Goal: Transaction & Acquisition: Purchase product/service

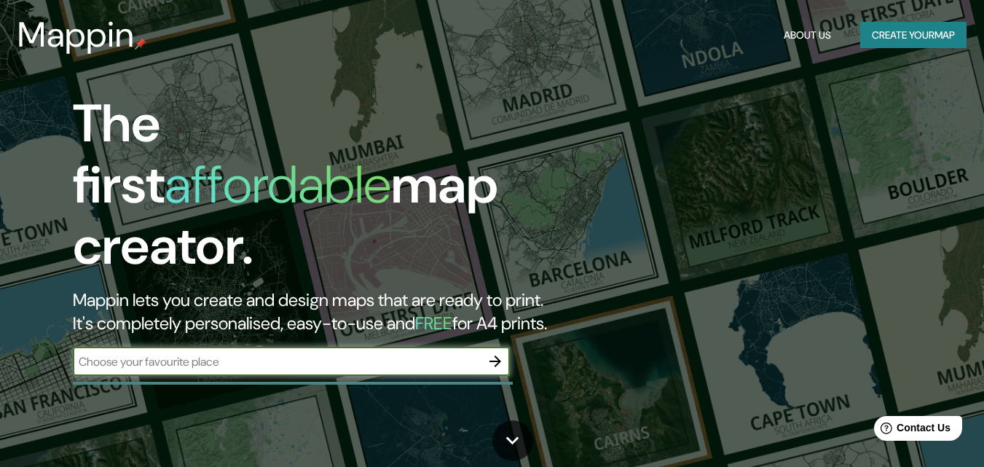
drag, startPoint x: 228, startPoint y: 348, endPoint x: 299, endPoint y: 349, distance: 71.4
click at [230, 353] on input "text" at bounding box center [277, 361] width 408 height 17
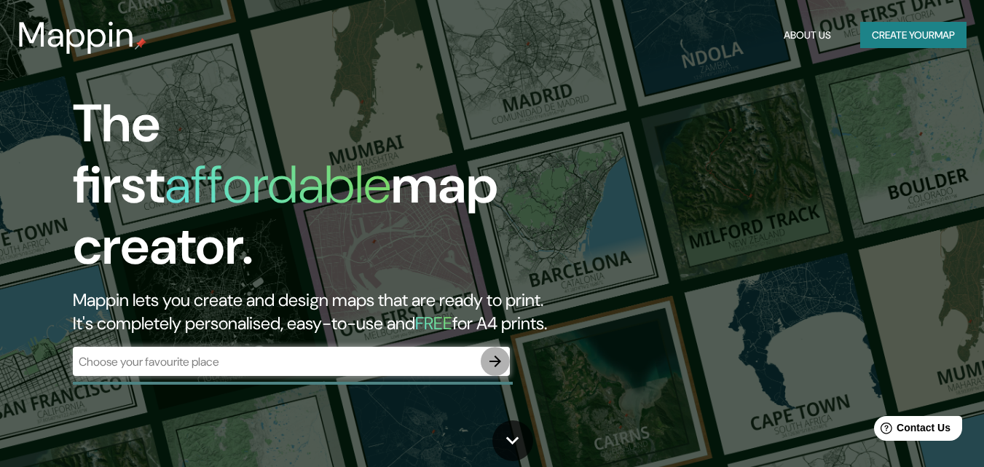
click at [493, 353] on icon "button" at bounding box center [495, 361] width 17 height 17
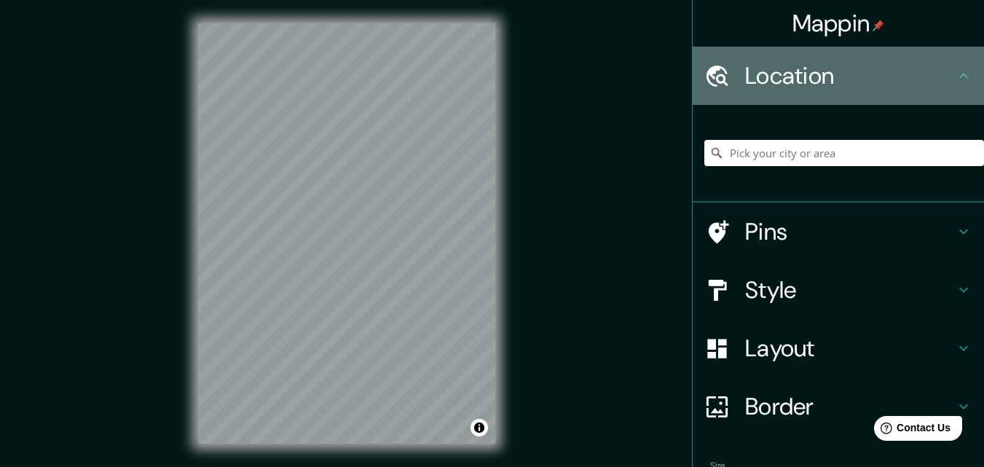
click at [837, 79] on h4 "Location" at bounding box center [850, 75] width 210 height 29
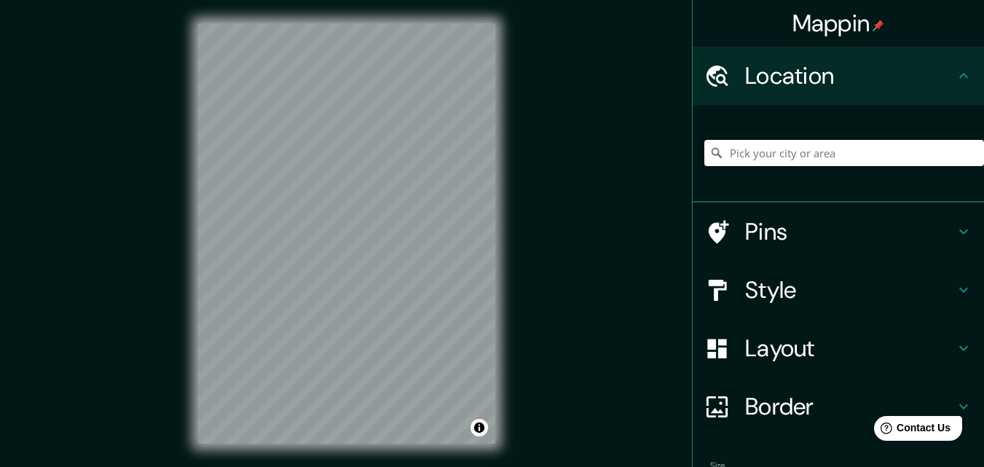
click at [786, 149] on input "Pick your city or area" at bounding box center [845, 153] width 280 height 26
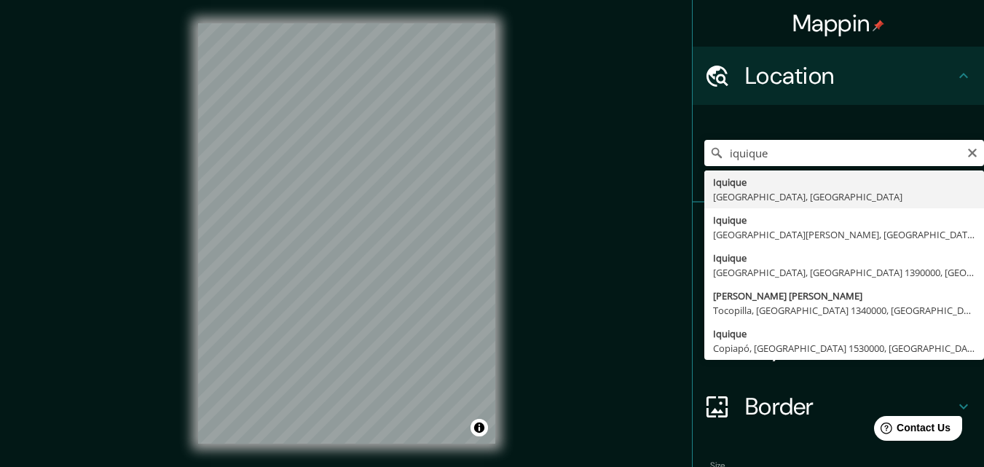
type input "Iquique, Región de Tarapacá, Chile"
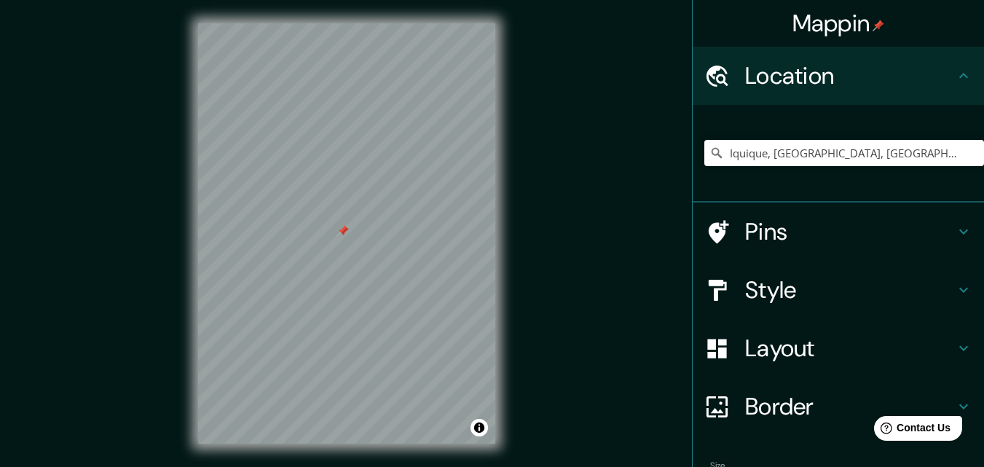
click at [959, 235] on icon at bounding box center [963, 231] width 17 height 17
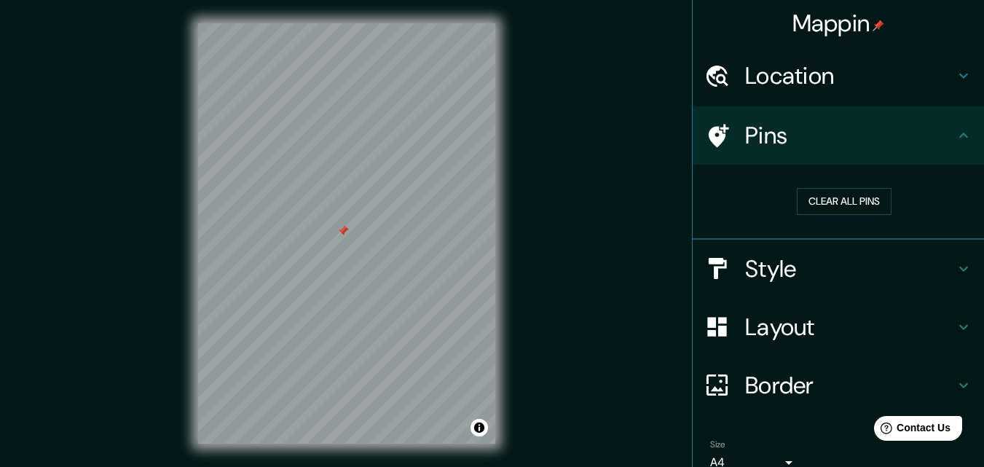
click at [775, 256] on h4 "Style" at bounding box center [850, 268] width 210 height 29
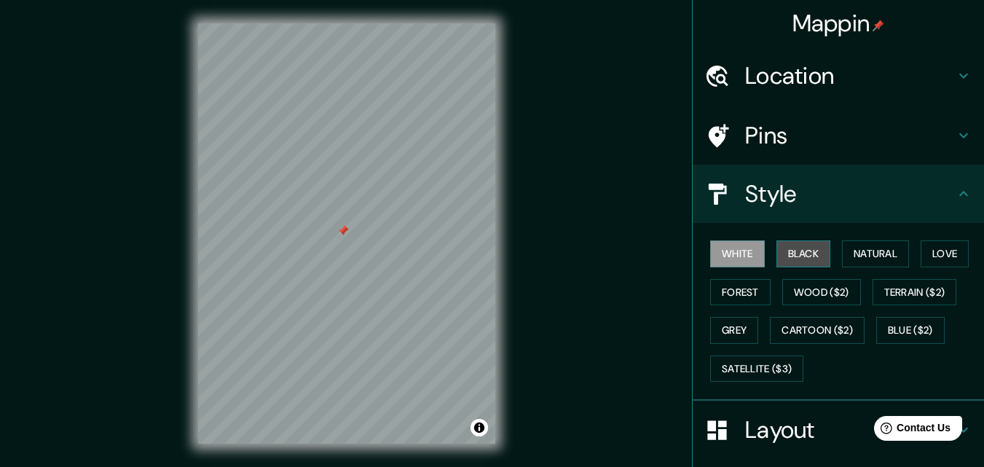
click at [791, 254] on button "Black" at bounding box center [804, 253] width 55 height 27
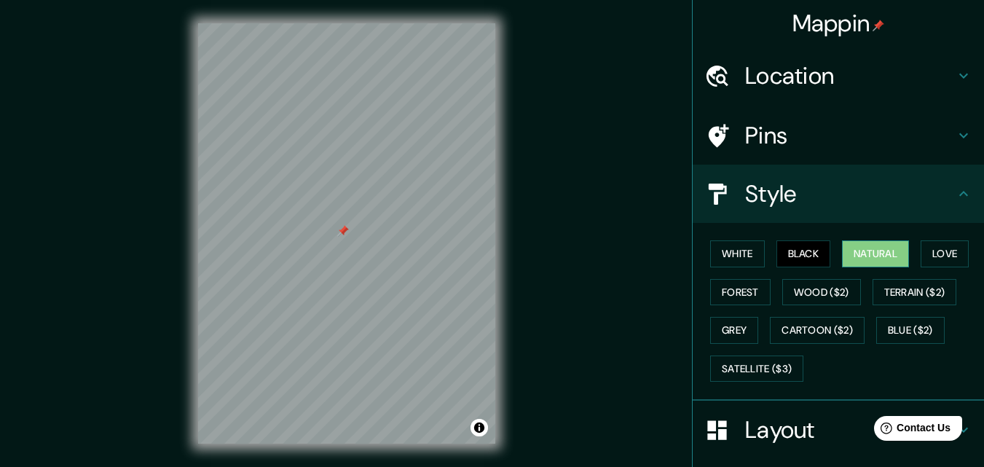
click at [877, 253] on button "Natural" at bounding box center [875, 253] width 67 height 27
click at [949, 250] on button "Love" at bounding box center [945, 253] width 48 height 27
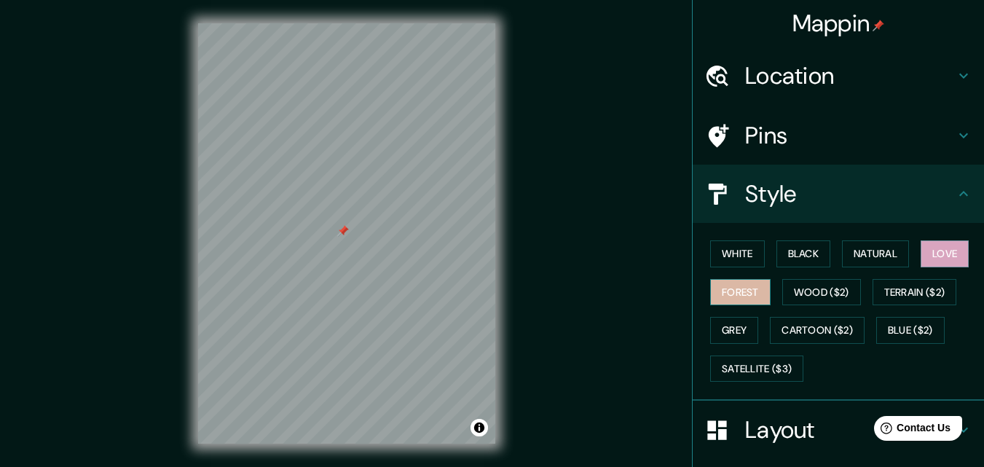
click at [732, 293] on button "Forest" at bounding box center [740, 292] width 60 height 27
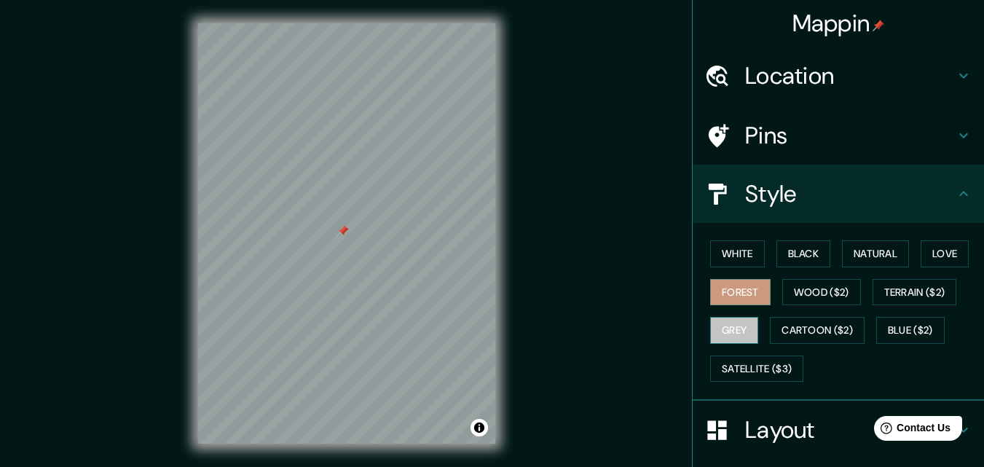
click at [729, 332] on button "Grey" at bounding box center [734, 330] width 48 height 27
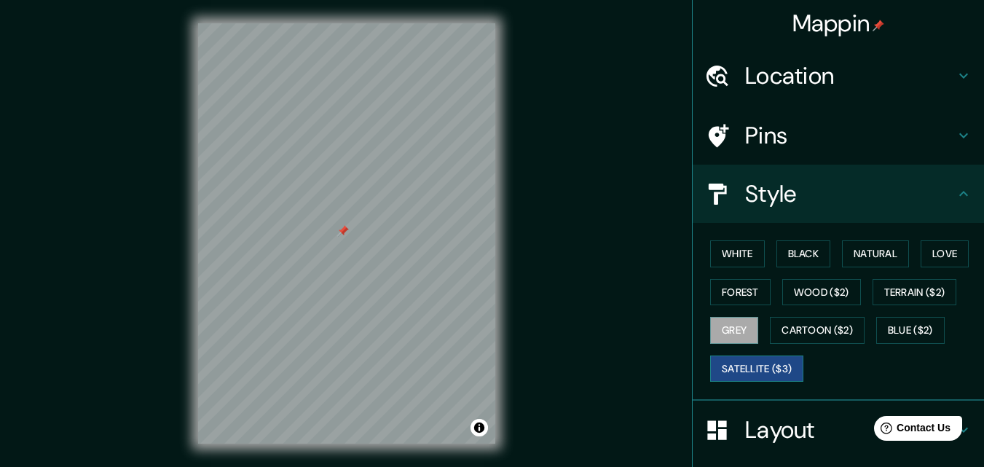
click at [729, 367] on button "Satellite ($3)" at bounding box center [756, 369] width 93 height 27
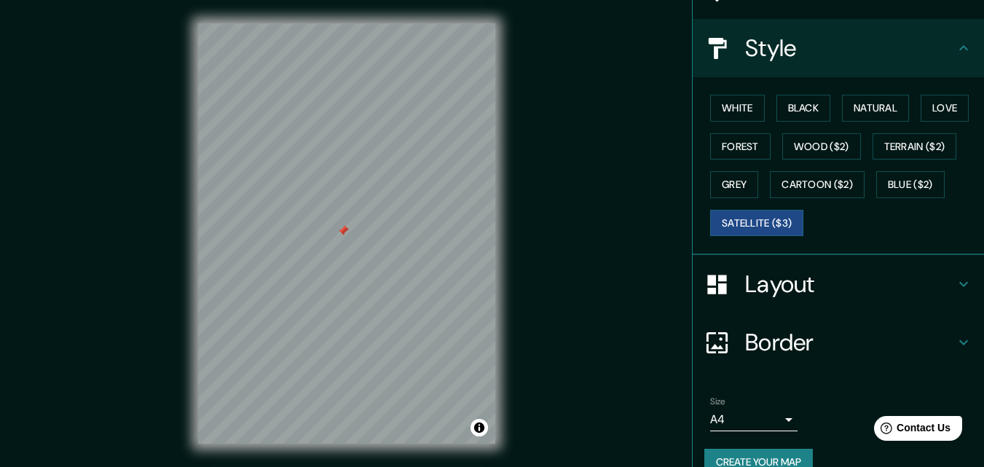
scroll to position [73, 0]
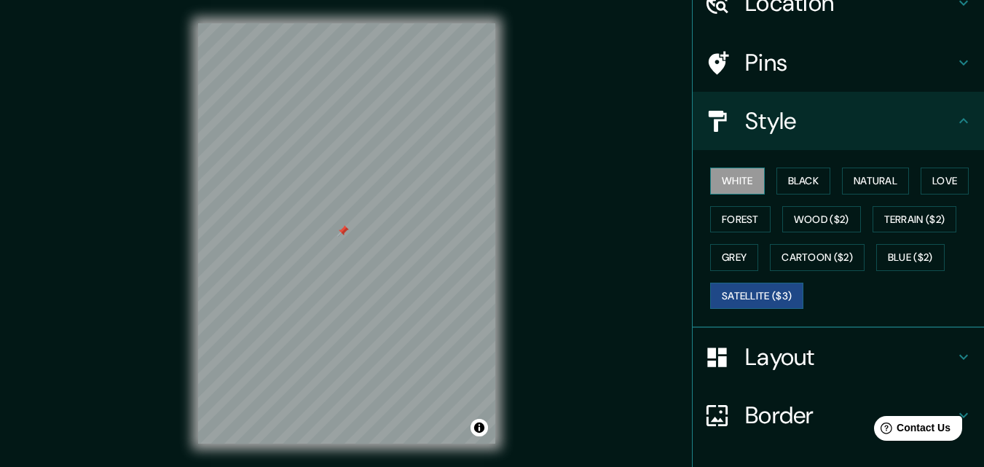
click at [732, 183] on button "White" at bounding box center [737, 181] width 55 height 27
click at [785, 179] on button "Black" at bounding box center [804, 181] width 55 height 27
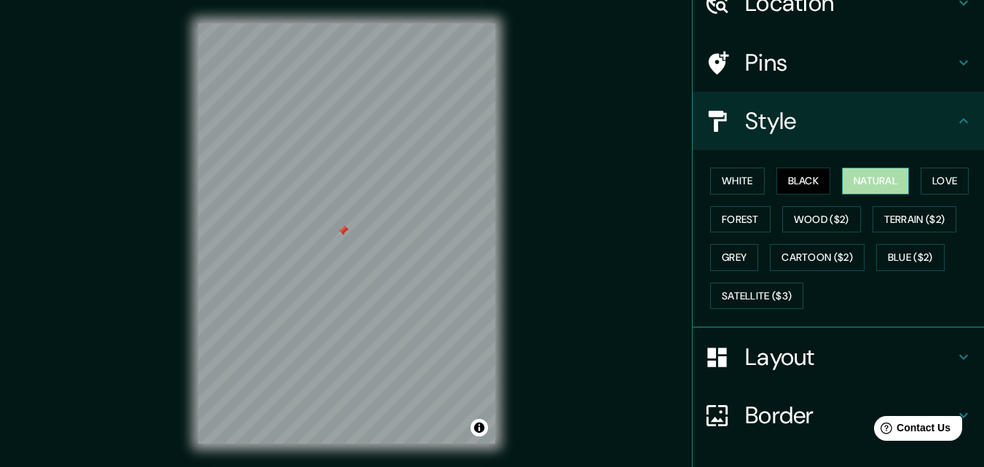
click at [862, 177] on button "Natural" at bounding box center [875, 181] width 67 height 27
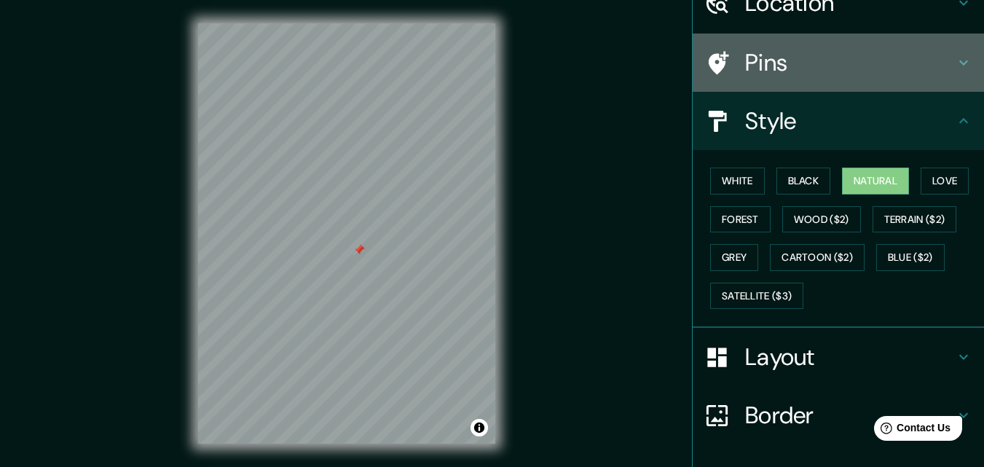
click at [883, 55] on h4 "Pins" at bounding box center [850, 62] width 210 height 29
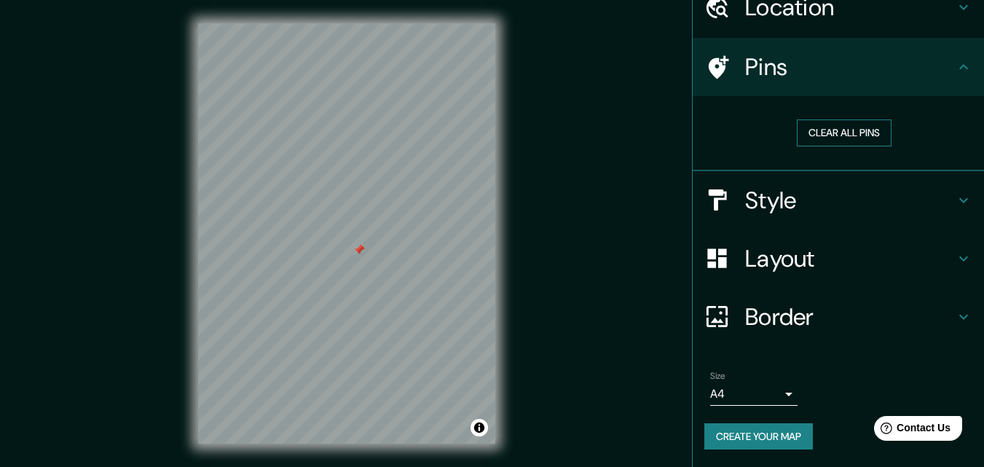
scroll to position [68, 0]
click at [826, 144] on button "Clear all pins" at bounding box center [844, 133] width 95 height 27
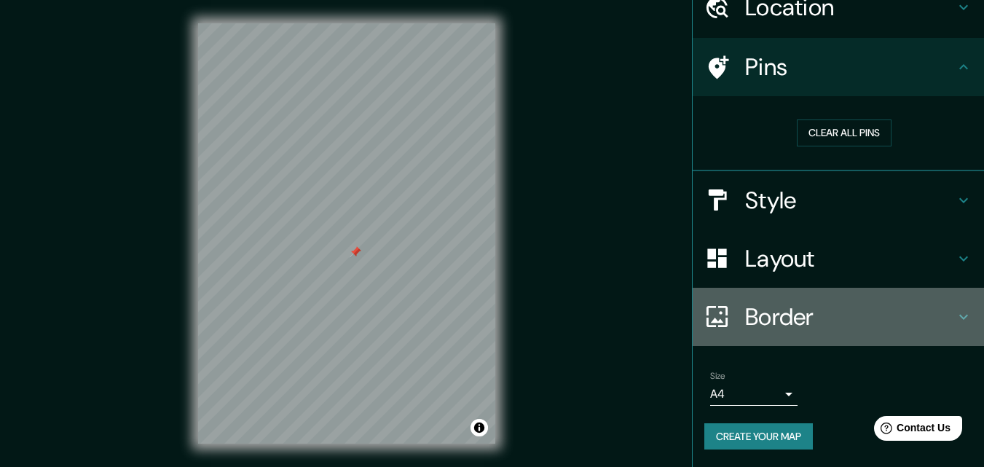
click at [831, 327] on h4 "Border" at bounding box center [850, 316] width 210 height 29
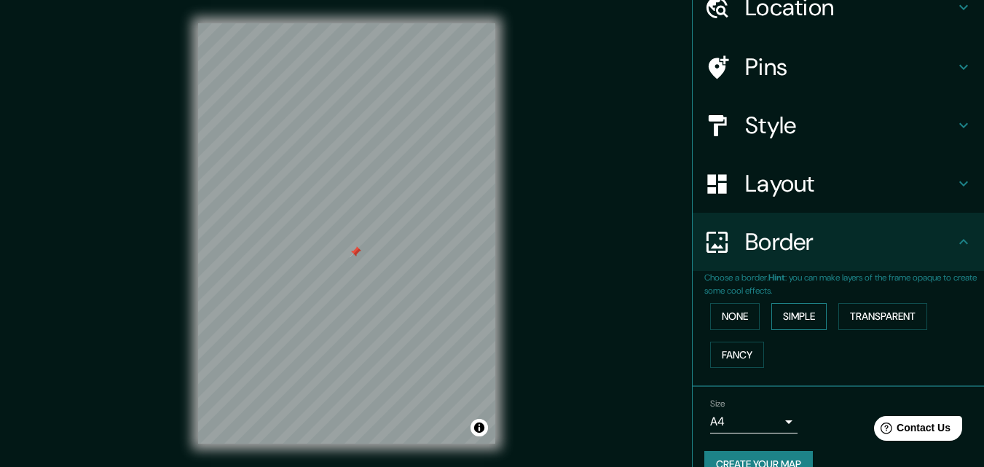
click at [780, 316] on button "Simple" at bounding box center [799, 316] width 55 height 27
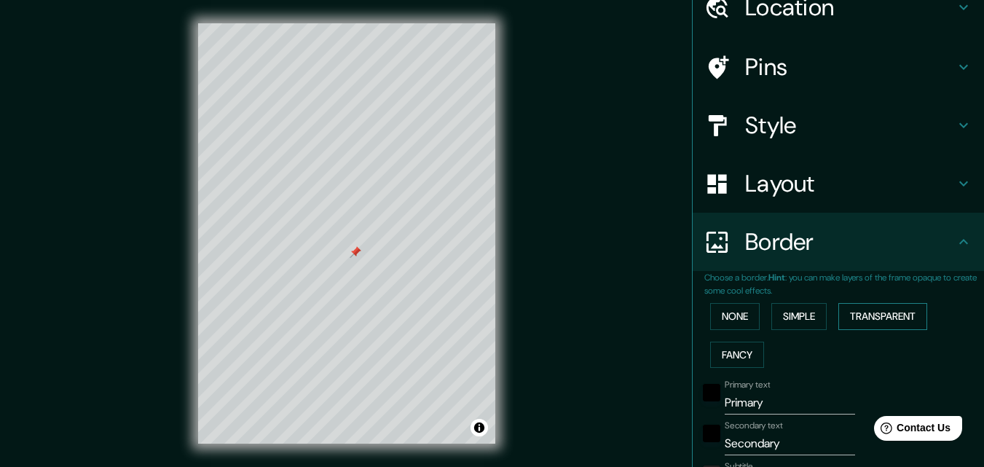
click at [872, 311] on button "Transparent" at bounding box center [883, 316] width 89 height 27
click at [728, 359] on button "Fancy" at bounding box center [737, 355] width 54 height 27
click at [738, 315] on button "None" at bounding box center [735, 316] width 50 height 27
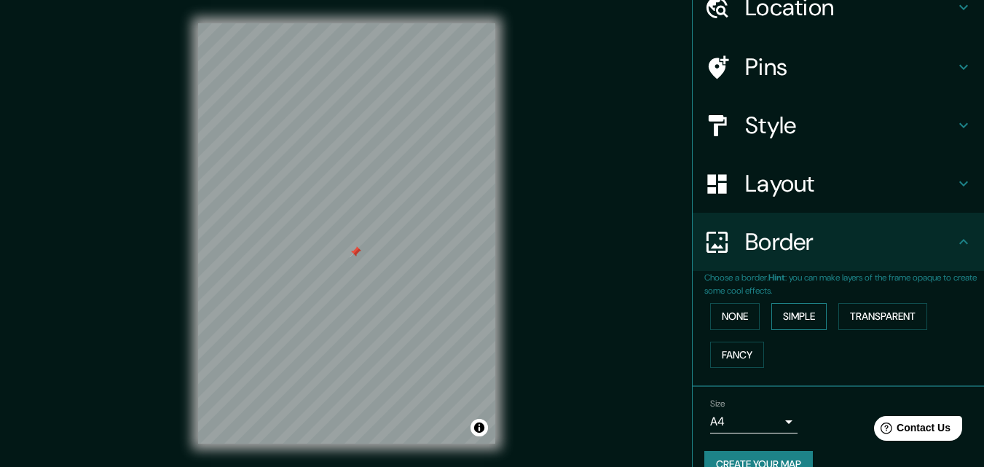
click at [788, 316] on button "Simple" at bounding box center [799, 316] width 55 height 27
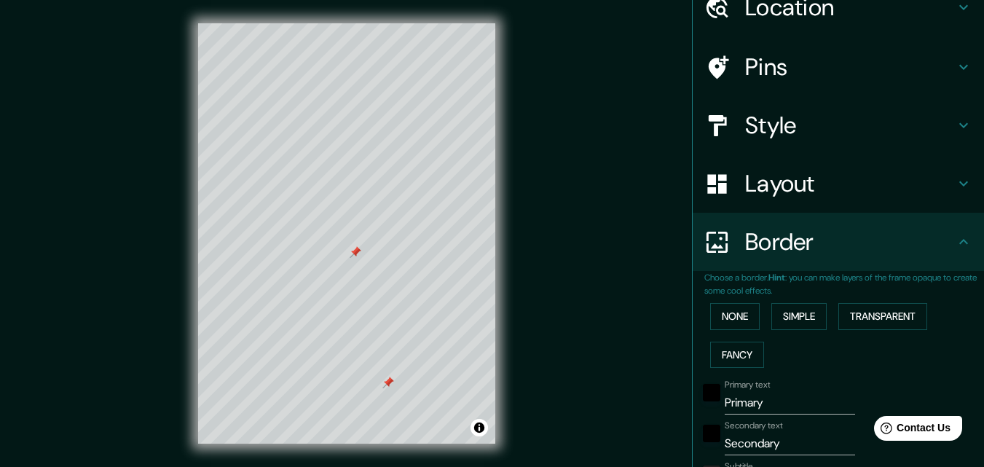
click at [388, 381] on div at bounding box center [389, 383] width 12 height 12
drag, startPoint x: 388, startPoint y: 381, endPoint x: 787, endPoint y: 350, distance: 400.6
click at [787, 350] on div "None Simple Transparent Fancy" at bounding box center [845, 335] width 280 height 77
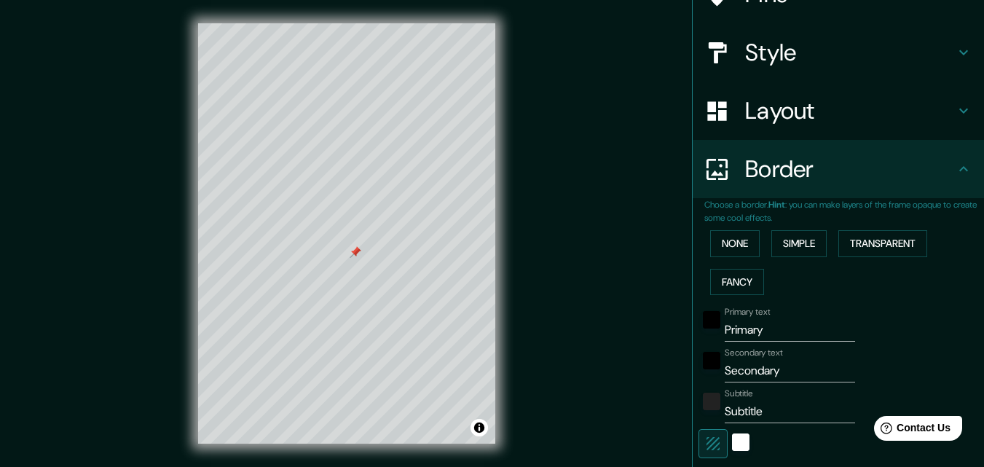
scroll to position [214, 0]
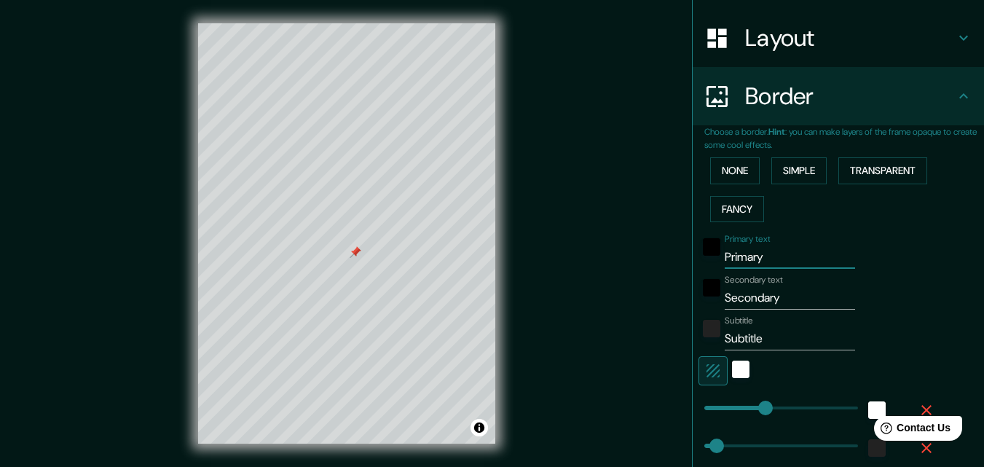
click at [749, 262] on input "Primary" at bounding box center [790, 257] width 130 height 23
type input "a"
type input "163"
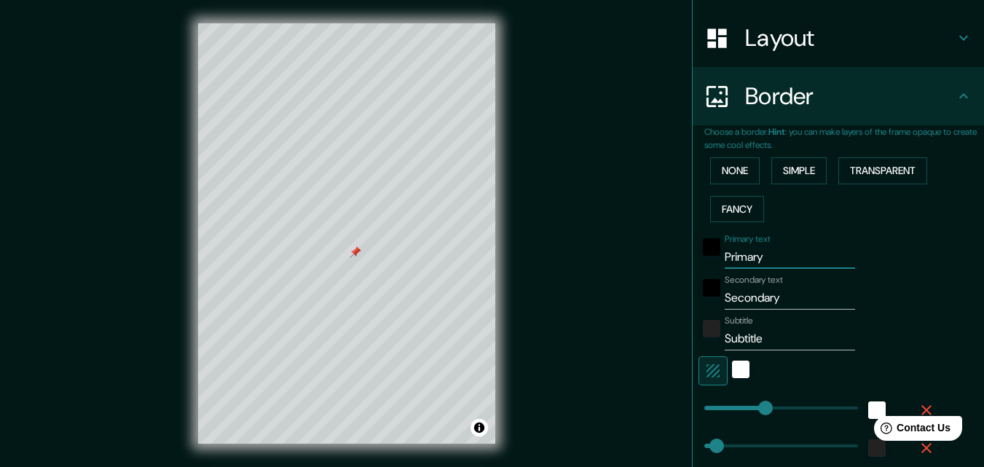
type input "33"
type input "al"
type input "163"
type input "33"
type input "alt"
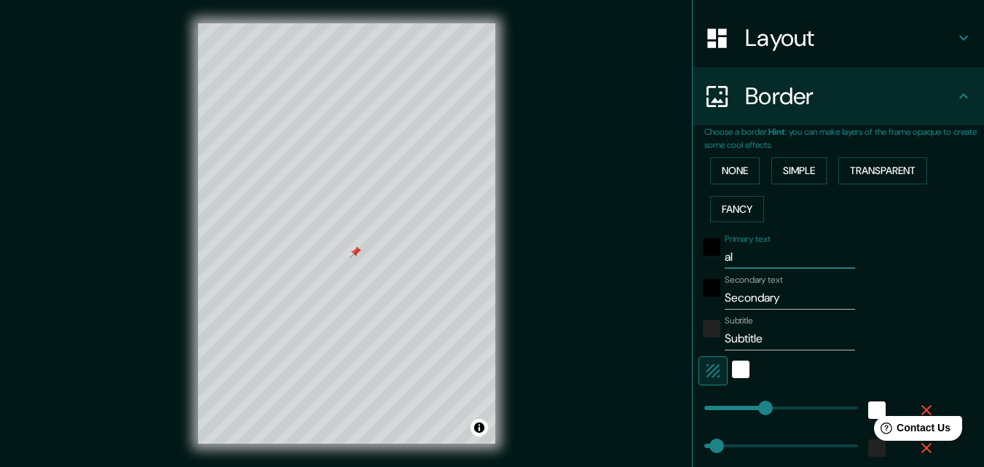
type input "163"
type input "33"
type input "alto"
type input "163"
type input "33"
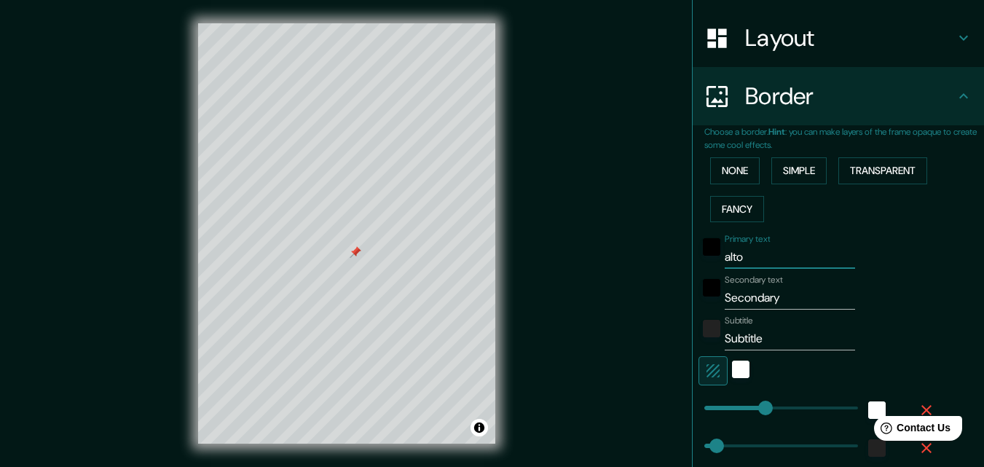
type input "alto"
type input "163"
type input "33"
type input "alto h"
type input "163"
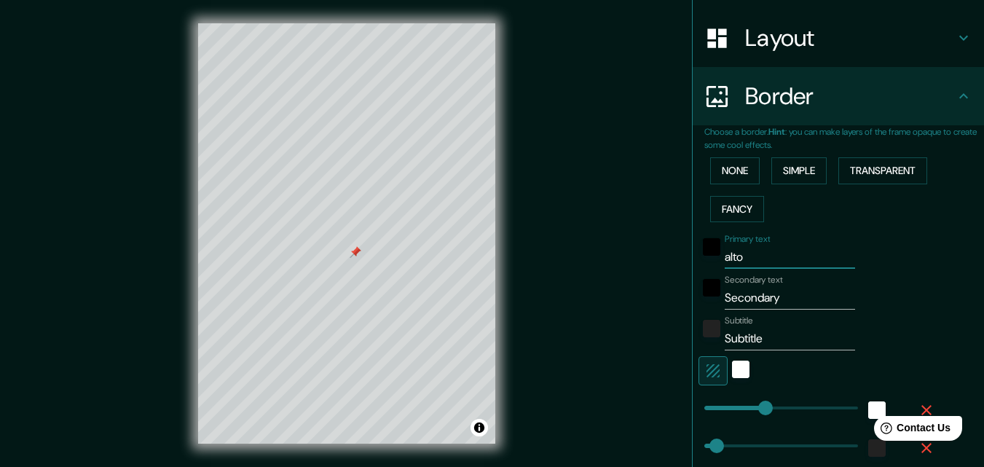
type input "33"
type input "alto ho"
type input "163"
type input "33"
type input "alto hos"
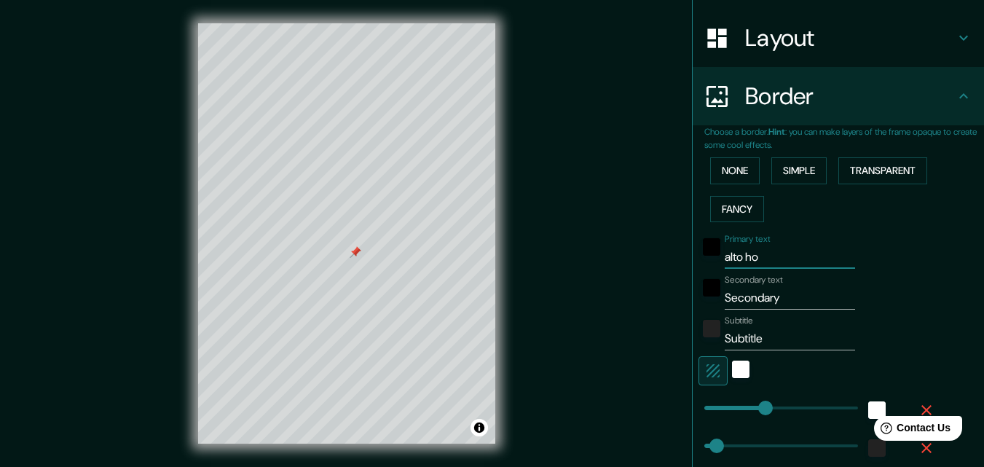
type input "163"
type input "33"
type input "alto hosp"
type input "163"
type input "33"
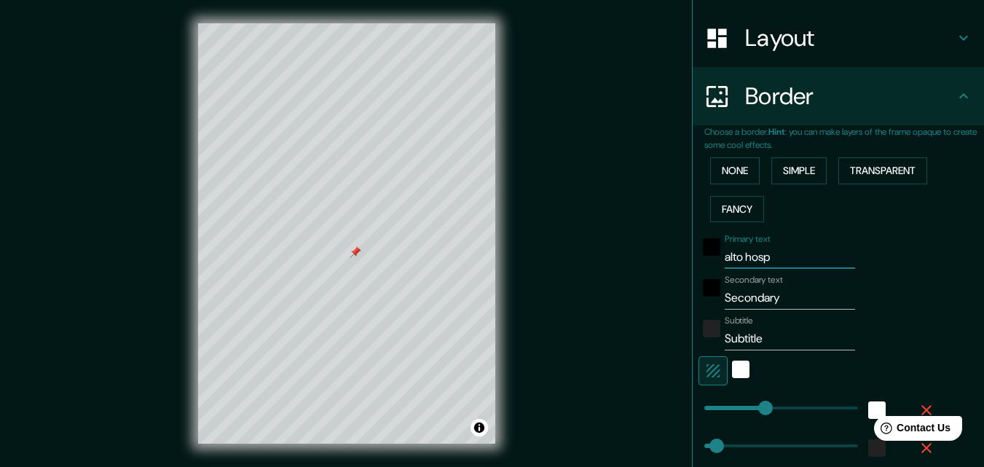
type input "alto hospi"
type input "163"
type input "33"
type input "alto hospici"
type input "163"
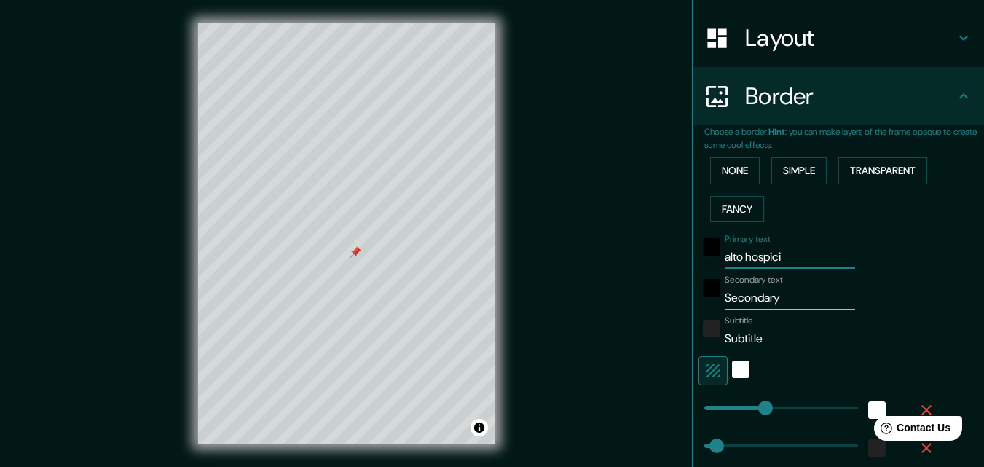
type input "33"
type input "alto hospicio"
type input "163"
type input "33"
type input "alto hospicio"
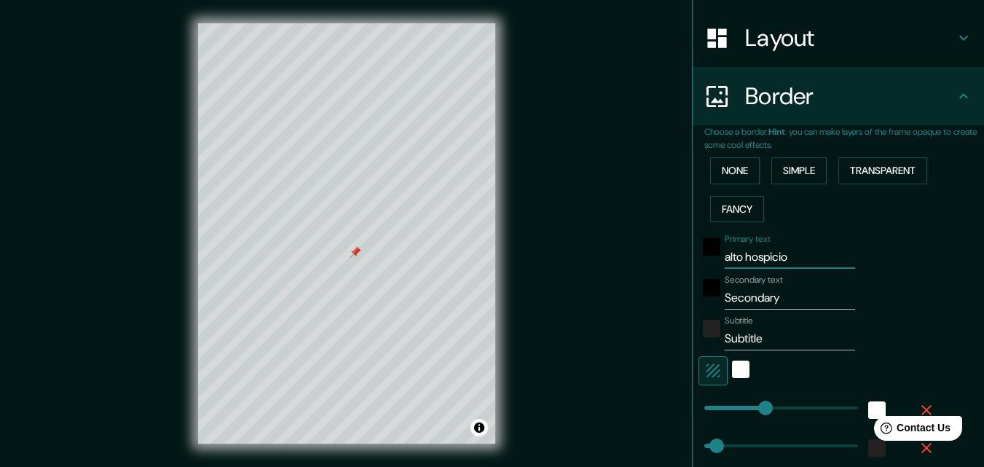
click at [744, 299] on input "Secondary" at bounding box center [790, 297] width 130 height 23
click at [735, 300] on input "Secondary" at bounding box center [790, 297] width 130 height 23
click at [743, 346] on input "Subtitle" at bounding box center [790, 338] width 130 height 23
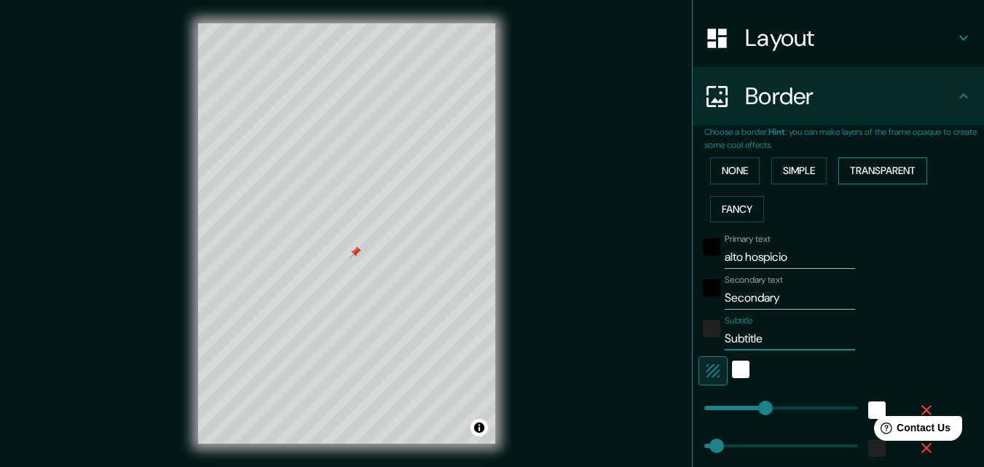
click at [888, 176] on button "Transparent" at bounding box center [883, 170] width 89 height 27
click at [799, 169] on button "Simple" at bounding box center [799, 170] width 55 height 27
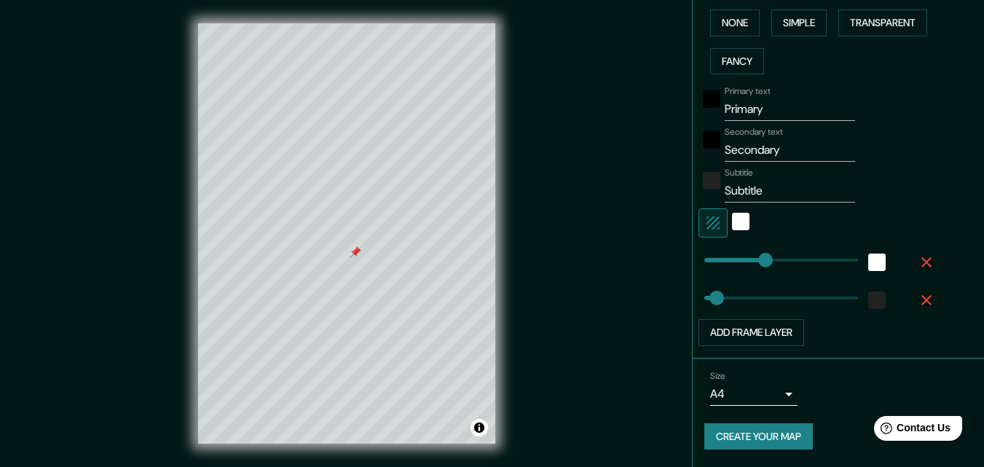
click at [775, 393] on body "Mappin Location Iquique, Región de Tarapacá, Chile Pins Style Layout Border Cho…" at bounding box center [492, 233] width 984 height 467
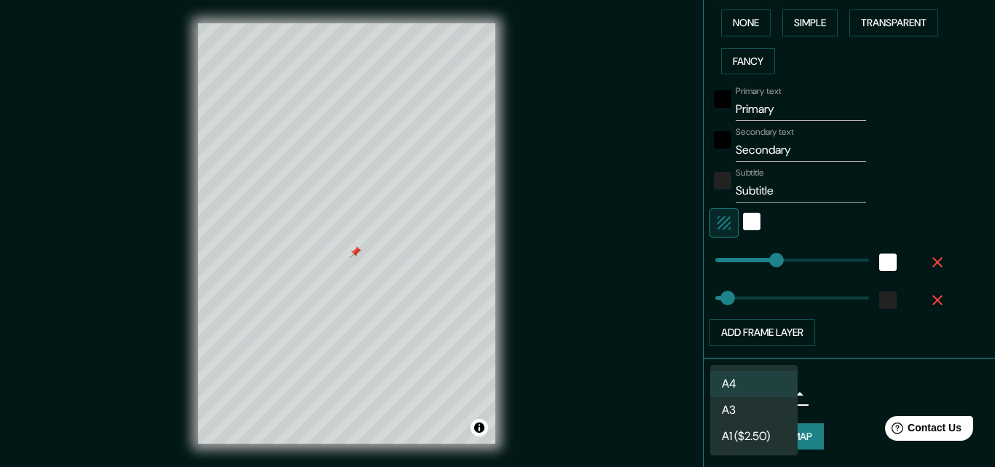
click at [842, 393] on div at bounding box center [497, 233] width 995 height 467
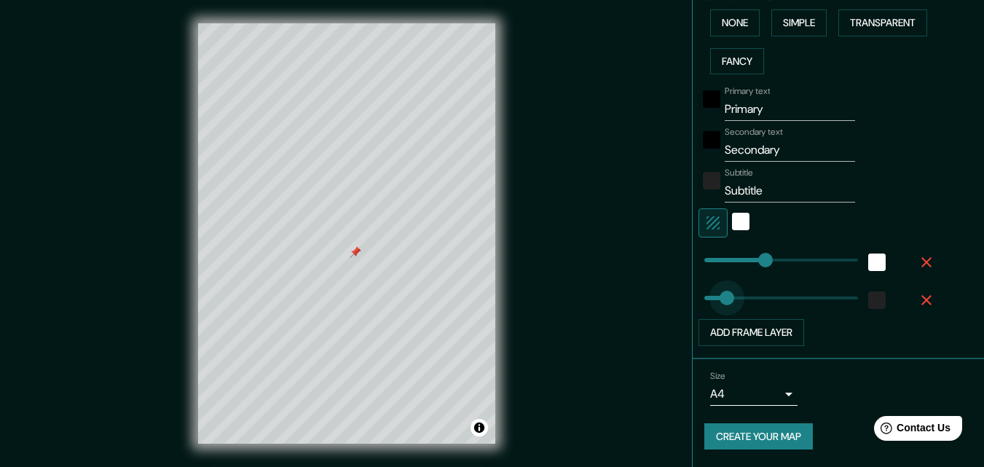
type input "31"
type input "163"
type input "329"
drag, startPoint x: 709, startPoint y: 297, endPoint x: 818, endPoint y: 293, distance: 108.7
type input "163"
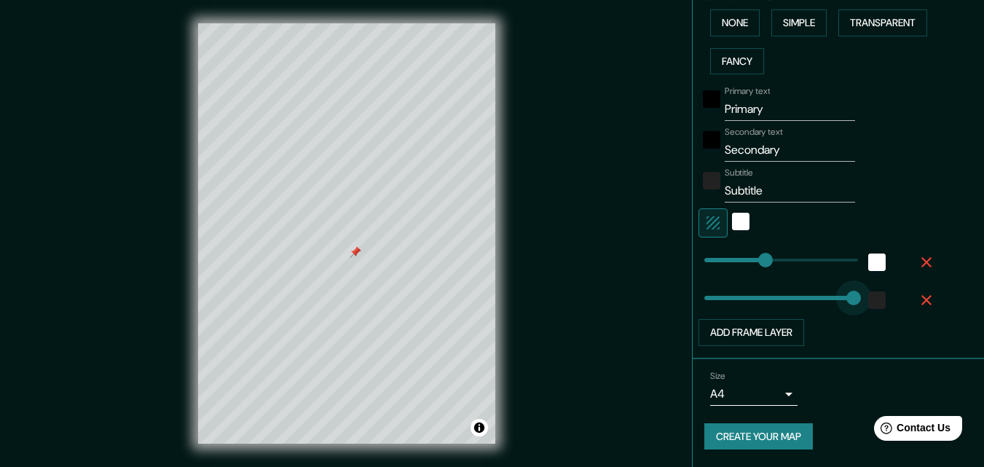
type input "399"
drag, startPoint x: 818, startPoint y: 298, endPoint x: 845, endPoint y: 298, distance: 27.0
type input "163"
type input "19"
drag, startPoint x: 845, startPoint y: 298, endPoint x: 701, endPoint y: 305, distance: 143.7
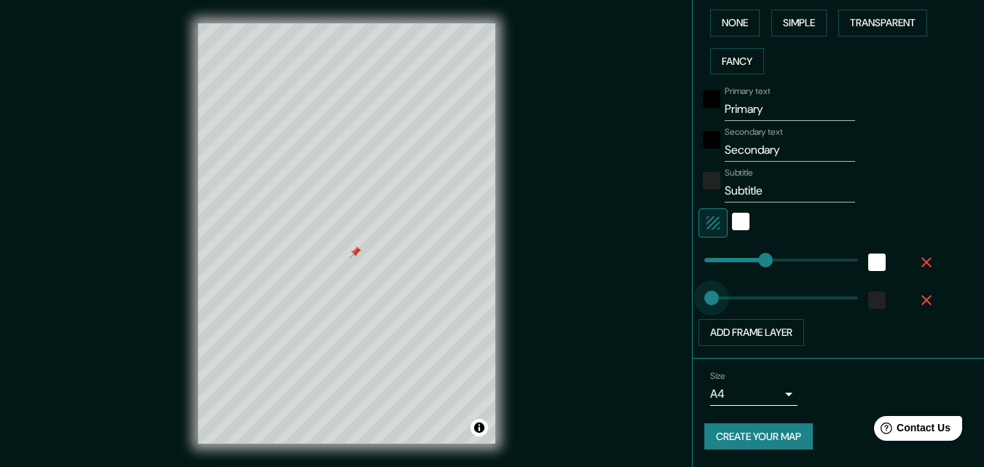
type input "163"
type input "0"
drag, startPoint x: 701, startPoint y: 303, endPoint x: 676, endPoint y: 302, distance: 25.5
type input "163"
type input "23"
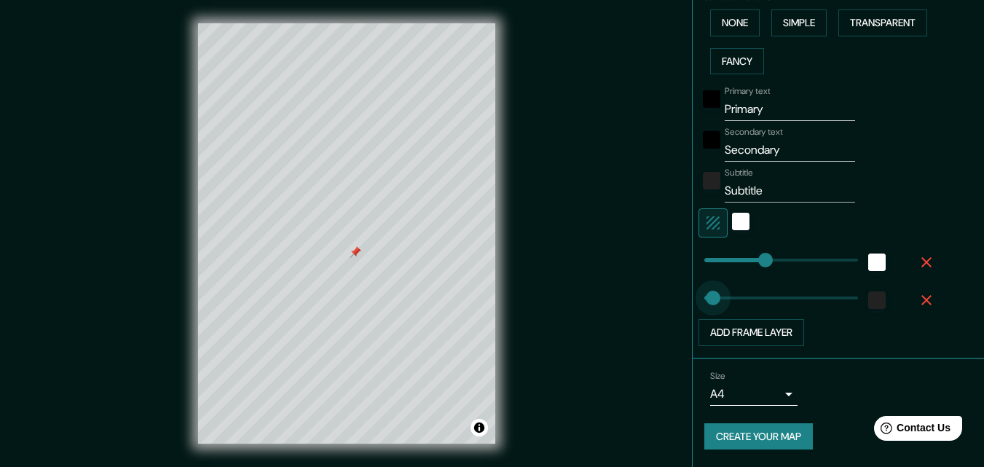
drag, startPoint x: 695, startPoint y: 297, endPoint x: 702, endPoint y: 296, distance: 7.4
type input "163"
type input "62"
type input "163"
type input "66"
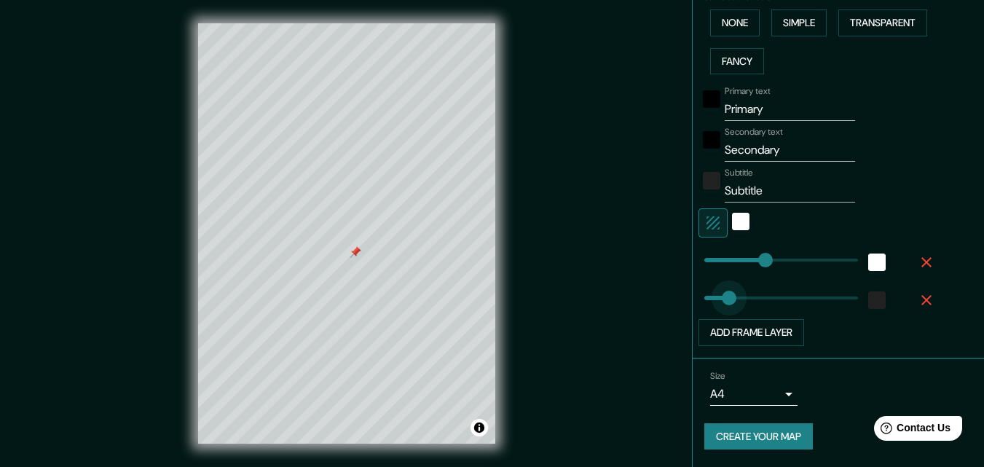
type input "163"
type input "56"
type input "163"
type input "56"
click at [877, 300] on div at bounding box center [877, 300] width 26 height 26
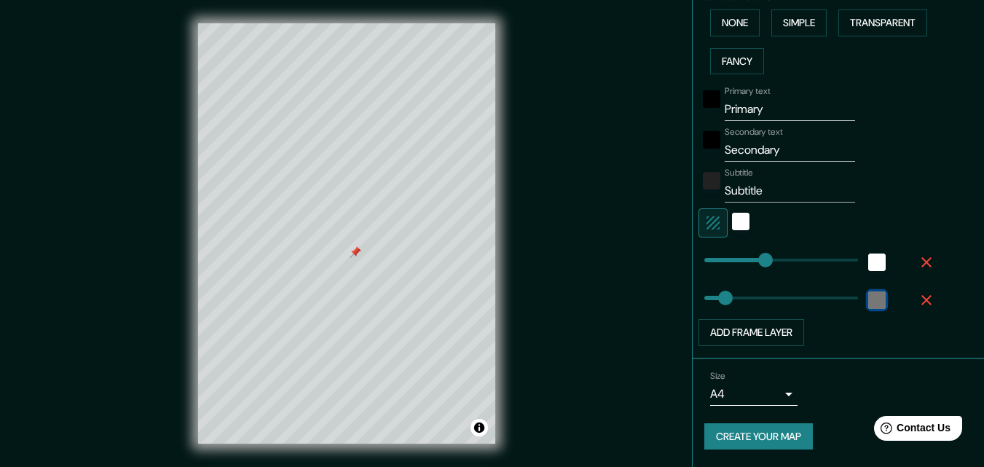
click at [872, 302] on div "color-222222" at bounding box center [877, 299] width 17 height 17
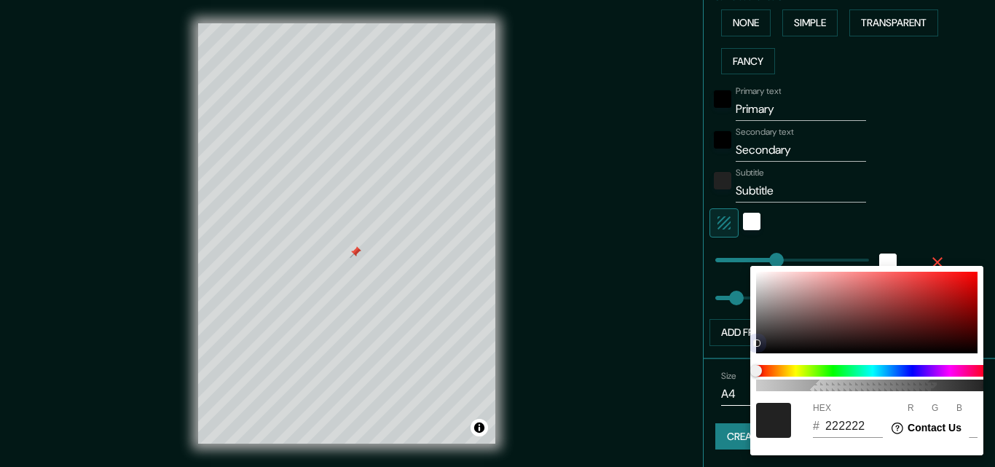
type input "163"
type input "56"
type input "2E2E2E"
type input "46"
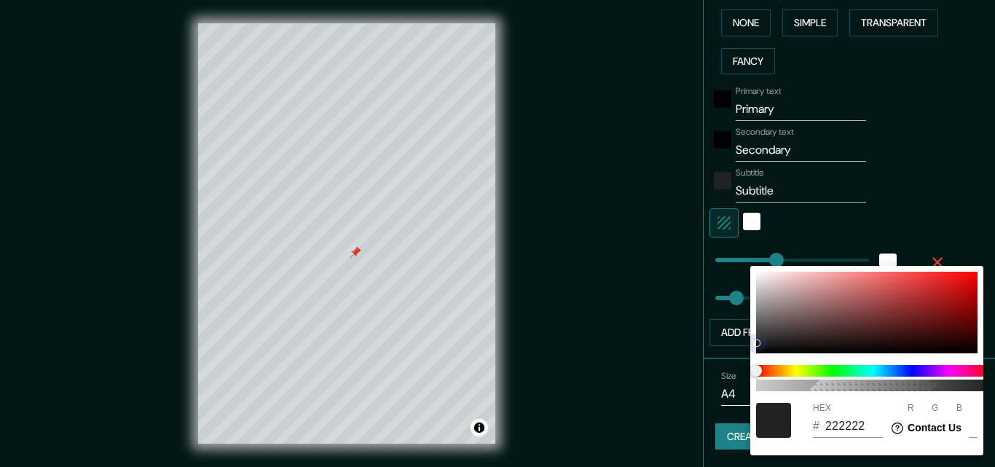
type input "46"
type input "163"
type input "56"
type input "454545"
type input "69"
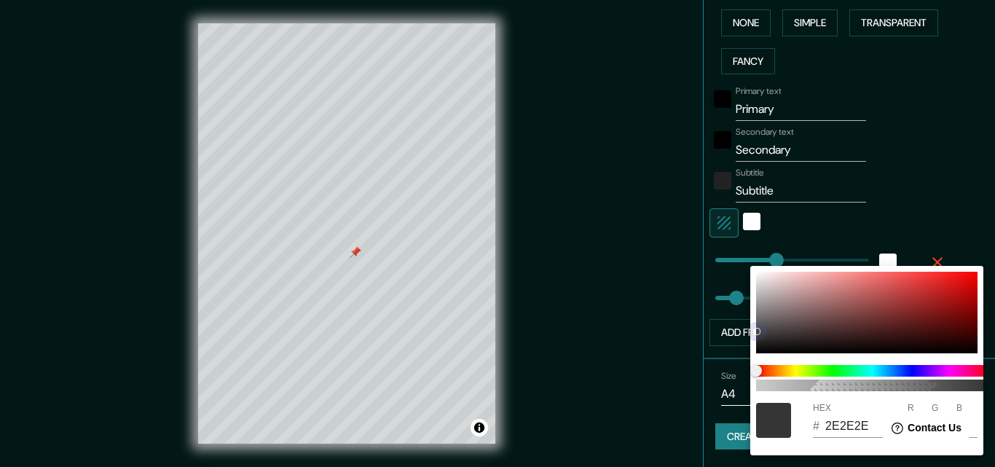
type input "69"
type input "163"
type input "56"
type input "4C4C4C"
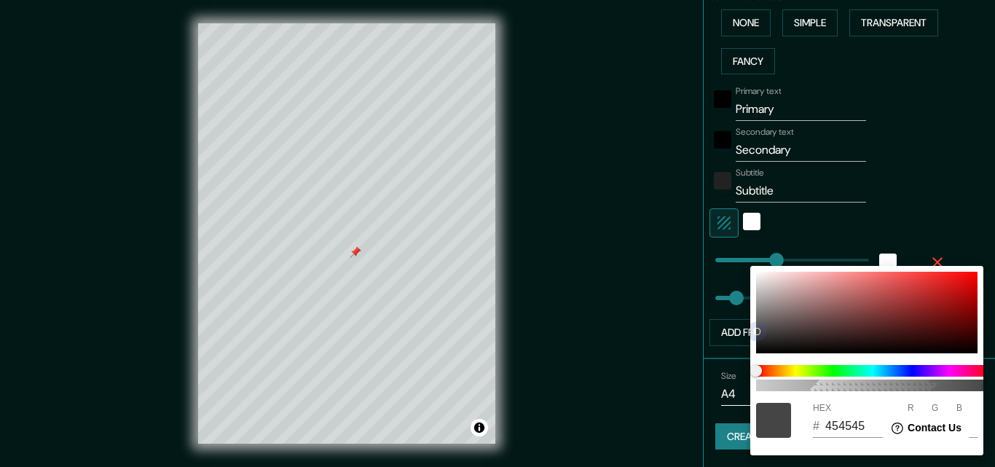
type input "76"
type input "163"
type input "56"
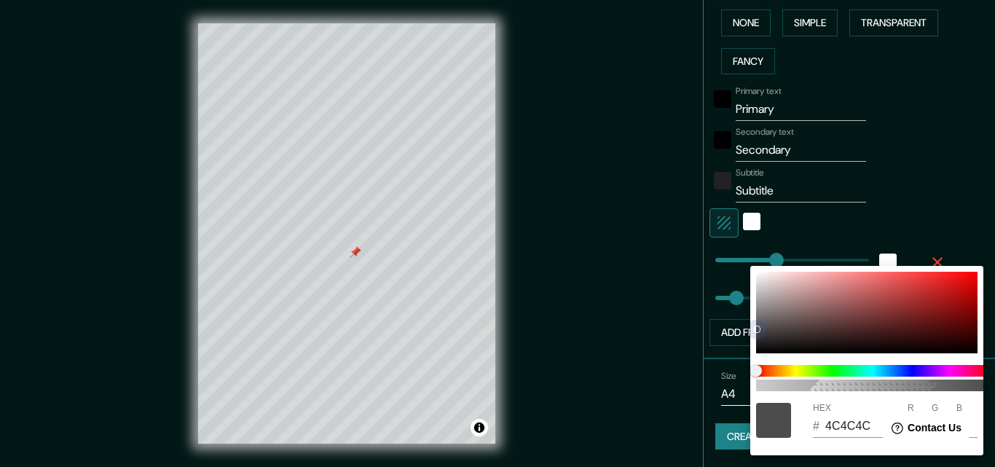
type input "505050"
type input "80"
drag, startPoint x: 758, startPoint y: 342, endPoint x: 757, endPoint y: 327, distance: 14.6
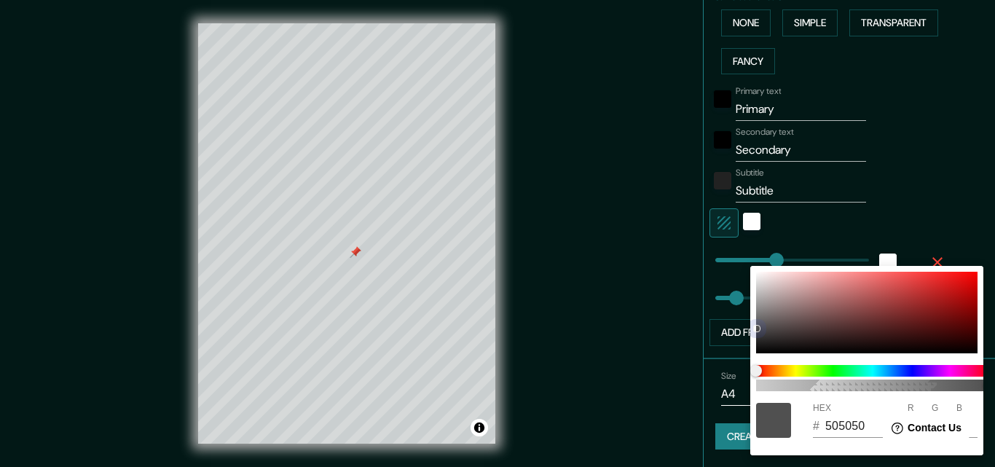
click at [757, 327] on div at bounding box center [757, 329] width 6 height 6
type input "163"
type input "56"
click at [707, 359] on div at bounding box center [497, 233] width 995 height 467
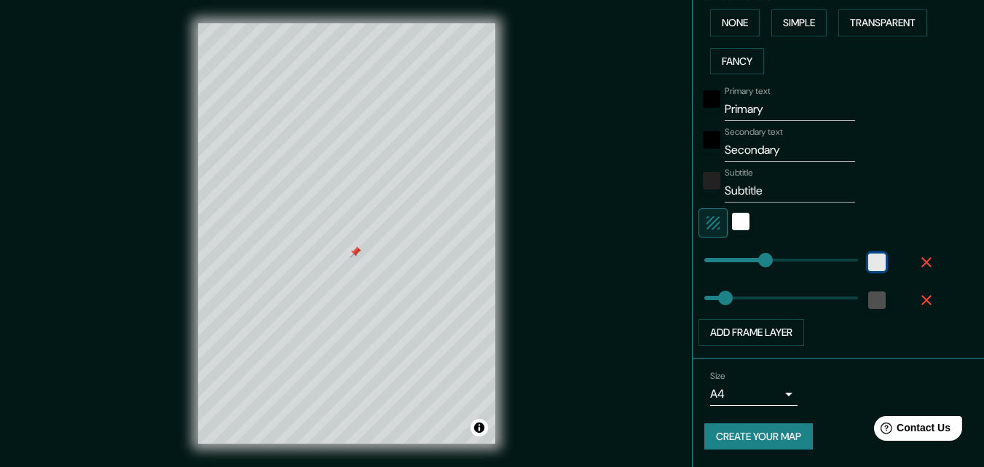
click at [869, 265] on div "white" at bounding box center [877, 262] width 17 height 17
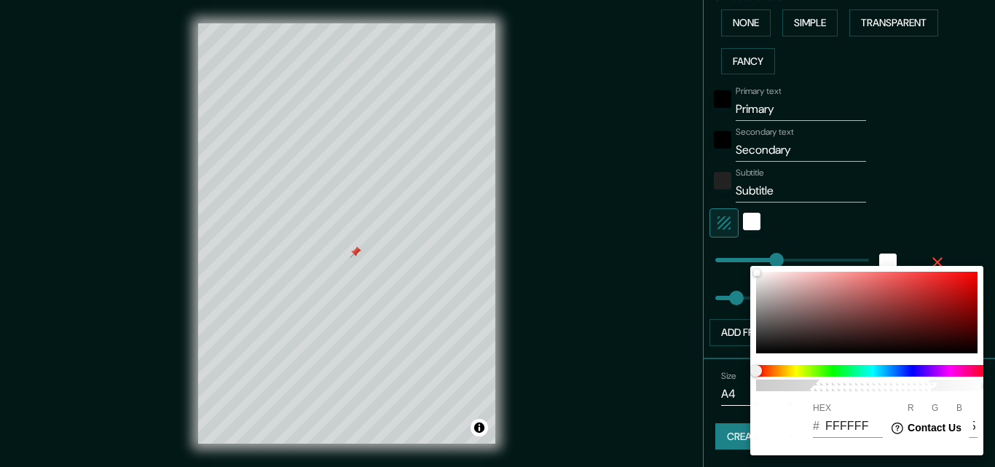
click at [899, 217] on div at bounding box center [497, 233] width 995 height 467
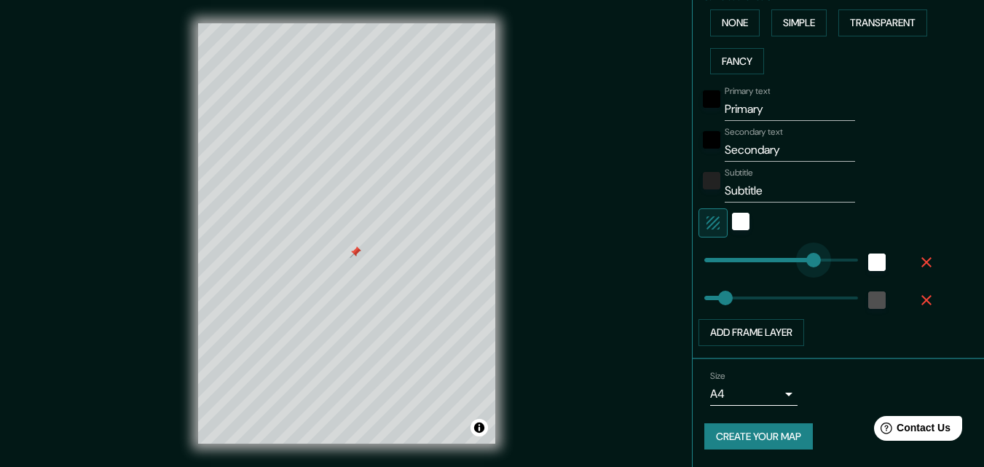
type input "304"
drag, startPoint x: 753, startPoint y: 262, endPoint x: 808, endPoint y: 265, distance: 54.8
type input "56"
type input "132"
drag, startPoint x: 789, startPoint y: 265, endPoint x: 743, endPoint y: 265, distance: 45.9
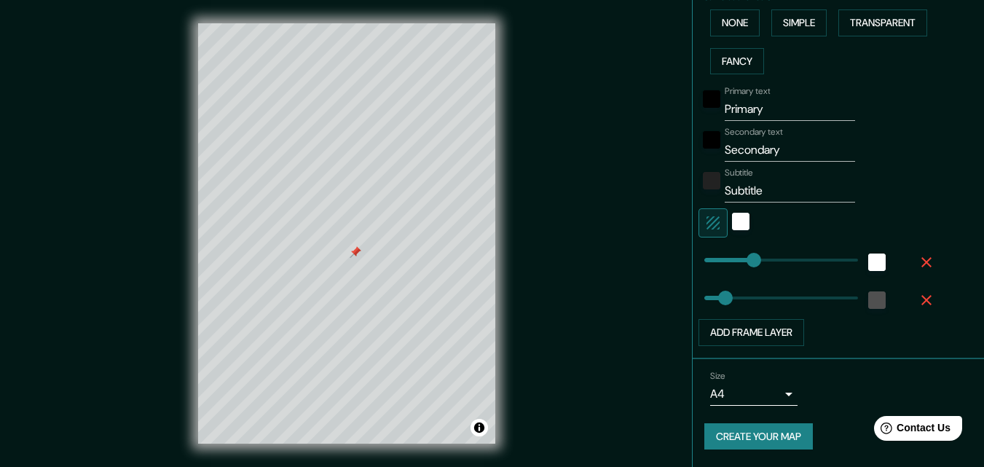
scroll to position [144, 0]
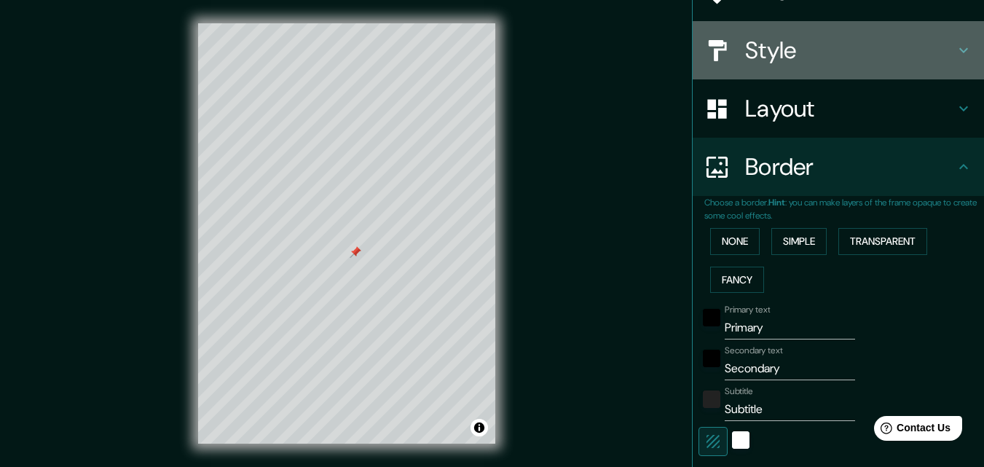
click at [810, 59] on h4 "Style" at bounding box center [850, 50] width 210 height 29
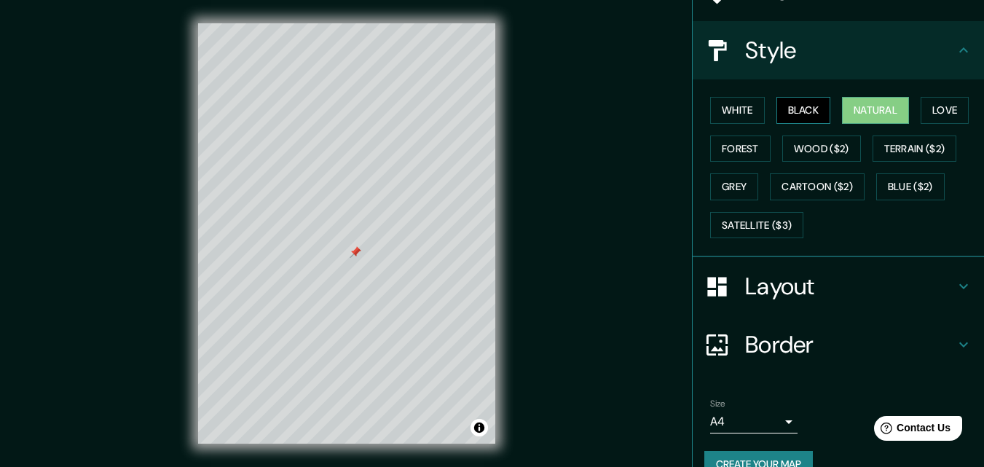
click at [810, 115] on button "Black" at bounding box center [804, 110] width 55 height 27
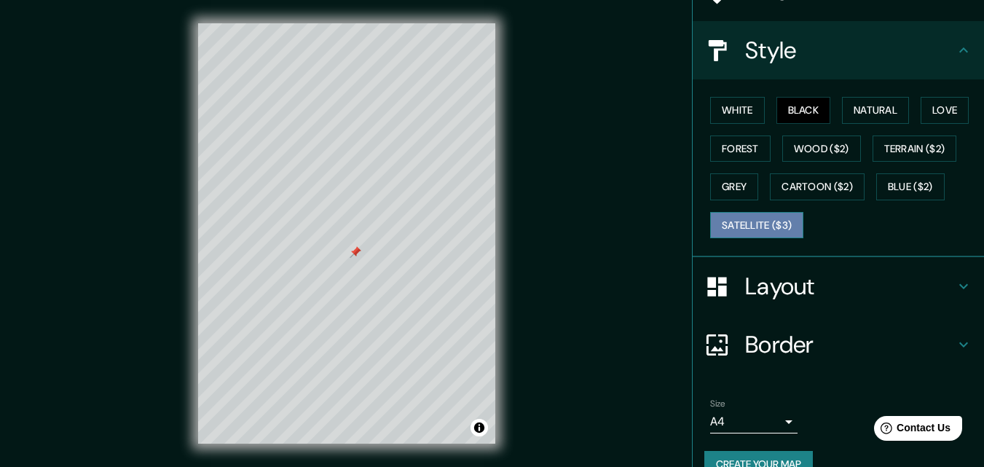
click at [772, 231] on button "Satellite ($3)" at bounding box center [756, 225] width 93 height 27
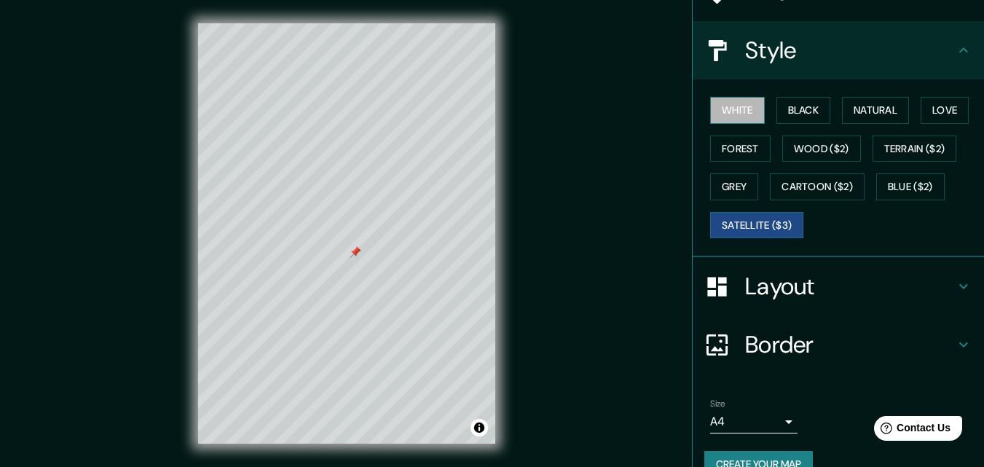
click at [735, 104] on button "White" at bounding box center [737, 110] width 55 height 27
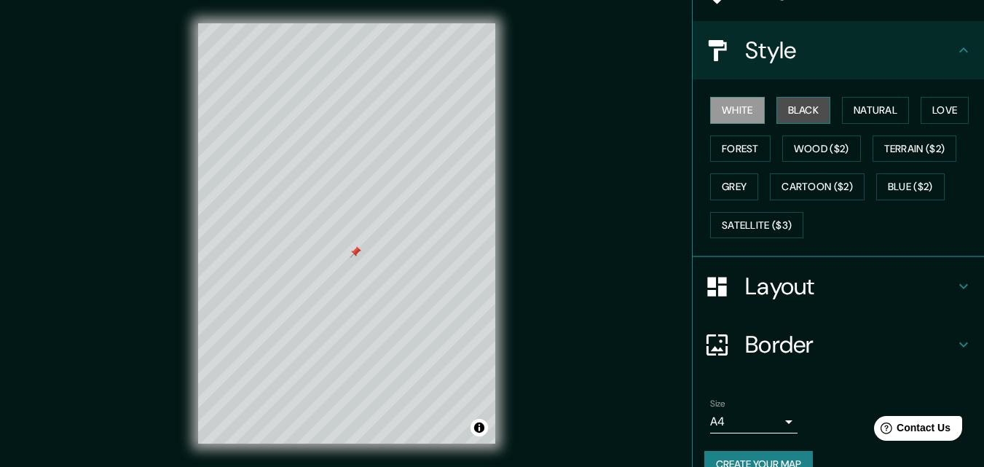
click at [800, 106] on button "Black" at bounding box center [804, 110] width 55 height 27
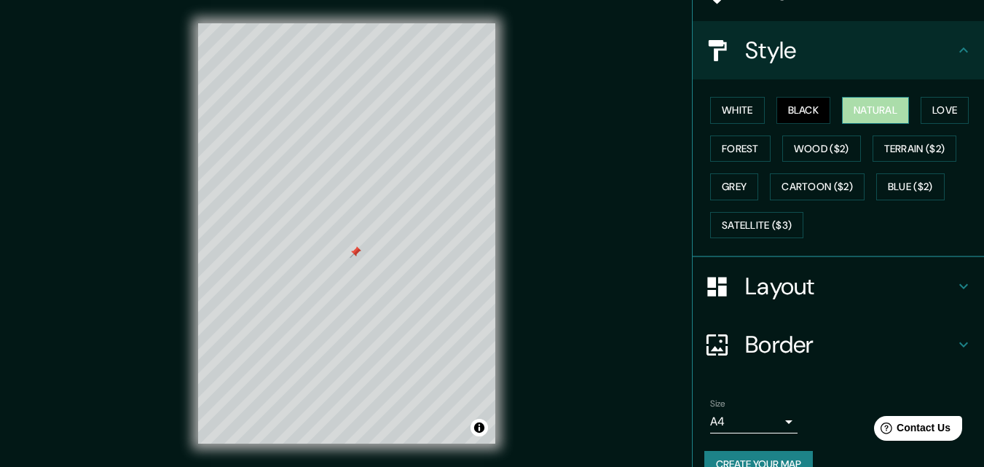
click at [862, 105] on button "Natural" at bounding box center [875, 110] width 67 height 27
click at [941, 105] on button "Love" at bounding box center [945, 110] width 48 height 27
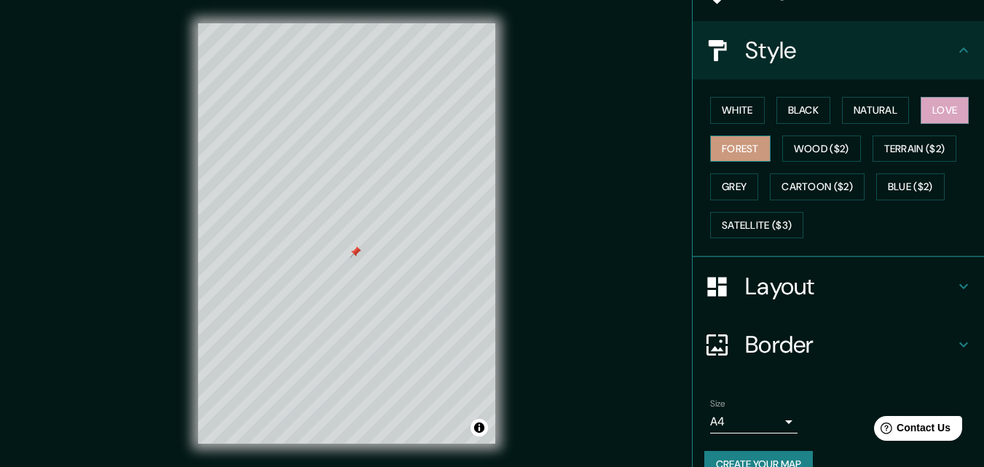
click at [721, 153] on button "Forest" at bounding box center [740, 149] width 60 height 27
click at [832, 153] on button "Wood ($2)" at bounding box center [822, 149] width 79 height 27
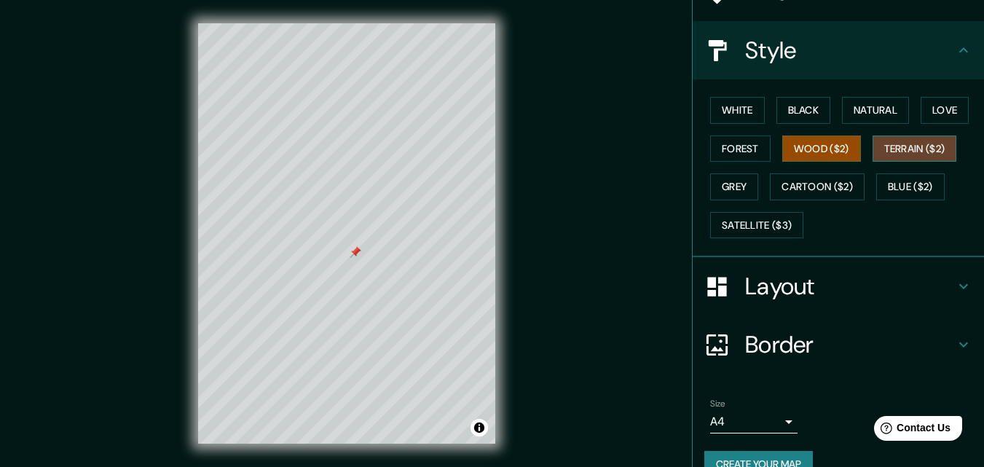
click at [903, 148] on button "Terrain ($2)" at bounding box center [915, 149] width 85 height 27
click at [885, 185] on button "Blue ($2)" at bounding box center [911, 186] width 68 height 27
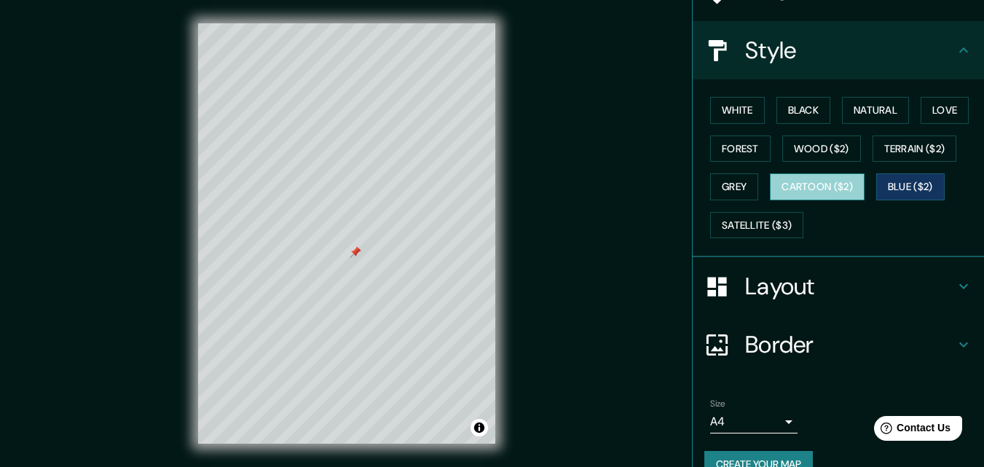
click at [804, 187] on button "Cartoon ($2)" at bounding box center [817, 186] width 95 height 27
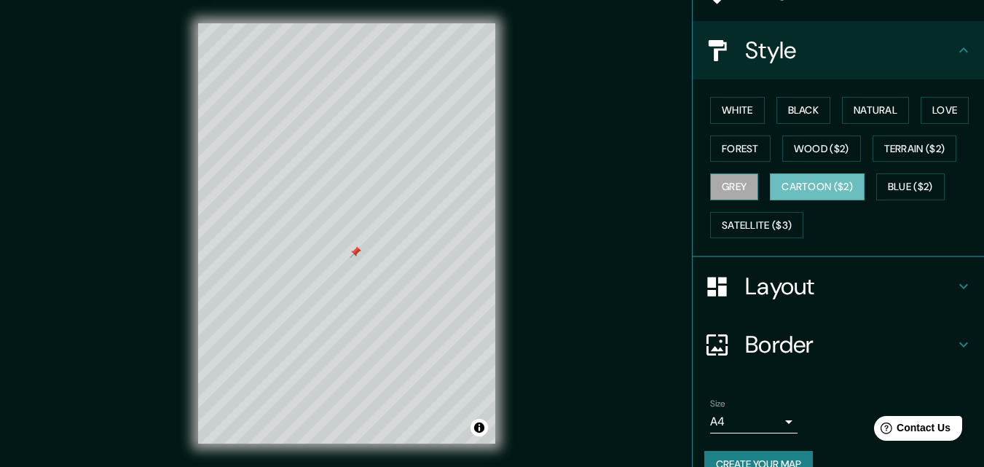
click at [724, 189] on button "Grey" at bounding box center [734, 186] width 48 height 27
click at [800, 116] on button "Black" at bounding box center [804, 110] width 55 height 27
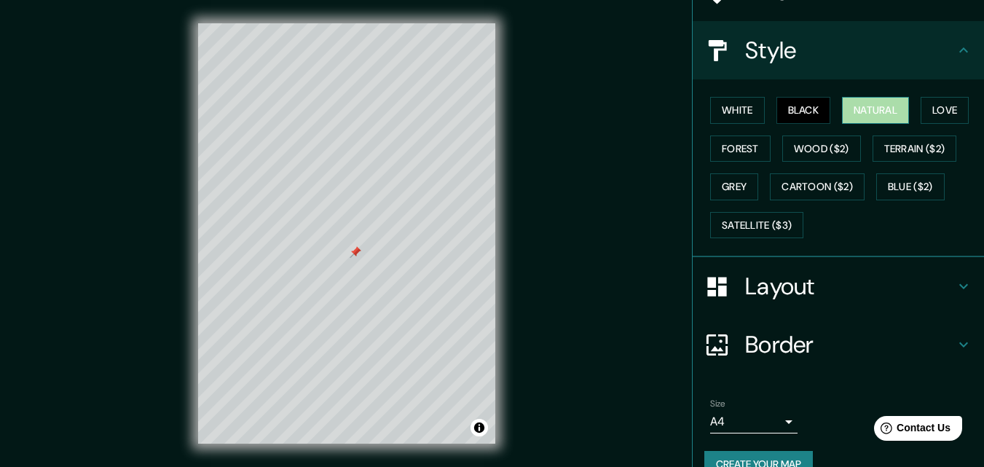
click at [878, 109] on button "Natural" at bounding box center [875, 110] width 67 height 27
click at [800, 300] on h4 "Layout" at bounding box center [850, 286] width 210 height 29
type input "56"
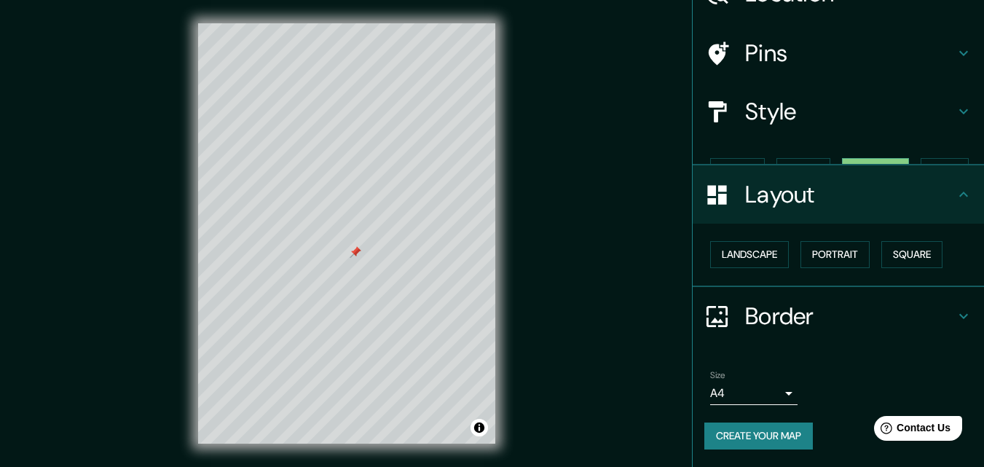
scroll to position [57, 0]
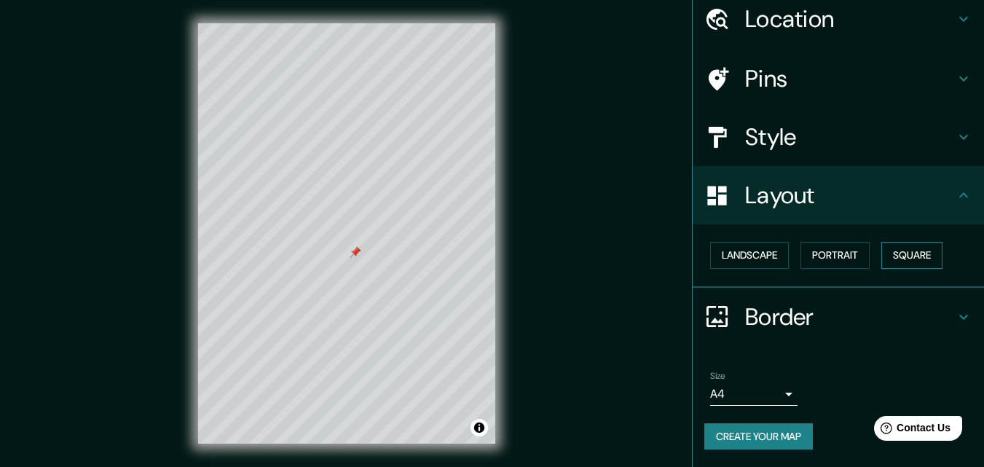
click at [901, 257] on button "Square" at bounding box center [912, 255] width 61 height 27
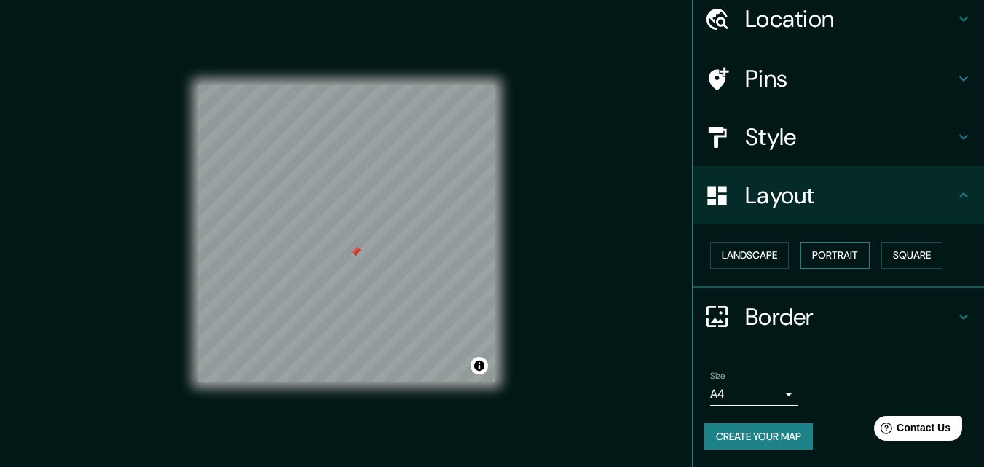
click at [842, 253] on button "Portrait" at bounding box center [835, 255] width 69 height 27
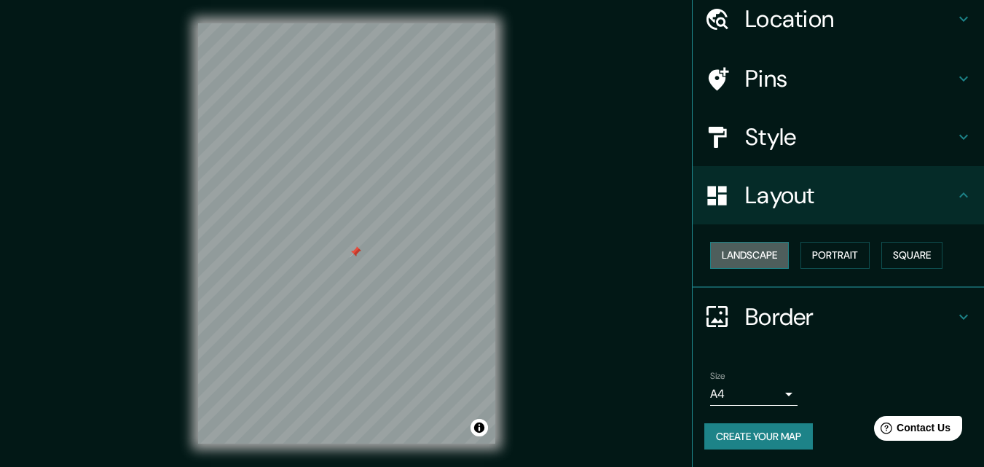
click at [756, 259] on button "Landscape" at bounding box center [749, 255] width 79 height 27
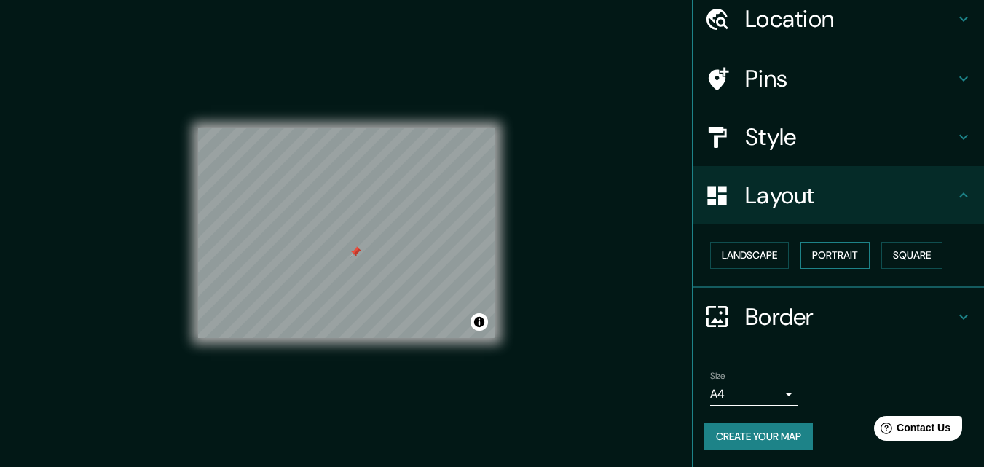
click at [857, 253] on button "Portrait" at bounding box center [835, 255] width 69 height 27
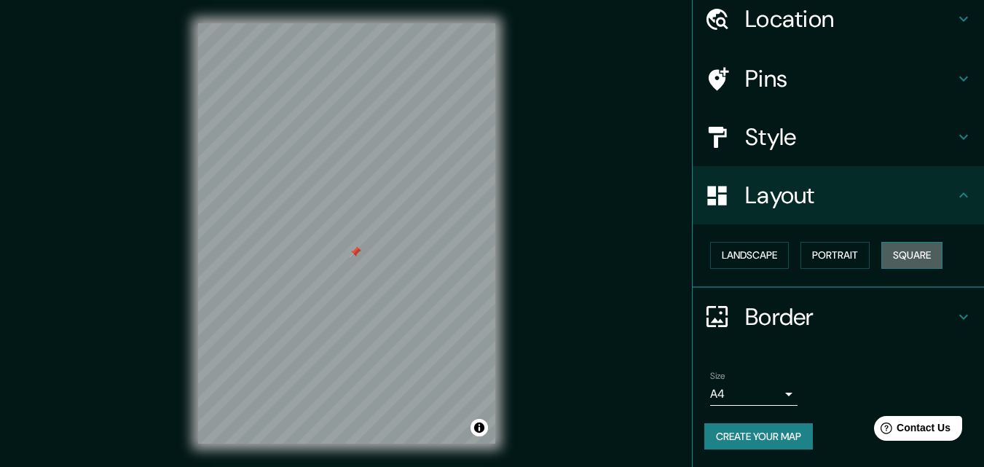
click at [899, 251] on button "Square" at bounding box center [912, 255] width 61 height 27
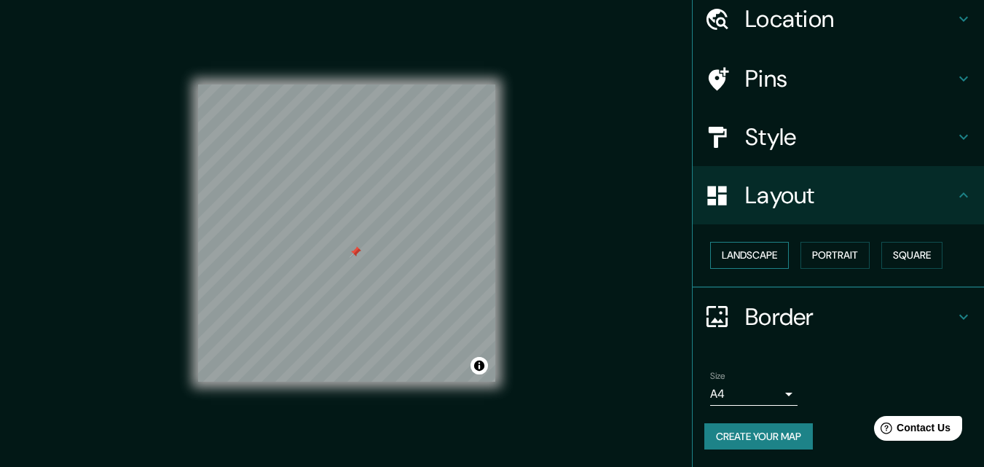
click at [760, 260] on button "Landscape" at bounding box center [749, 255] width 79 height 27
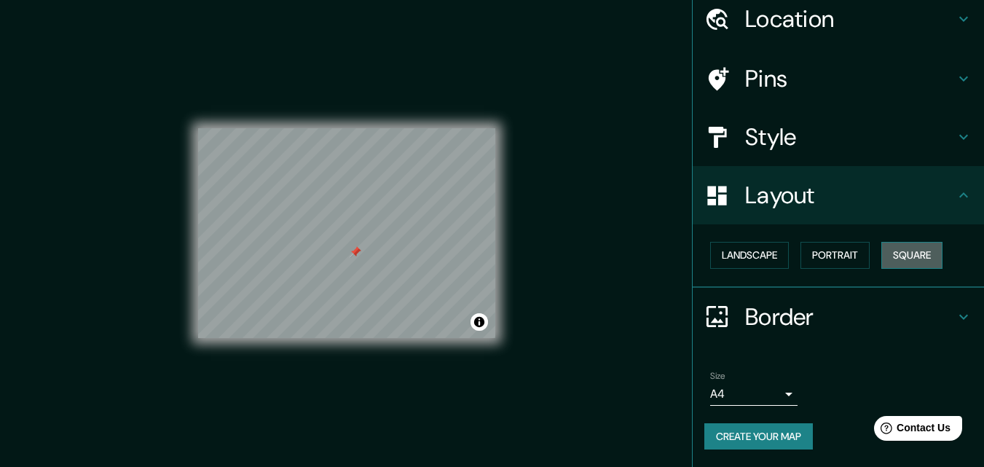
click at [913, 254] on button "Square" at bounding box center [912, 255] width 61 height 27
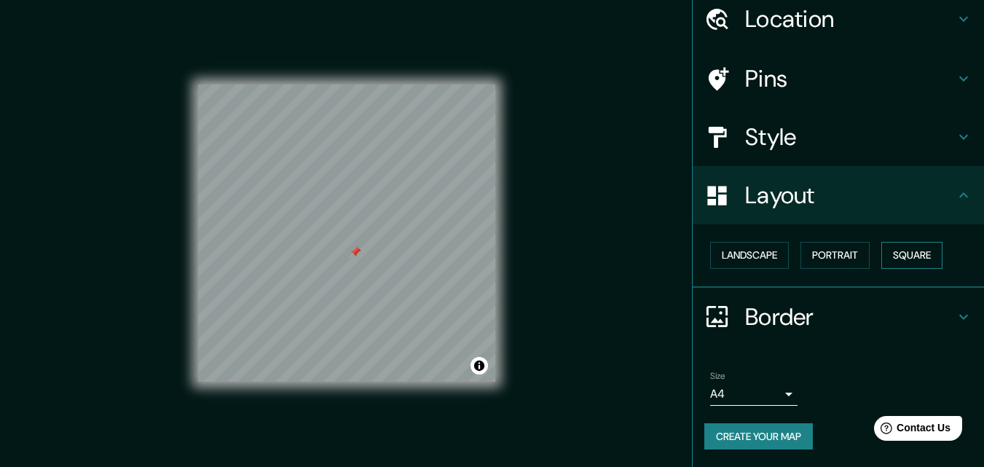
click at [899, 256] on button "Square" at bounding box center [912, 255] width 61 height 27
click at [756, 265] on button "Landscape" at bounding box center [749, 255] width 79 height 27
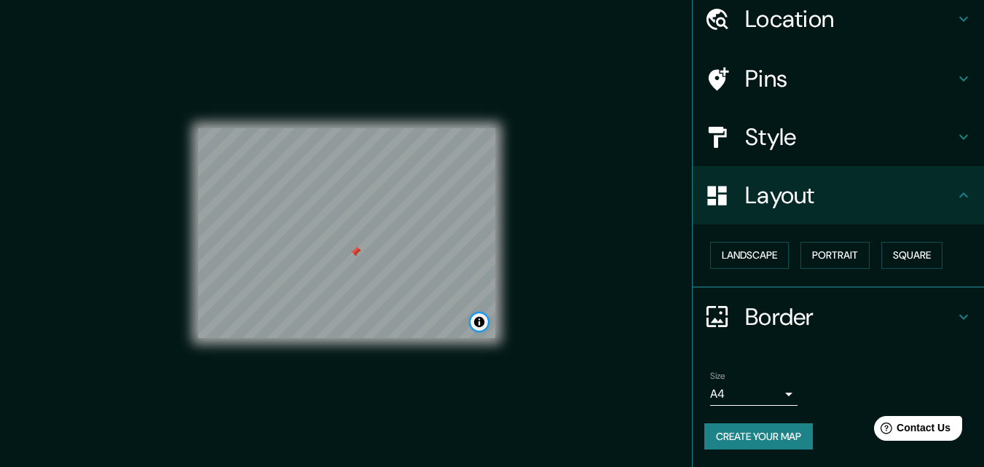
click at [477, 320] on button "Toggle attribution" at bounding box center [479, 321] width 17 height 17
click at [922, 249] on button "Square" at bounding box center [912, 255] width 61 height 27
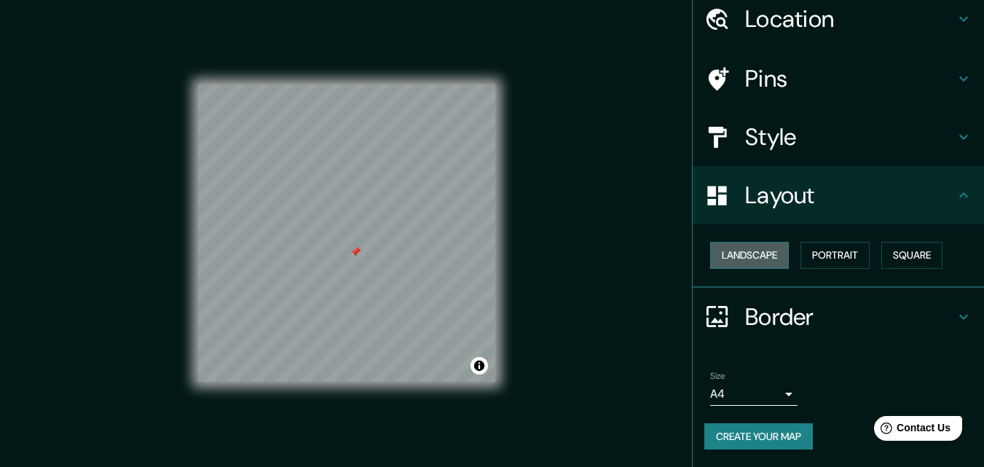
click at [737, 254] on button "Landscape" at bounding box center [749, 255] width 79 height 27
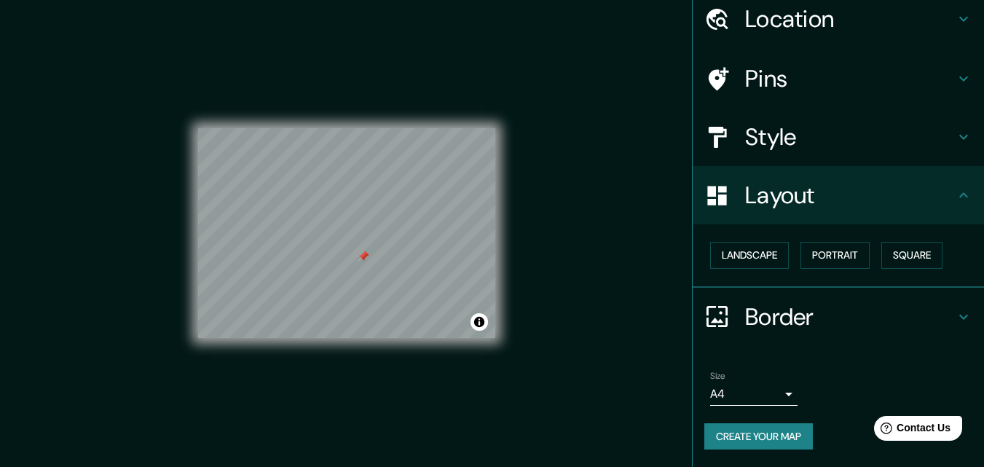
scroll to position [23, 0]
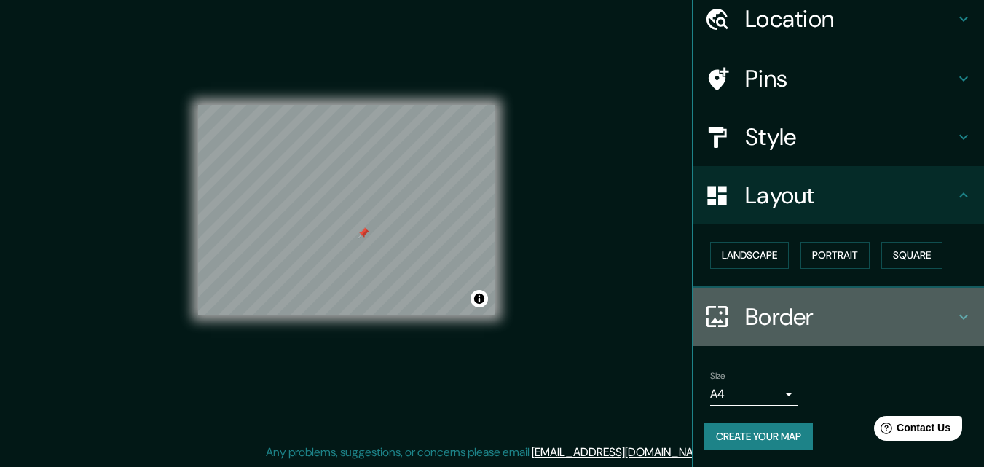
click at [804, 312] on h4 "Border" at bounding box center [850, 316] width 210 height 29
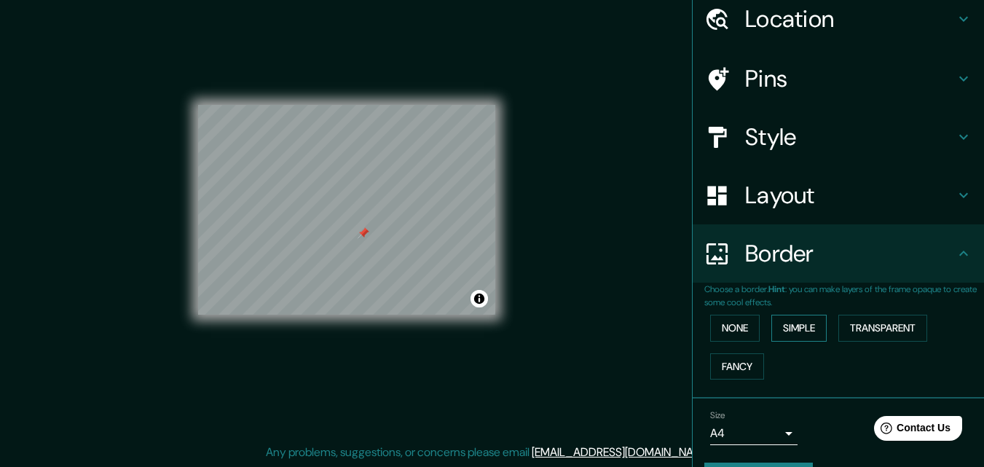
click at [776, 329] on button "Simple" at bounding box center [799, 328] width 55 height 27
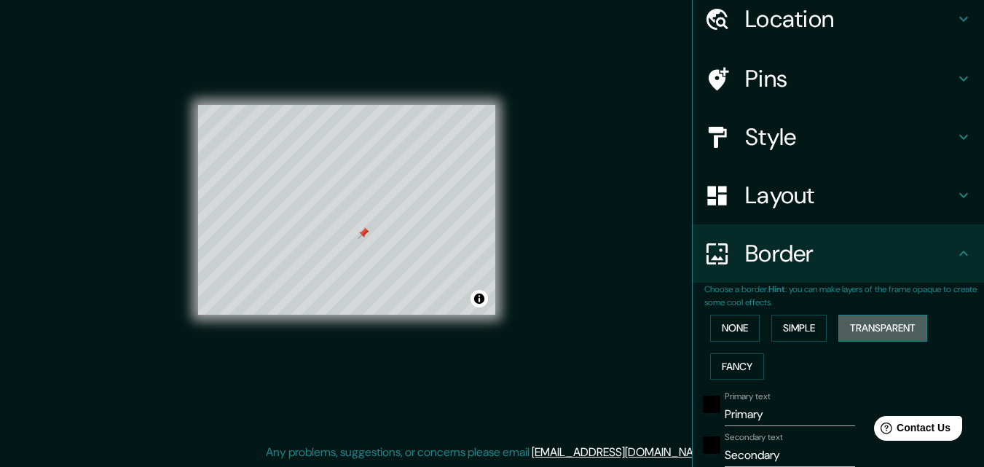
click at [869, 328] on button "Transparent" at bounding box center [883, 328] width 89 height 27
click at [729, 367] on button "Fancy" at bounding box center [737, 366] width 54 height 27
click at [737, 336] on button "None" at bounding box center [735, 328] width 50 height 27
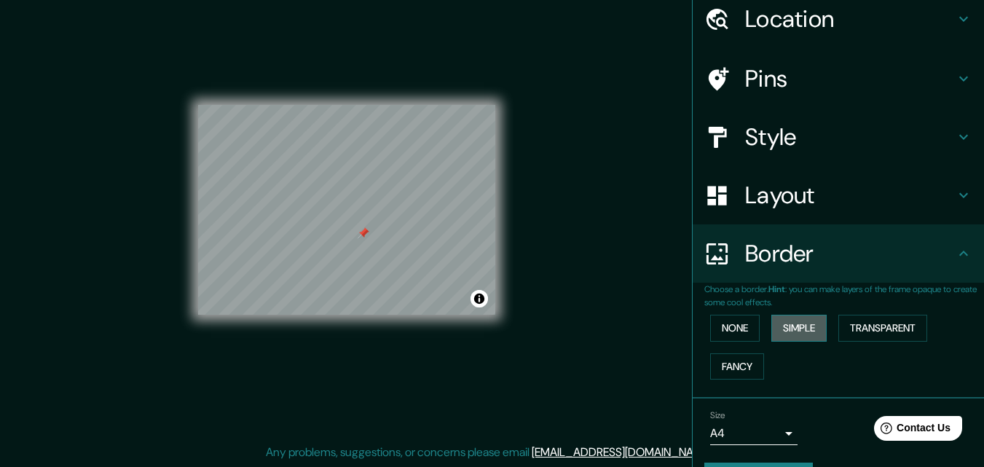
click at [786, 333] on button "Simple" at bounding box center [799, 328] width 55 height 27
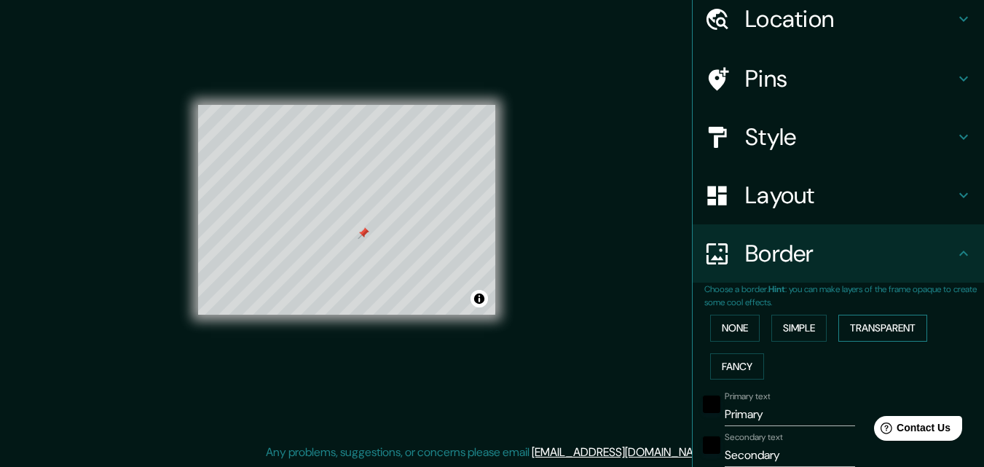
click at [865, 333] on button "Transparent" at bounding box center [883, 328] width 89 height 27
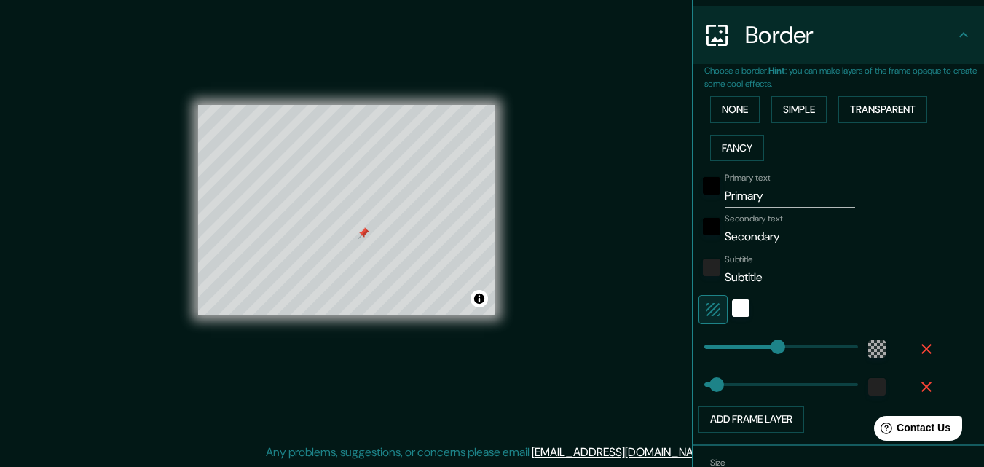
scroll to position [348, 0]
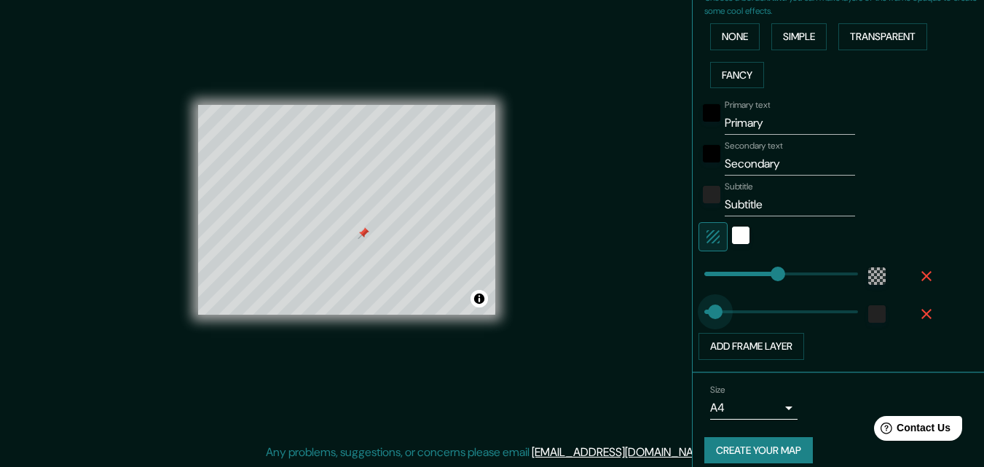
type input "21"
drag, startPoint x: 709, startPoint y: 314, endPoint x: 702, endPoint y: 316, distance: 7.4
type input "196"
type input "43"
drag, startPoint x: 702, startPoint y: 316, endPoint x: 710, endPoint y: 316, distance: 8.0
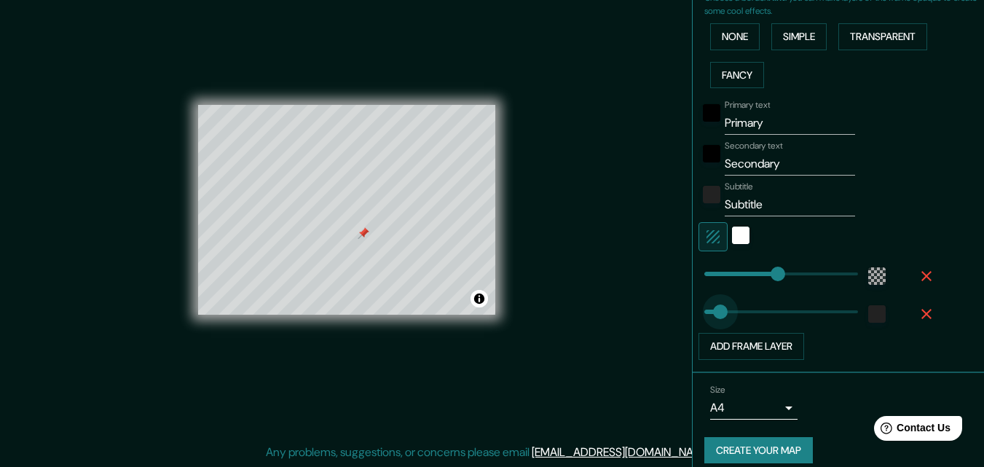
type input "196"
type input "31"
type input "196"
type input "31"
type input "230"
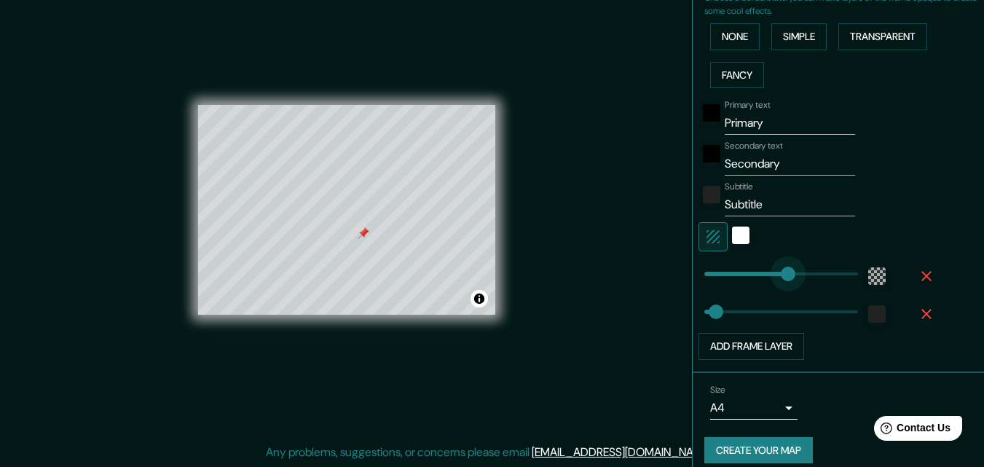
drag, startPoint x: 765, startPoint y: 276, endPoint x: 780, endPoint y: 275, distance: 15.4
type input "31"
type input "72"
drag, startPoint x: 780, startPoint y: 275, endPoint x: 721, endPoint y: 281, distance: 60.0
type input "31"
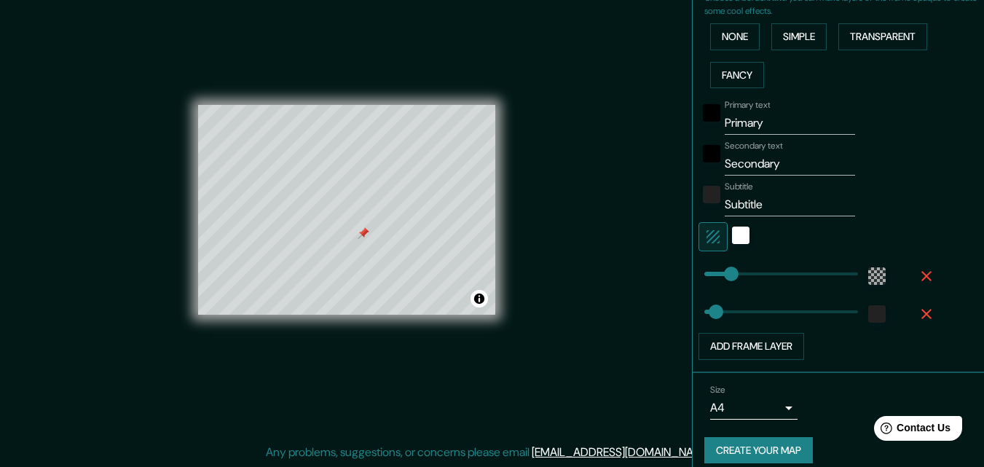
type input "103"
type input "31"
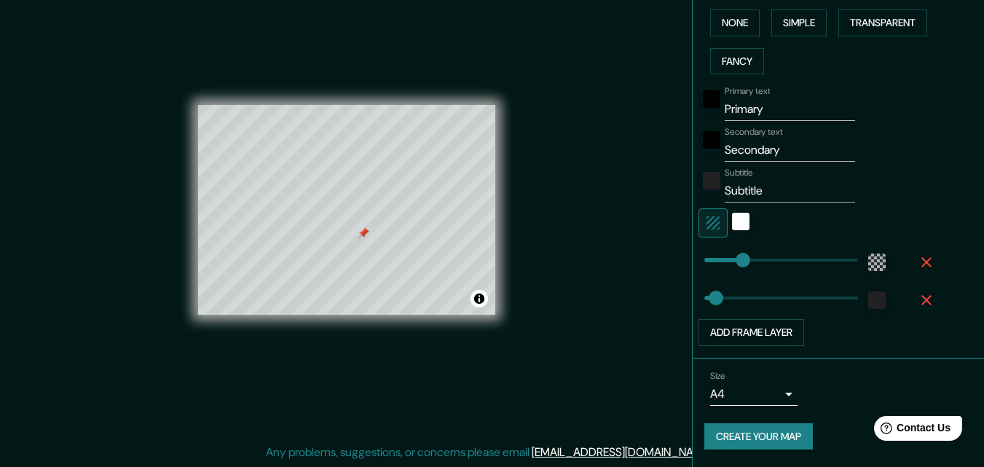
scroll to position [289, 0]
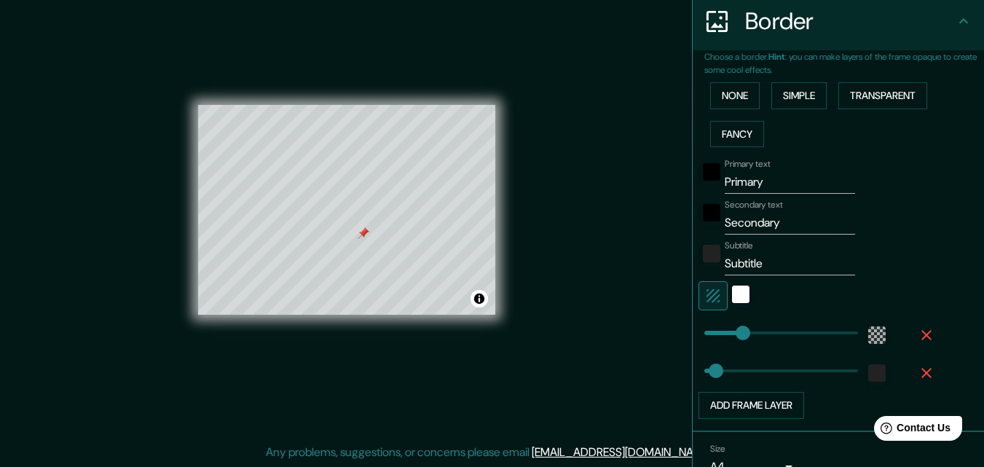
click at [766, 177] on input "Primary" at bounding box center [790, 182] width 130 height 23
click at [756, 185] on input "Primary" at bounding box center [790, 182] width 130 height 23
type input "h"
type input "31"
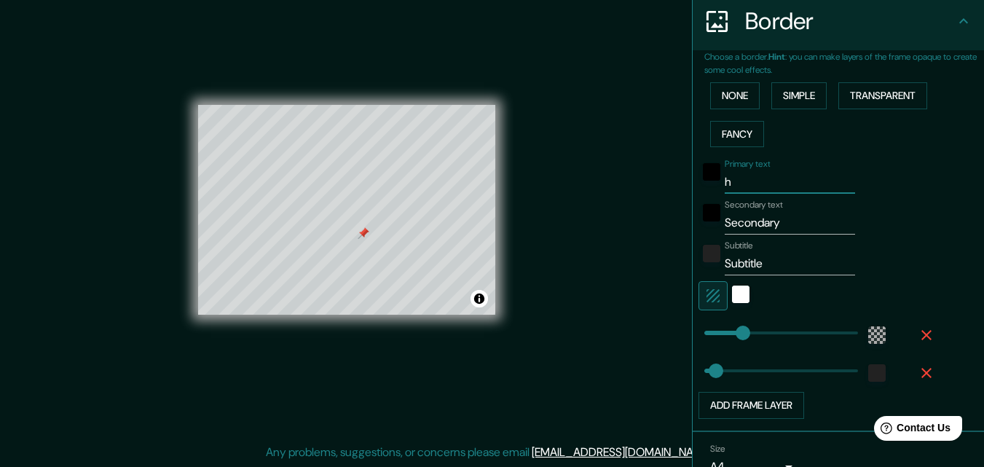
type input "31"
type input "a"
type input "31"
type input "al"
type input "31"
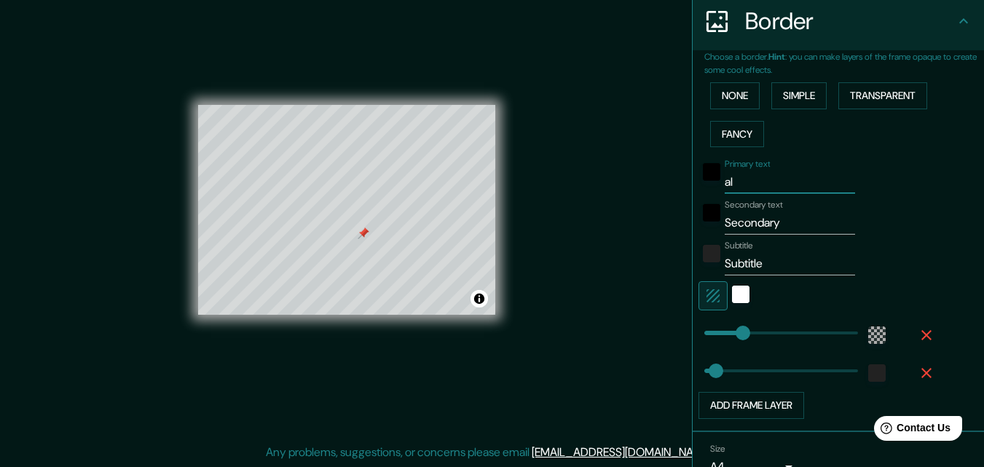
type input "alt"
type input "31"
type input "alto"
type input "31"
type input "alto"
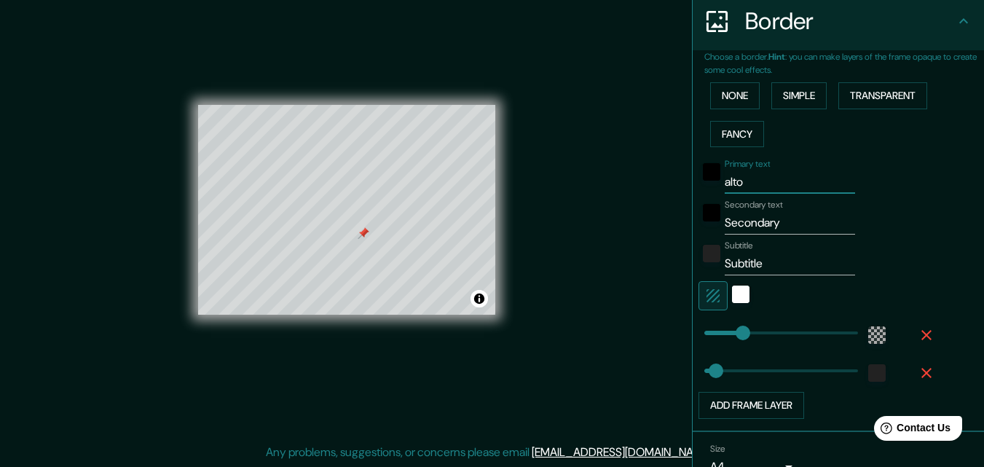
type input "31"
type input "alto h"
type input "31"
type input "alto ho"
type input "31"
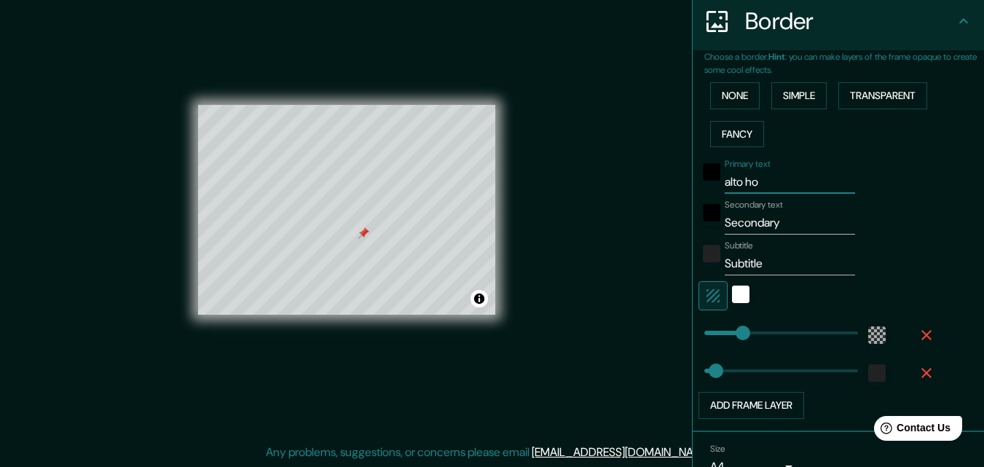
type input "alto hop"
type input "31"
type input "alto hopo"
type input "31"
type input "alto hop"
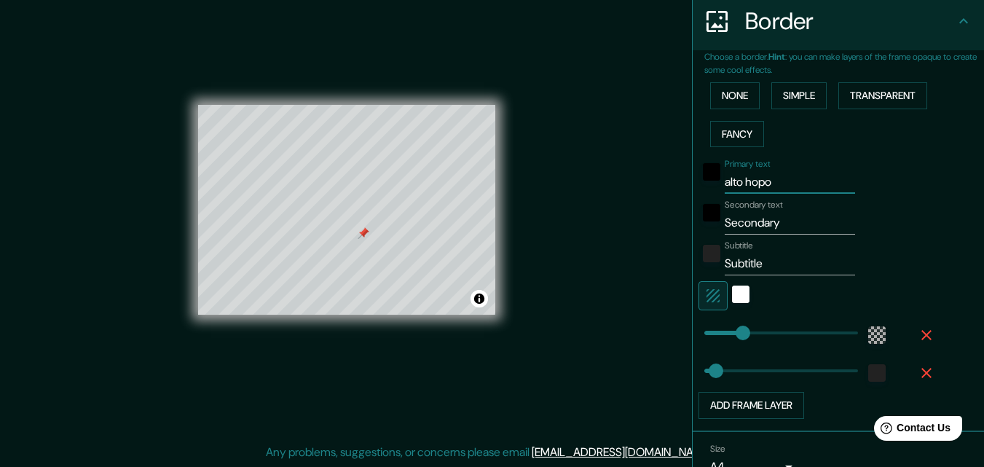
type input "31"
type input "alto hopi"
type input "31"
type input "alto hopic"
type input "31"
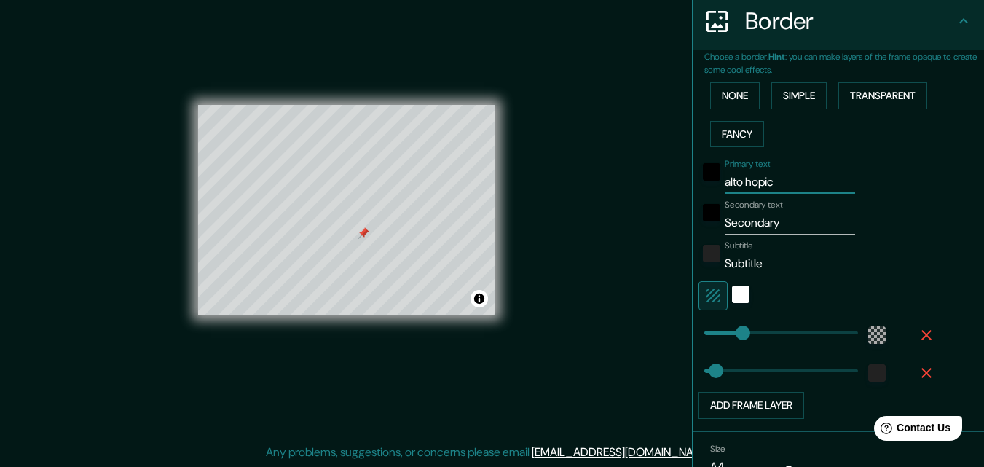
type input "alto hopici"
type input "31"
type input "alto hopicio"
type input "31"
type input "alto hopicio"
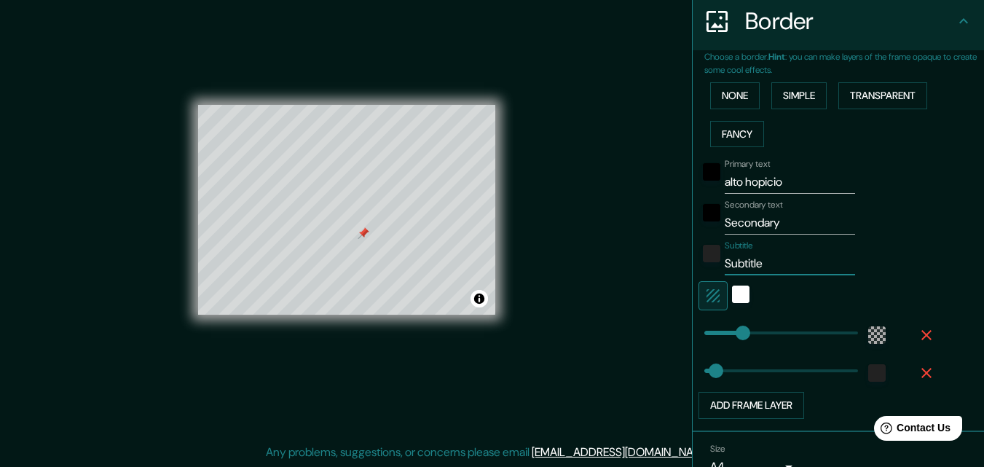
click at [757, 272] on input "Subtitle" at bounding box center [790, 263] width 130 height 23
click at [757, 271] on input "Subtitle" at bounding box center [790, 263] width 130 height 23
click at [781, 224] on input "Secondary" at bounding box center [790, 222] width 130 height 23
type input "i"
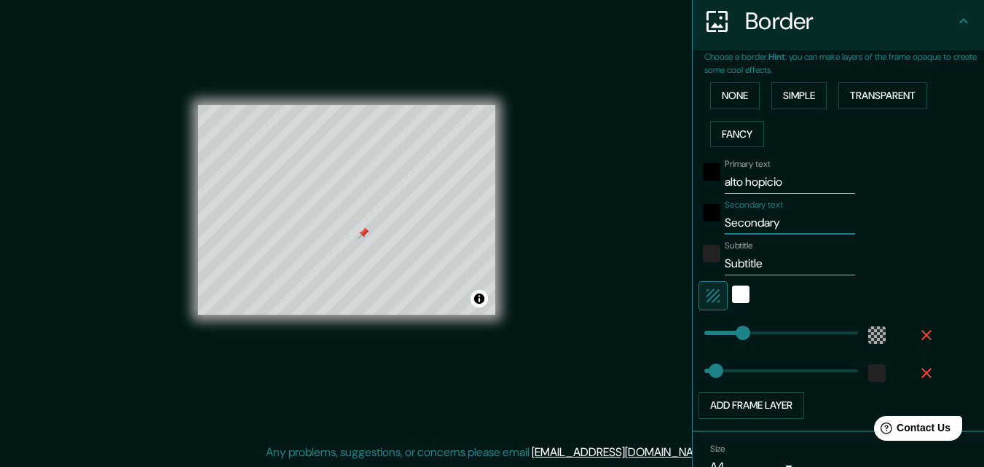
type input "31"
type input "iq"
type input "31"
type input "iqu"
type input "31"
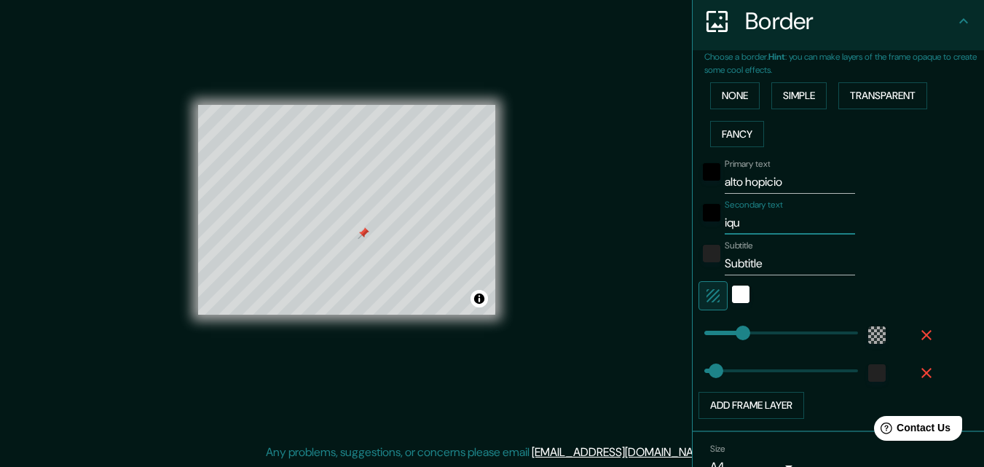
type input "iqui"
type input "31"
type input "iquiq"
type input "31"
type input "iquiqu"
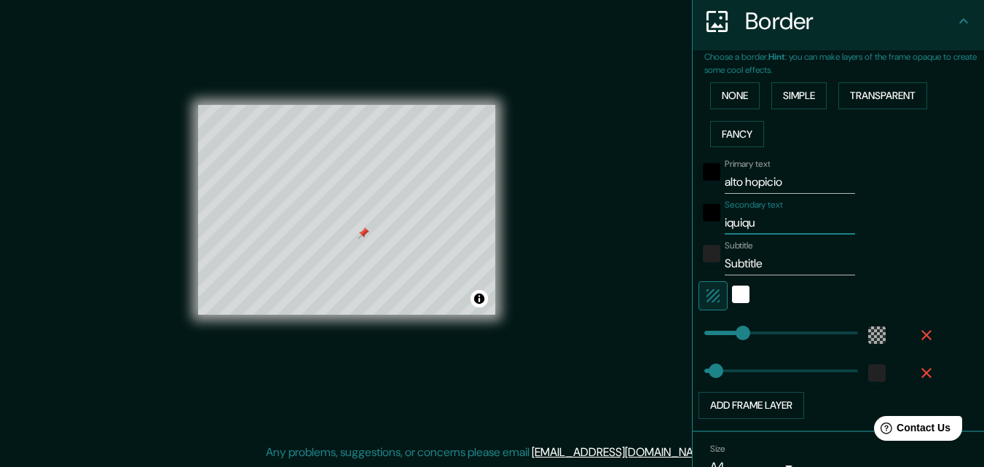
type input "31"
type input "iquique"
type input "31"
drag, startPoint x: 783, startPoint y: 224, endPoint x: 712, endPoint y: 231, distance: 71.0
click at [712, 231] on div "Secondary text iquique" at bounding box center [818, 217] width 239 height 35
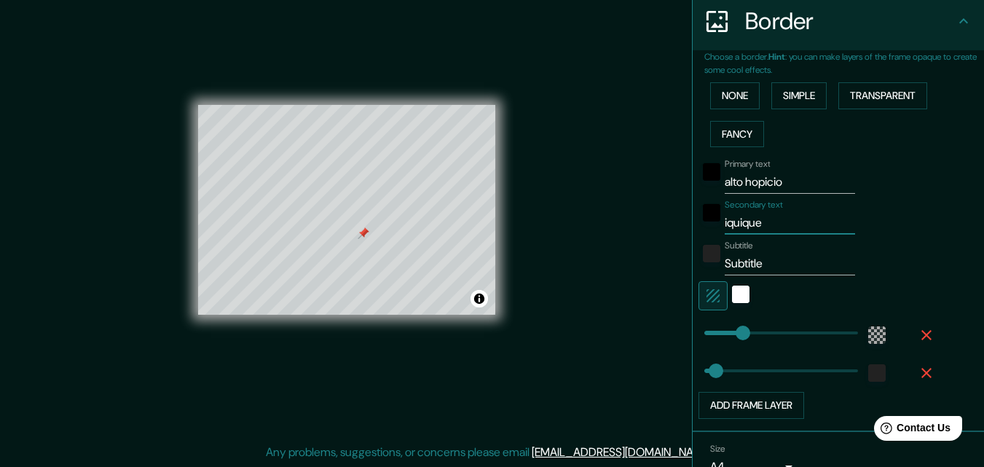
type input "I"
type input "31"
type input "IQ"
type input "31"
type input "IQU"
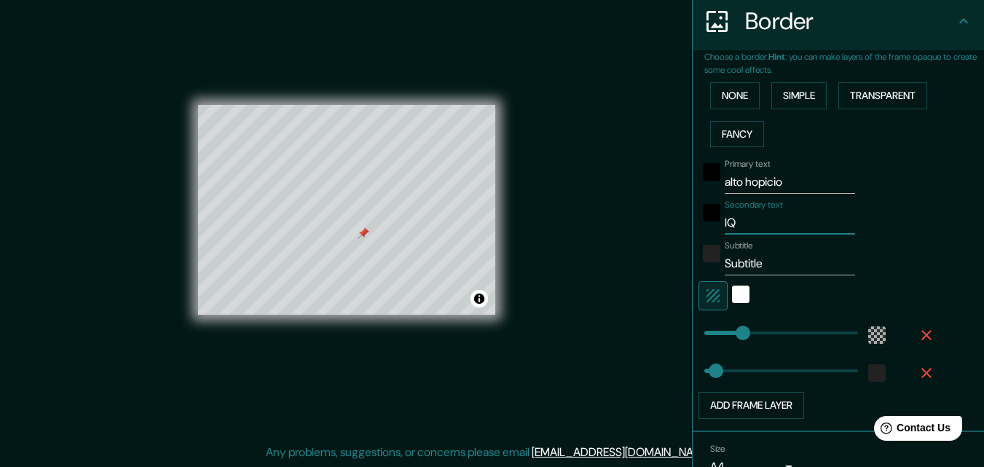
type input "31"
type input "IQUI"
type input "31"
type input "IQUIQ"
type input "31"
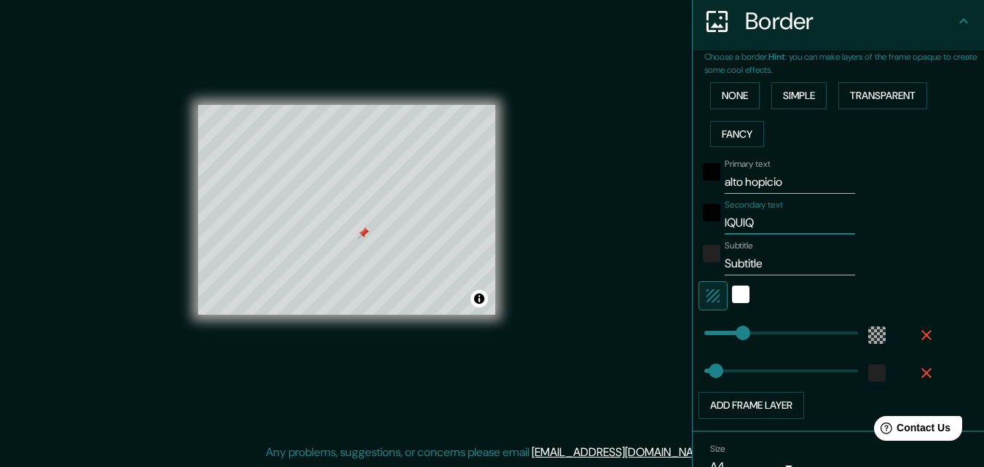
type input "IQUIQU"
type input "31"
type input "IQUIQUE"
type input "31"
type input "IQUIQUE"
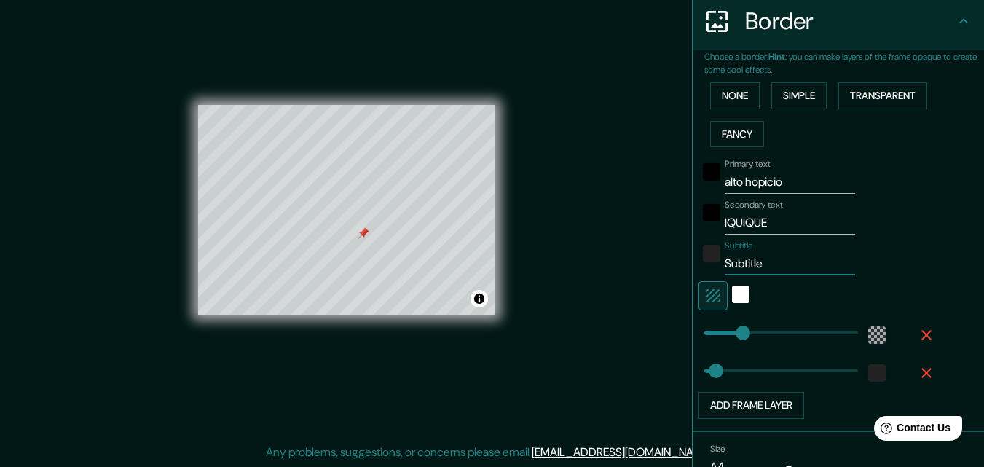
click at [751, 265] on input "Subtitle" at bounding box center [790, 263] width 130 height 23
type input "C"
type input "31"
type input "CL"
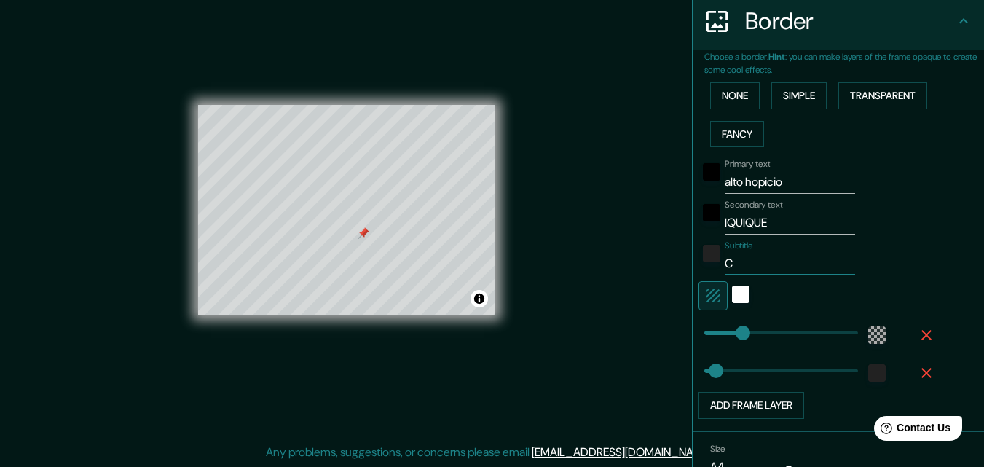
type input "31"
type input "CLI"
type input "31"
type input "CL"
type input "31"
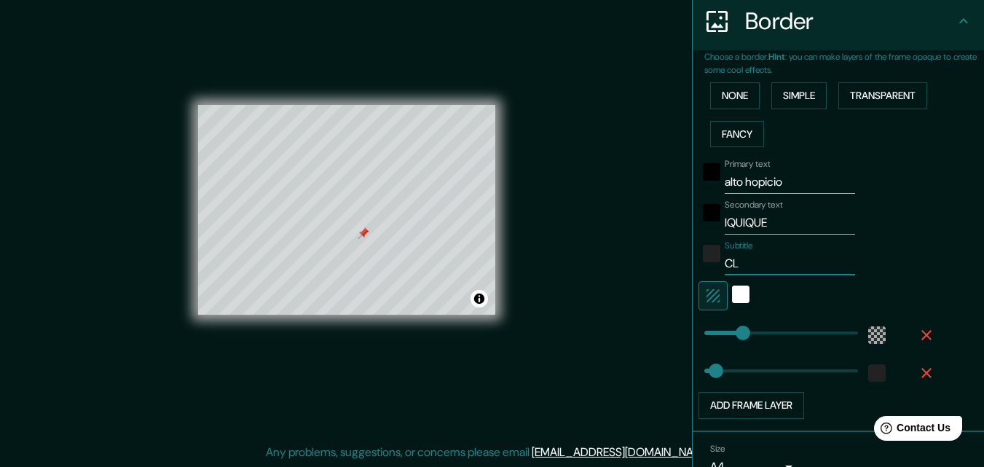
type input "C"
type input "31"
type input "CH"
type input "31"
type input "CHI"
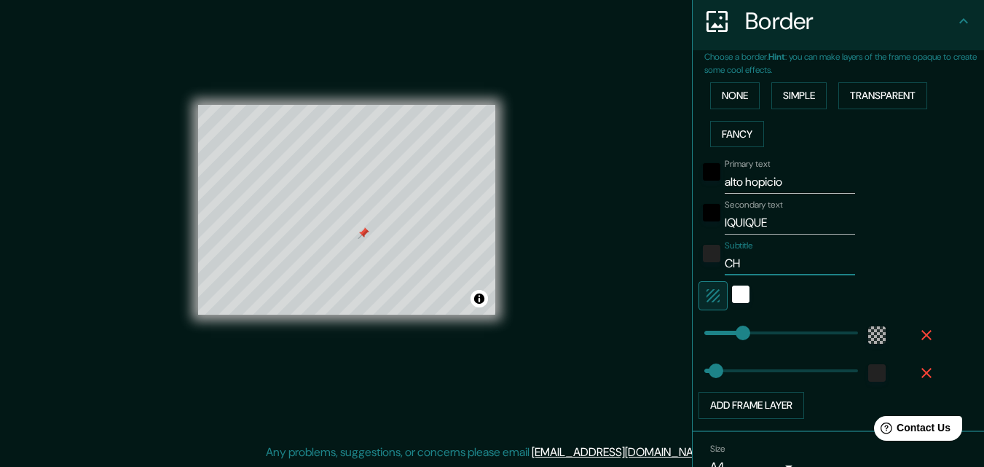
type input "31"
type input "CHIL"
type input "31"
type input "CHILE"
type input "31"
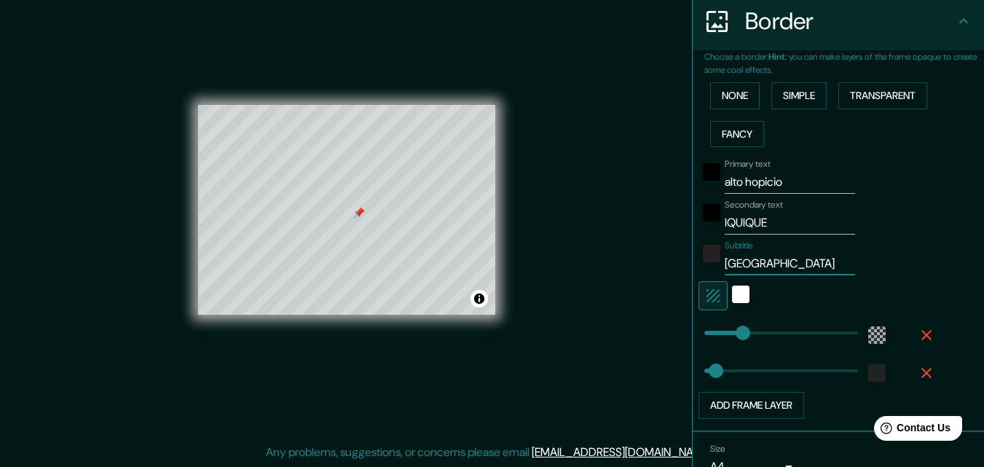
type input "CHILE"
click at [766, 219] on input "IQUIQUE" at bounding box center [790, 222] width 130 height 23
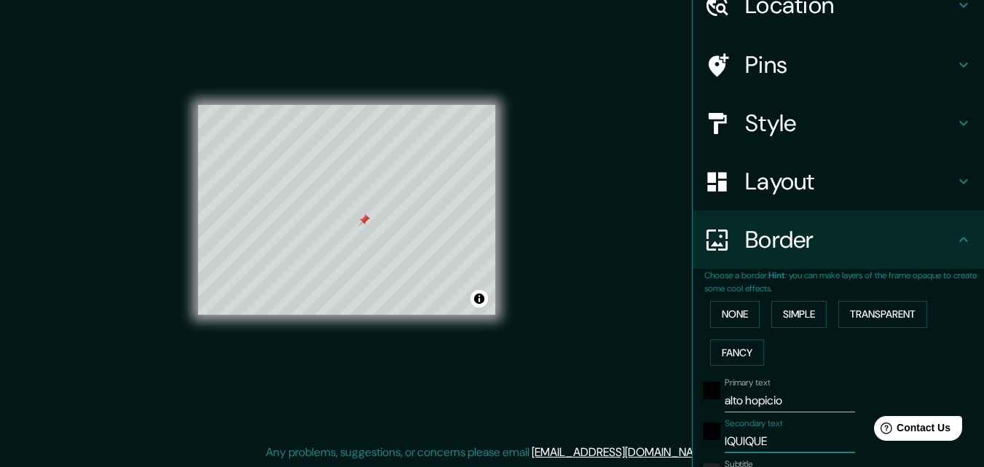
scroll to position [0, 0]
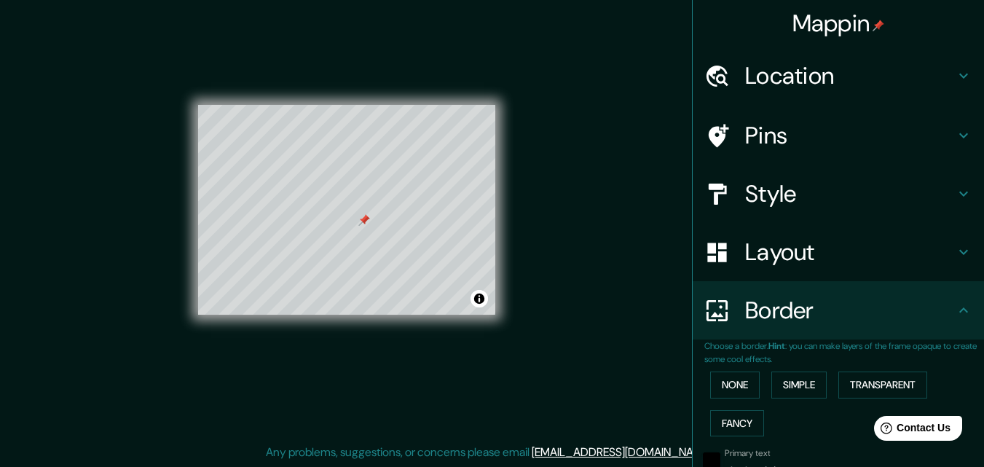
click at [836, 254] on h4 "Layout" at bounding box center [850, 252] width 210 height 29
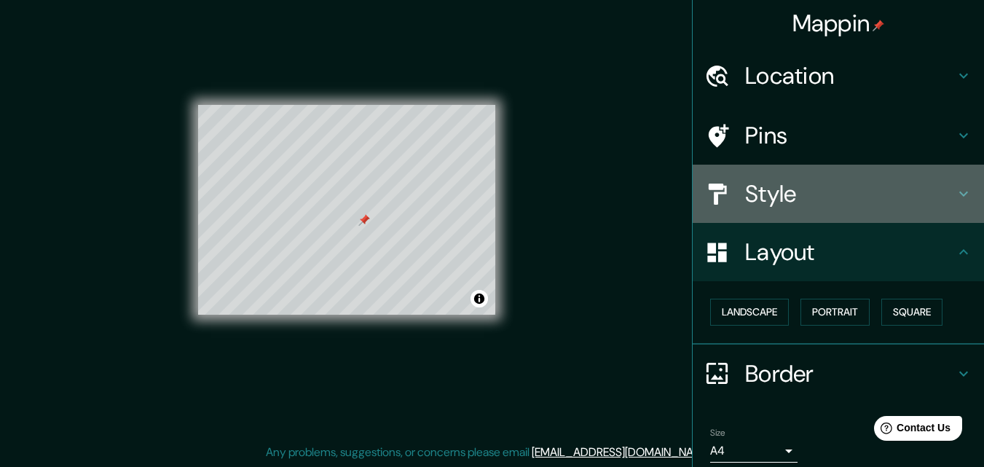
click at [815, 192] on h4 "Style" at bounding box center [850, 193] width 210 height 29
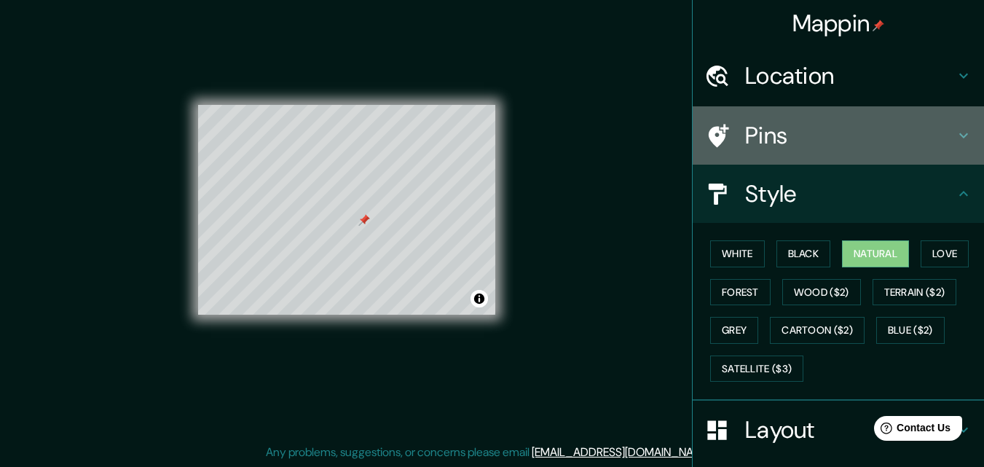
click at [784, 133] on h4 "Pins" at bounding box center [850, 135] width 210 height 29
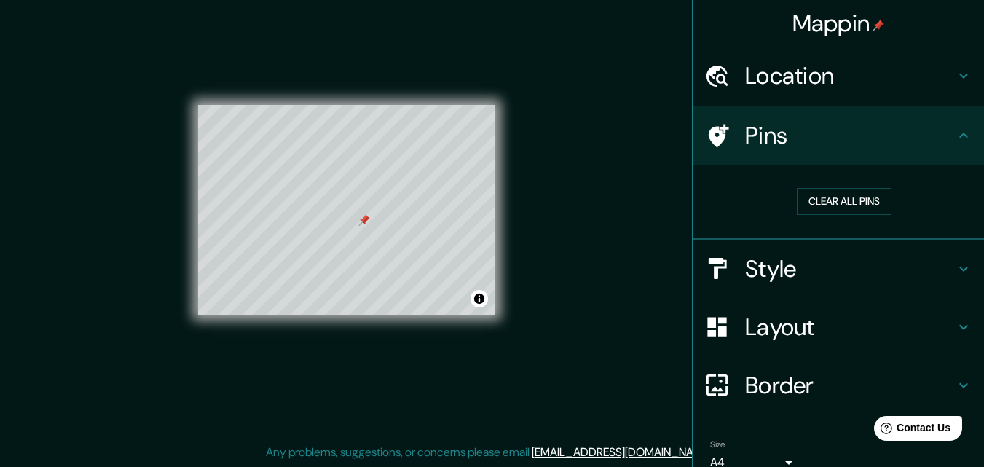
click at [813, 89] on h4 "Location" at bounding box center [850, 75] width 210 height 29
type input "31"
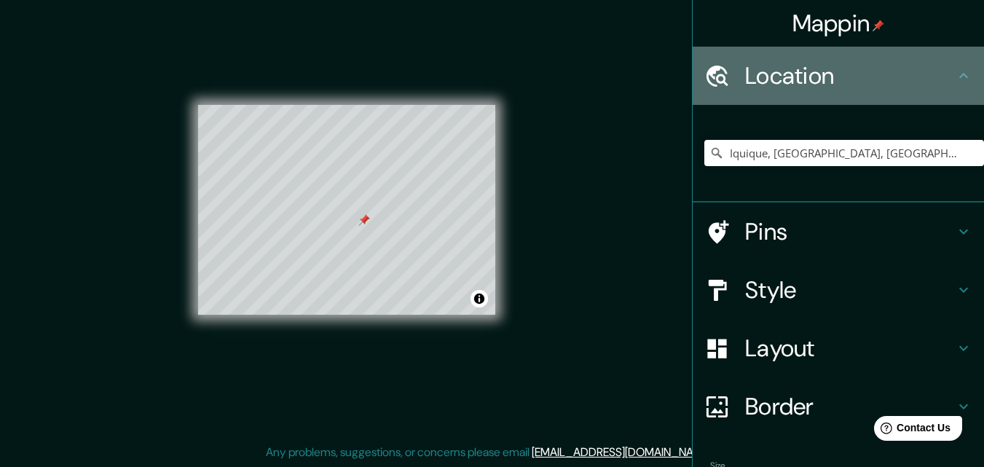
click at [815, 82] on h4 "Location" at bounding box center [850, 75] width 210 height 29
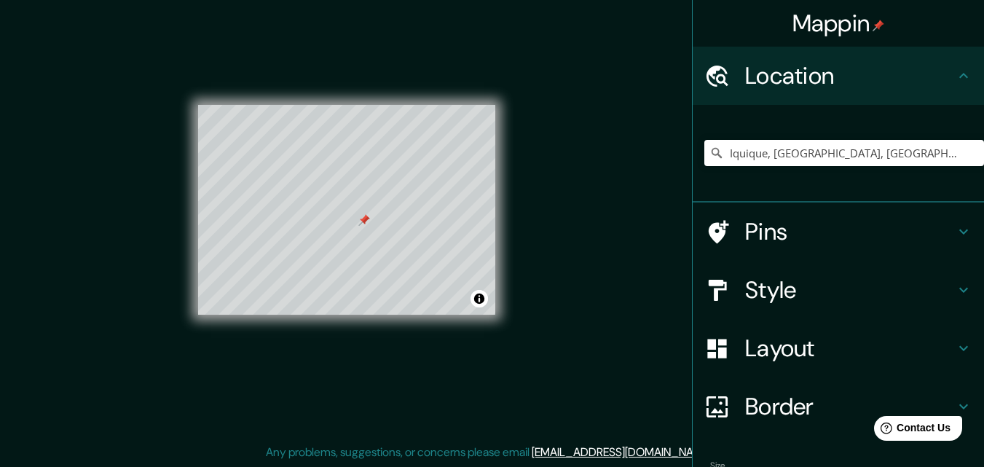
scroll to position [90, 0]
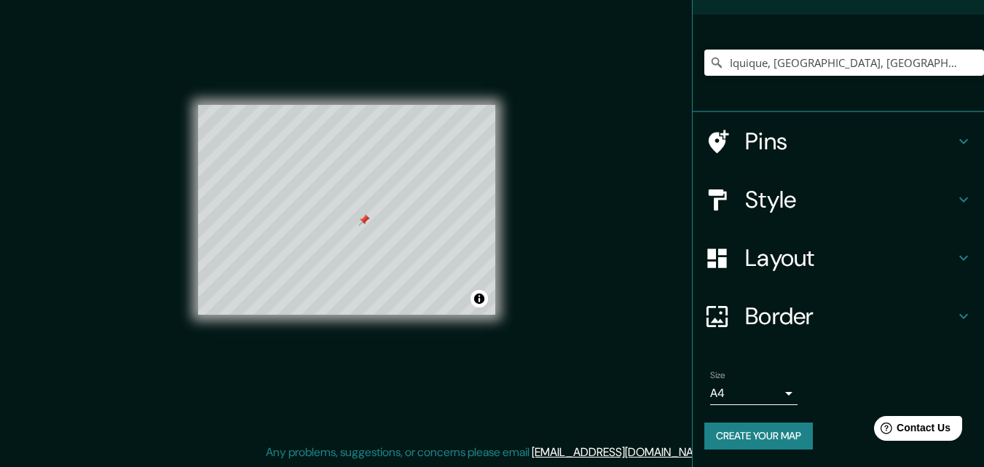
click at [786, 429] on button "Create your map" at bounding box center [759, 436] width 109 height 27
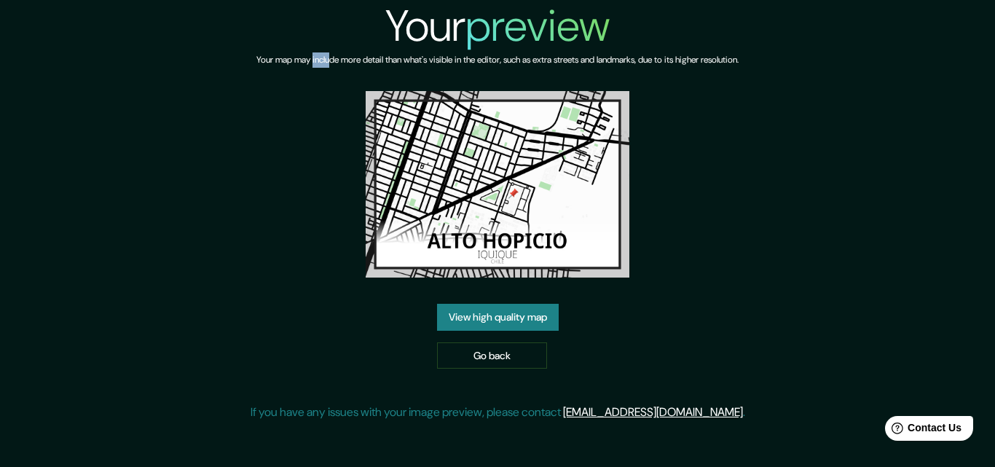
drag, startPoint x: 291, startPoint y: 57, endPoint x: 310, endPoint y: 57, distance: 18.2
click at [310, 57] on h6 "Your map may include more detail than what's visible in the editor, such as ext…" at bounding box center [498, 59] width 482 height 15
click at [517, 324] on link "View high quality map" at bounding box center [498, 317] width 122 height 27
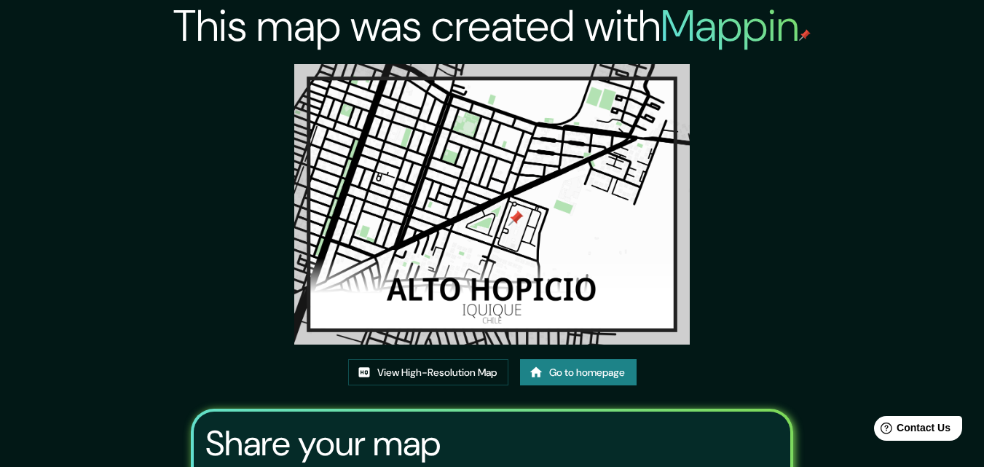
click at [504, 249] on img at bounding box center [492, 204] width 396 height 281
click at [487, 286] on img at bounding box center [492, 204] width 396 height 281
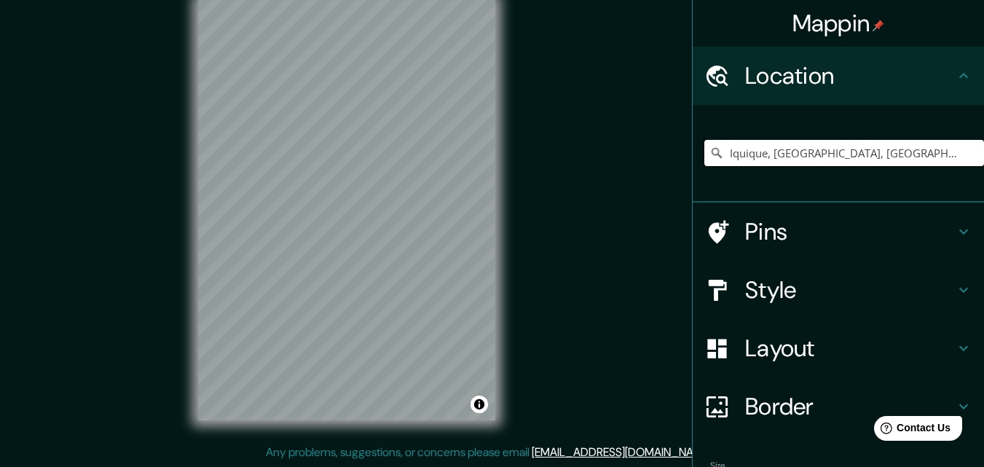
click at [917, 152] on input "Iquique, Región de Tarapacá, Chile" at bounding box center [845, 153] width 280 height 26
click at [815, 155] on input "Iquique, Región de Tarapacá, Chile" at bounding box center [845, 153] width 280 height 26
click at [912, 155] on input "Iquique, Región de Tarapacá, Chile" at bounding box center [845, 153] width 280 height 26
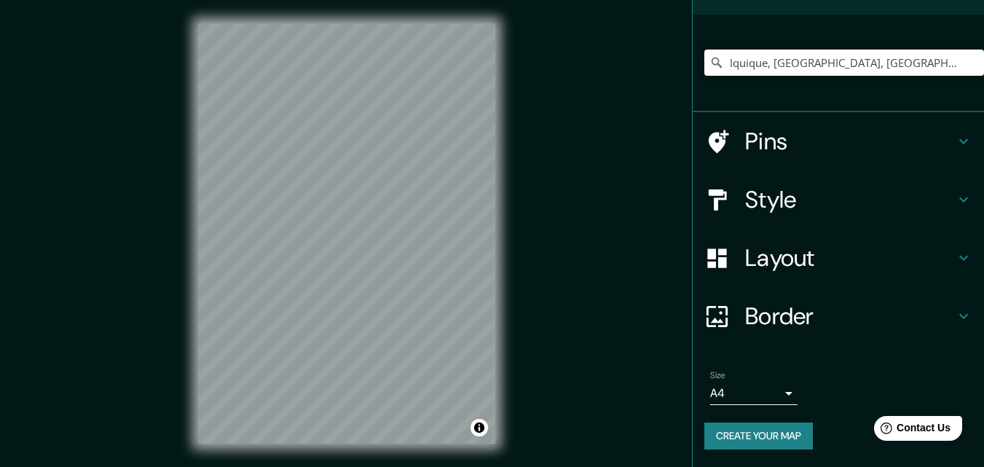
scroll to position [23, 0]
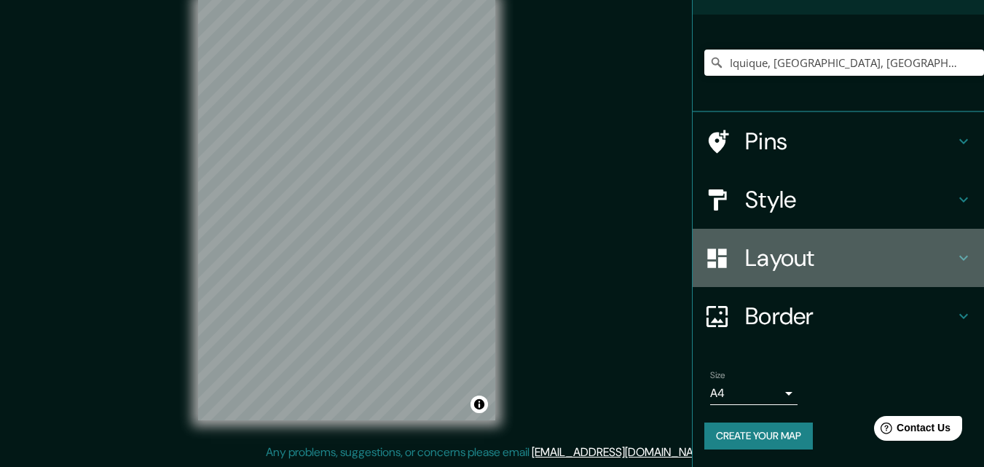
click at [820, 265] on h4 "Layout" at bounding box center [850, 257] width 210 height 29
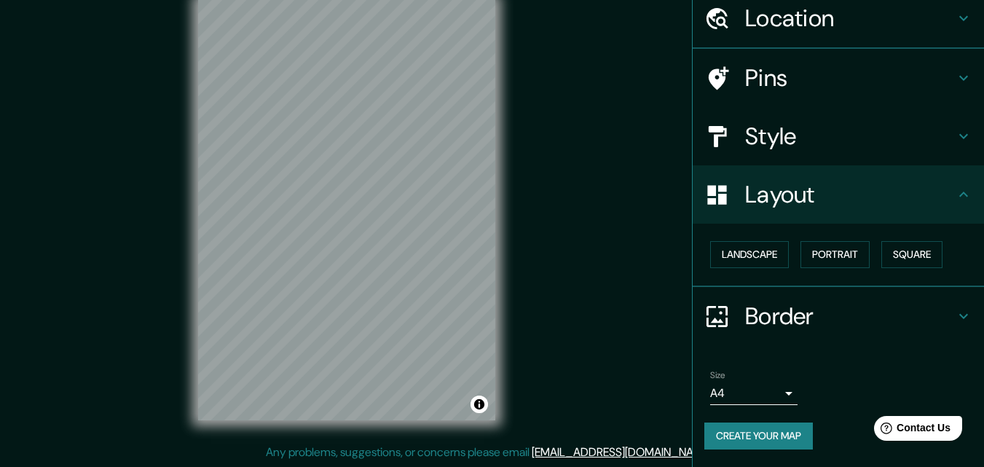
scroll to position [57, 0]
click at [753, 253] on button "Landscape" at bounding box center [749, 255] width 79 height 27
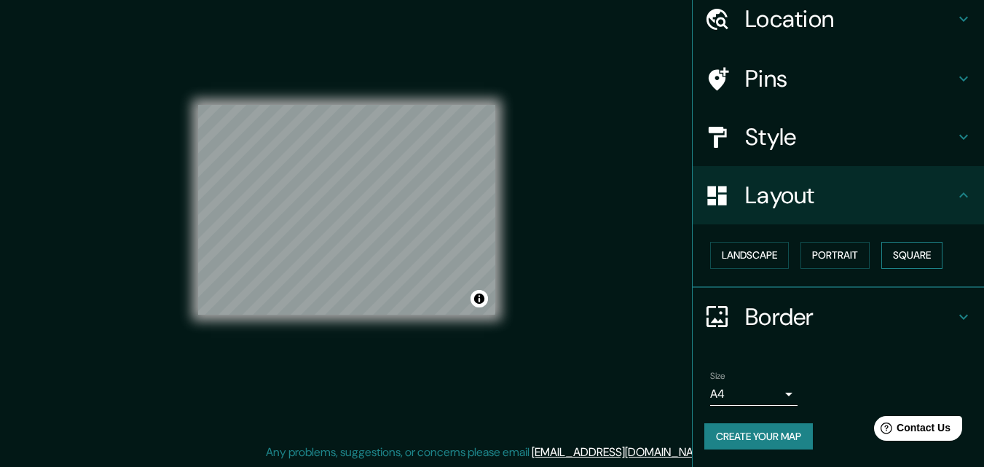
click at [897, 254] on button "Square" at bounding box center [912, 255] width 61 height 27
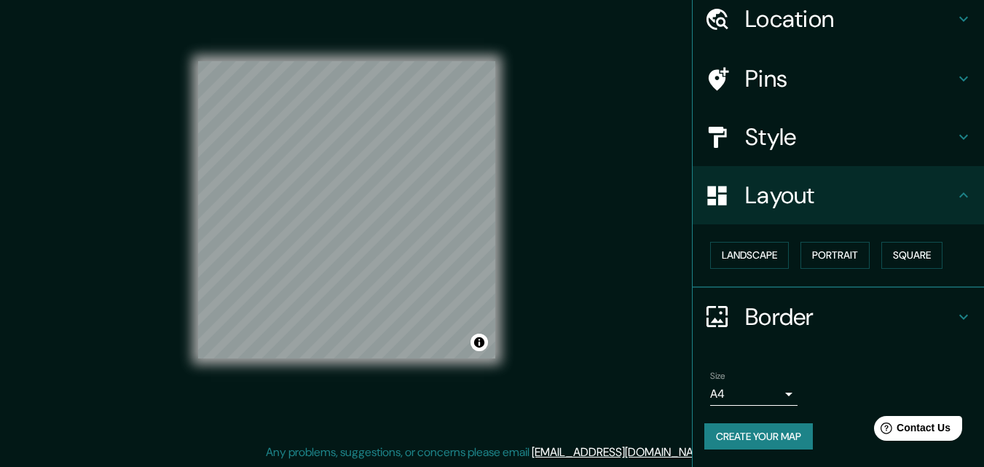
click at [782, 142] on h4 "Style" at bounding box center [850, 136] width 210 height 29
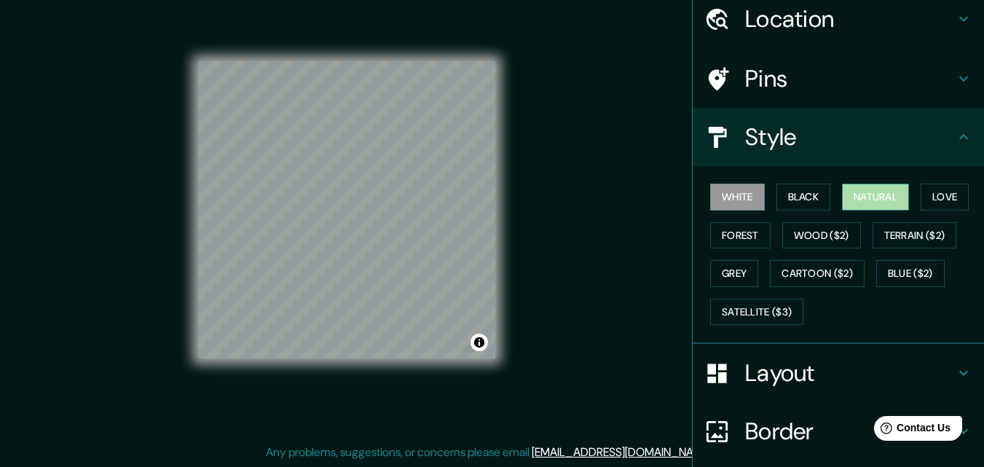
click at [871, 195] on button "Natural" at bounding box center [875, 197] width 67 height 27
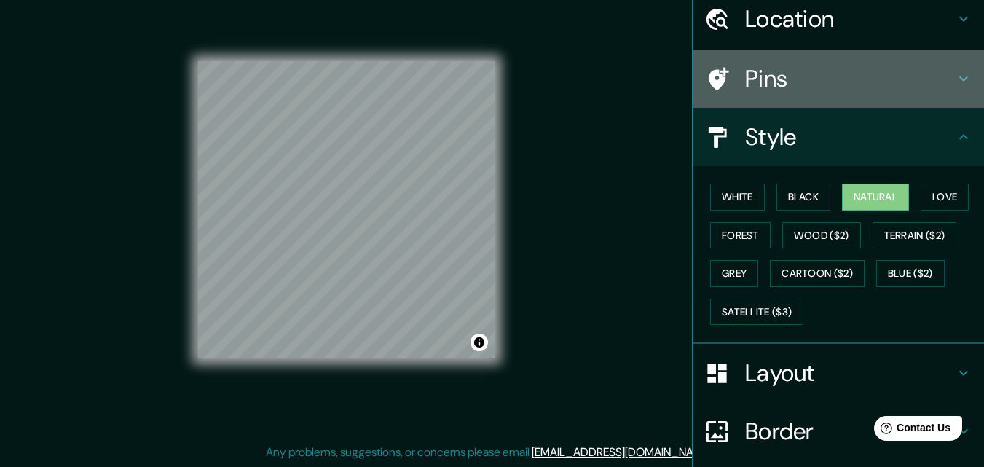
click at [810, 85] on h4 "Pins" at bounding box center [850, 78] width 210 height 29
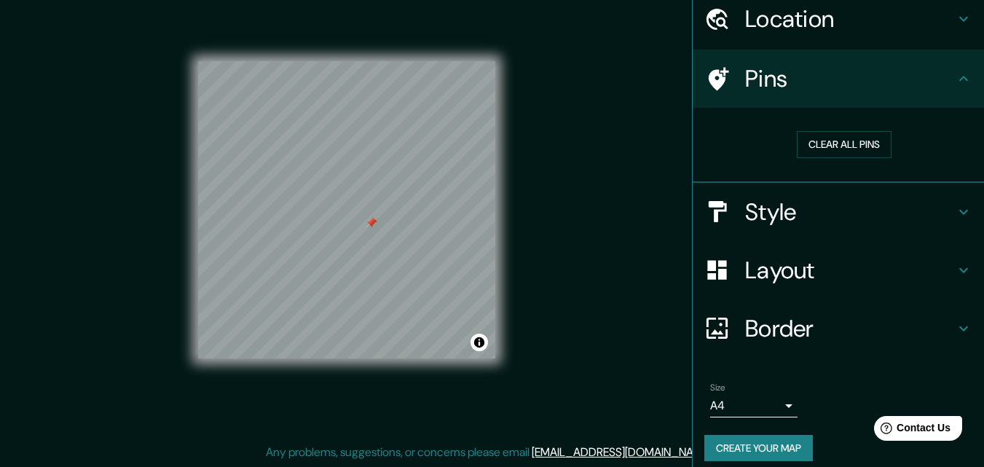
drag, startPoint x: 368, startPoint y: 228, endPoint x: 756, endPoint y: 133, distance: 399.8
click at [756, 133] on div "Clear all pins" at bounding box center [844, 144] width 257 height 27
click at [848, 215] on h4 "Style" at bounding box center [850, 211] width 210 height 29
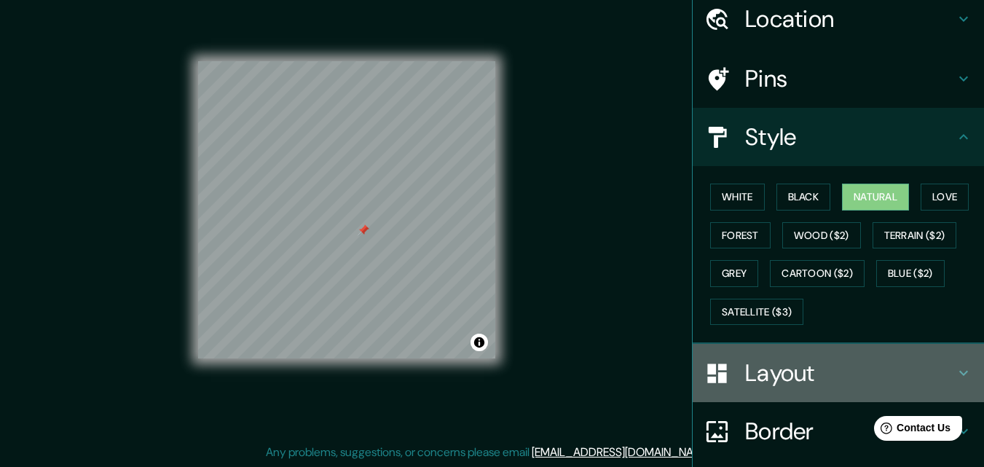
click at [772, 376] on h4 "Layout" at bounding box center [850, 373] width 210 height 29
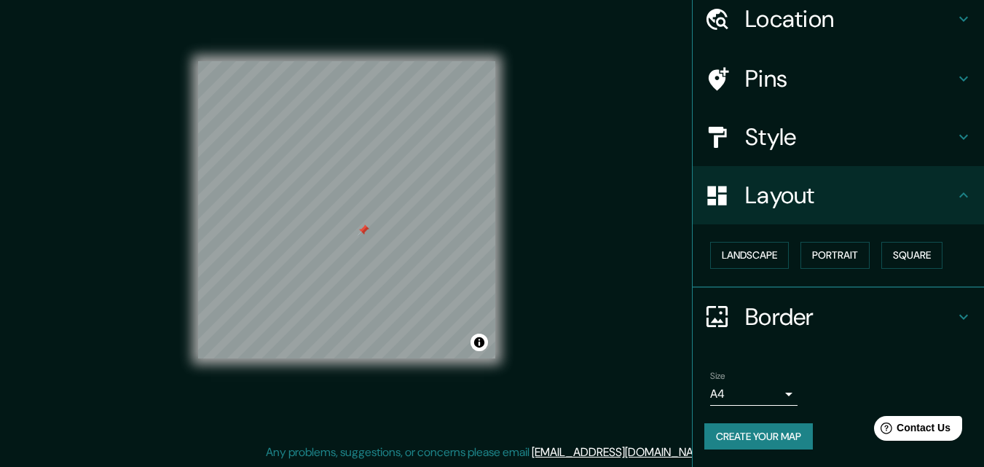
click at [807, 310] on h4 "Border" at bounding box center [850, 316] width 210 height 29
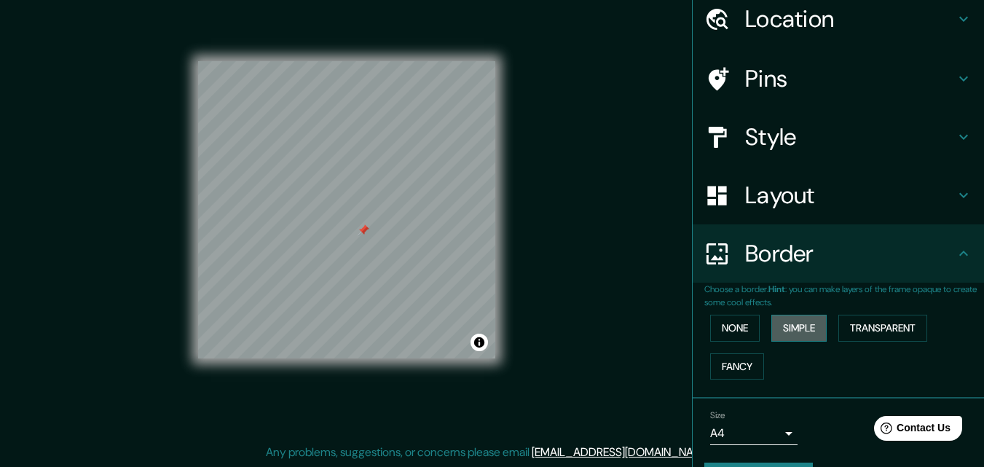
click at [795, 325] on button "Simple" at bounding box center [799, 328] width 55 height 27
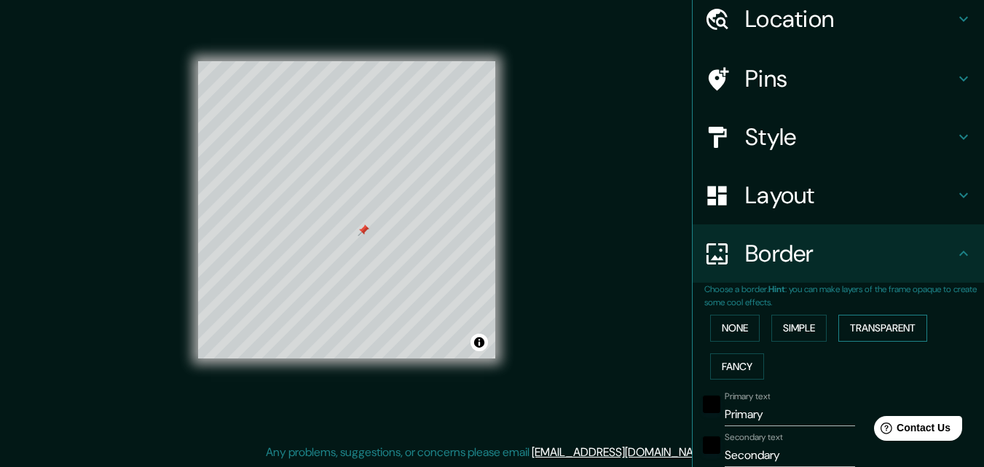
click at [872, 333] on button "Transparent" at bounding box center [883, 328] width 89 height 27
click at [795, 337] on button "Simple" at bounding box center [799, 328] width 55 height 27
click at [850, 324] on button "Transparent" at bounding box center [883, 328] width 89 height 27
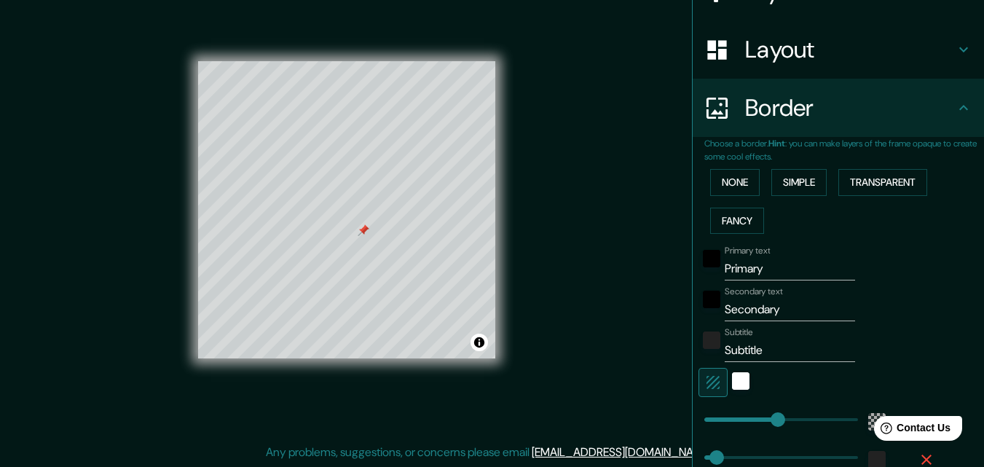
scroll to position [275, 0]
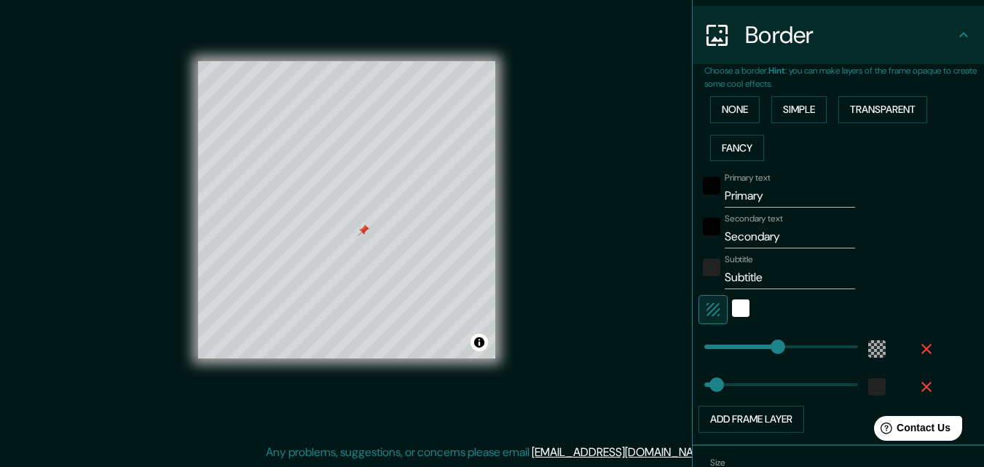
type input "196"
click at [752, 195] on input "Primary" at bounding box center [790, 195] width 130 height 23
type input "A"
type input "196"
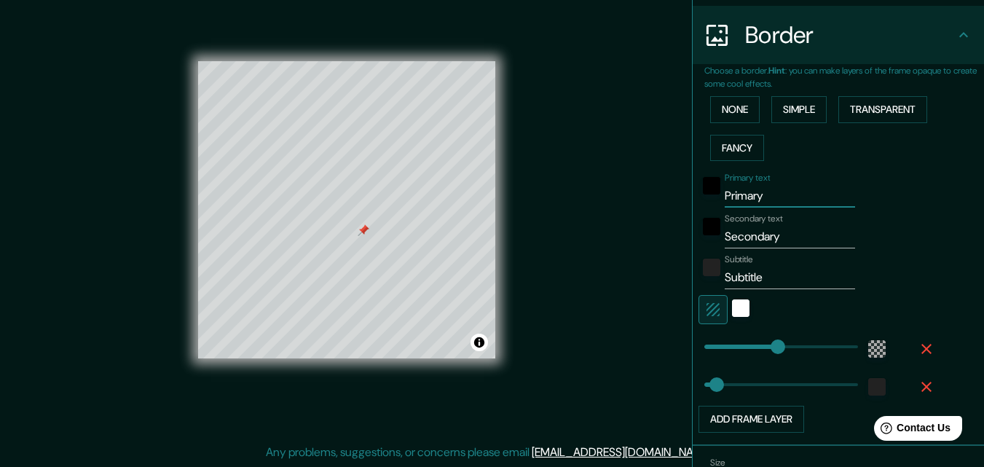
type input "33"
type input "AL"
type input "196"
type input "33"
type input "ALT"
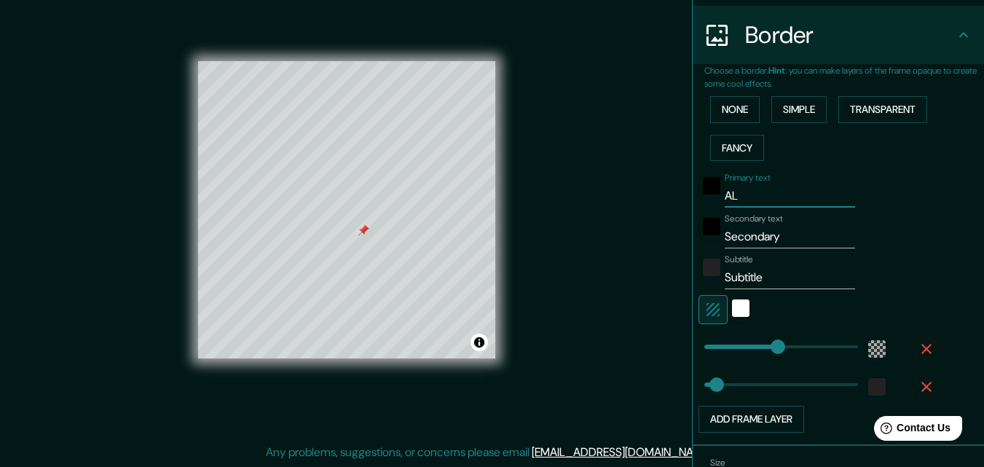
type input "196"
type input "33"
type input "ALTO"
type input "196"
type input "33"
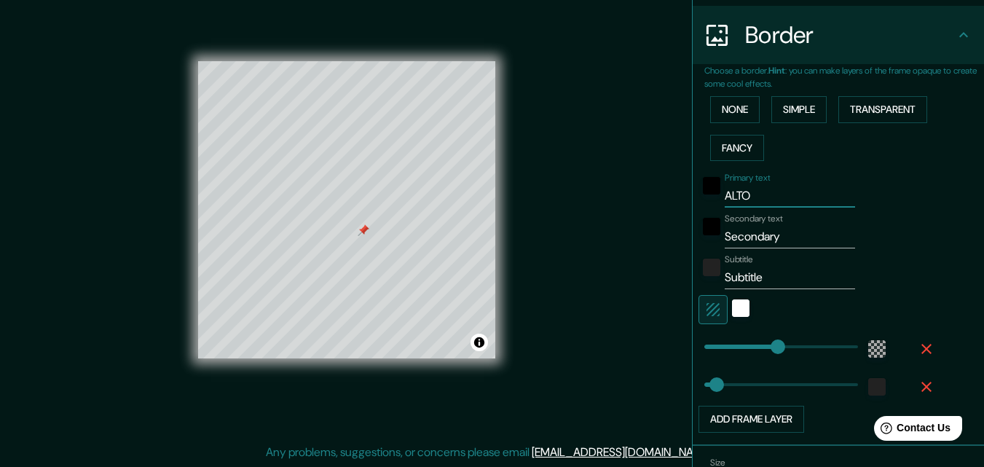
type input "ALTO"
type input "196"
type input "33"
type input "ALTO H"
type input "196"
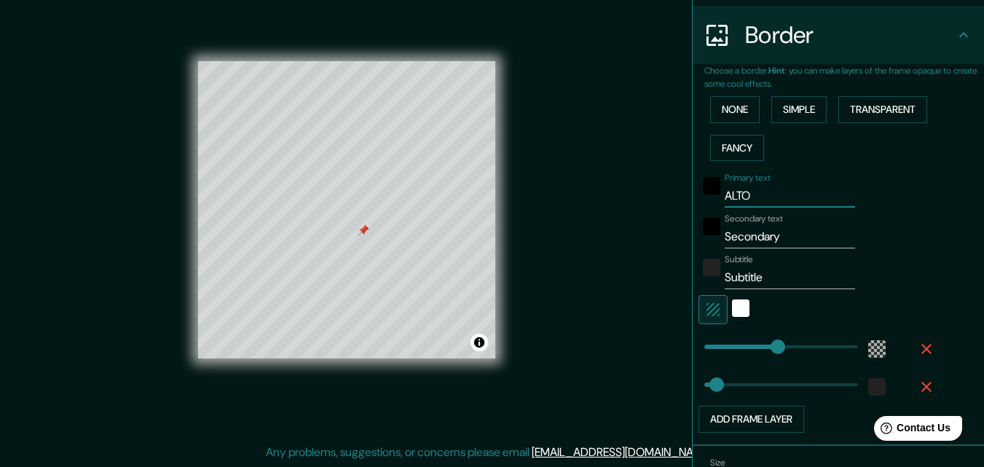
type input "33"
type input "ALTO HO"
type input "196"
type input "33"
type input "ALTO HOS"
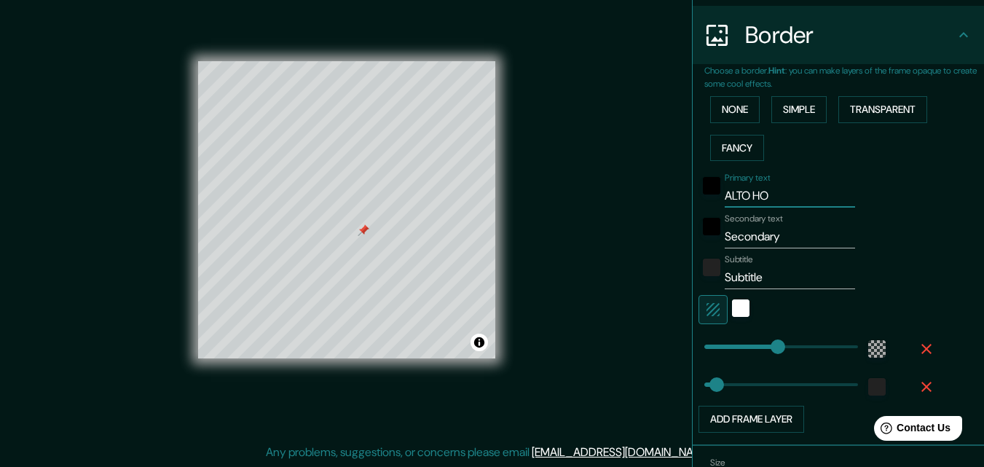
type input "196"
type input "33"
type input "ALTO HOSP"
type input "196"
type input "33"
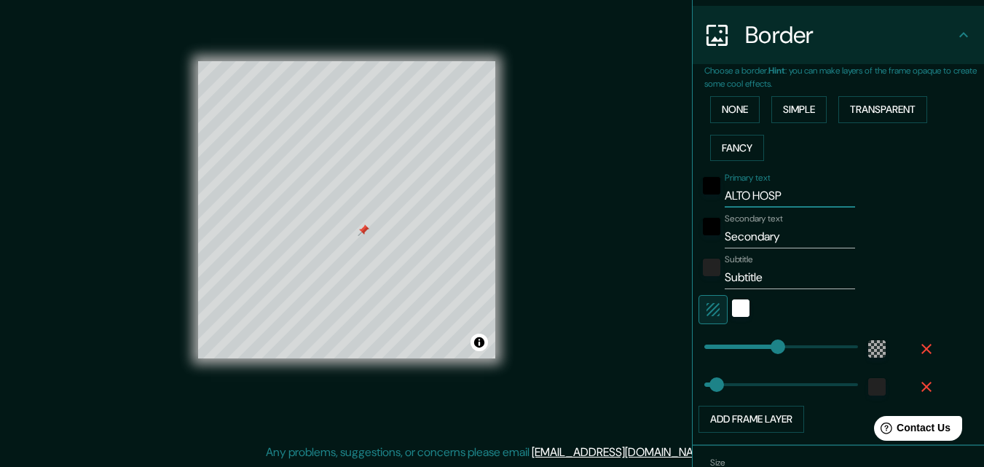
type input "ALTO HOSPI"
type input "196"
type input "33"
type input "ALTO HOSPIC"
type input "196"
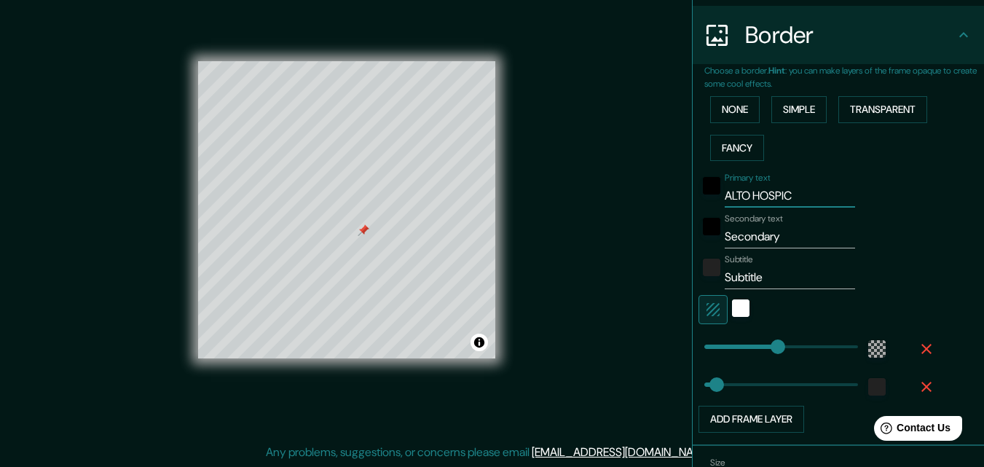
type input "33"
type input "ALTO HOSPICO"
type input "196"
type input "33"
type input "ALTO HOSPICOP"
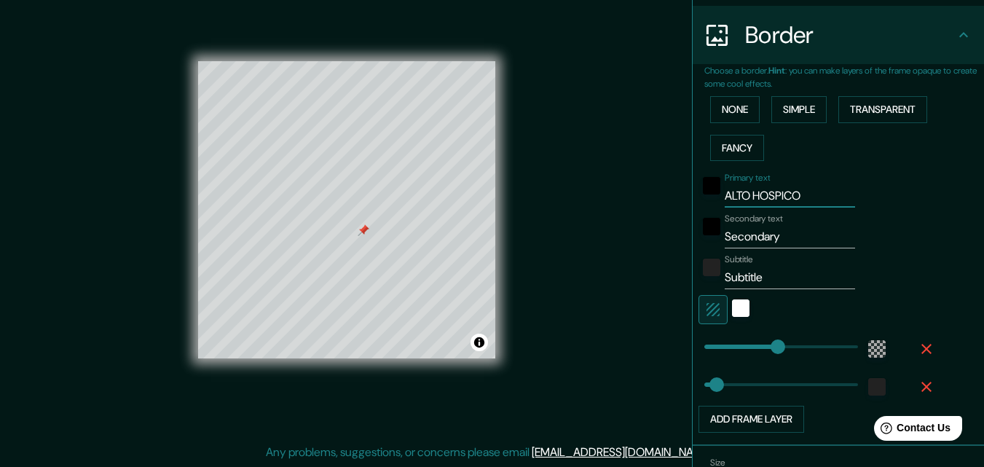
type input "196"
type input "33"
type input "ALTO HOSPICO"
type input "196"
type input "33"
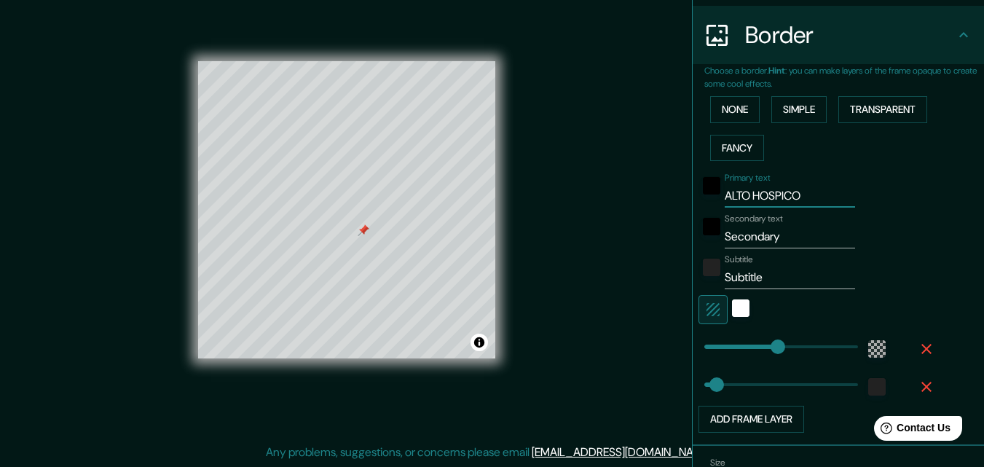
type input "ALTO HOSPIC"
type input "196"
type input "33"
type input "ALTO HOSPICI"
type input "196"
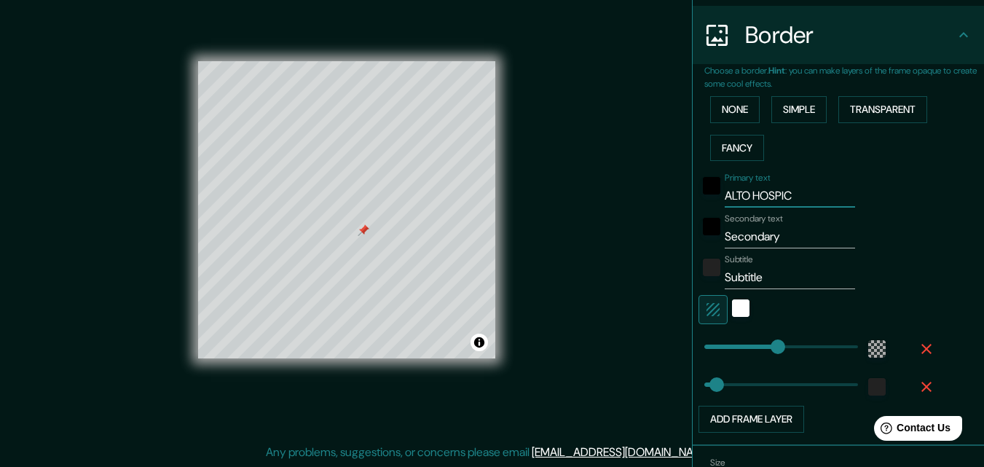
type input "33"
type input "ALTO HOSPICIO"
type input "196"
type input "33"
type input "ALTO HOSPICIO"
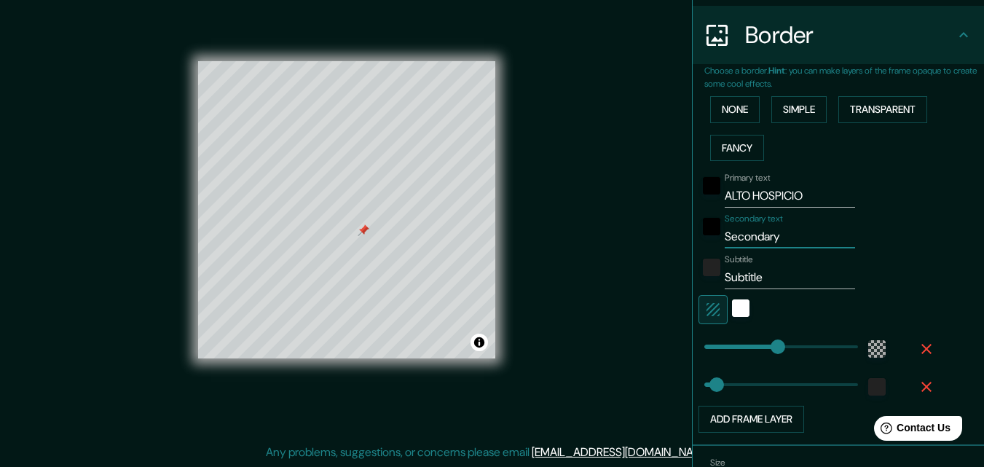
click at [755, 231] on input "Secondary" at bounding box center [790, 236] width 130 height 23
click at [753, 232] on input "Secondary" at bounding box center [790, 236] width 130 height 23
type input "I"
type input "196"
type input "33"
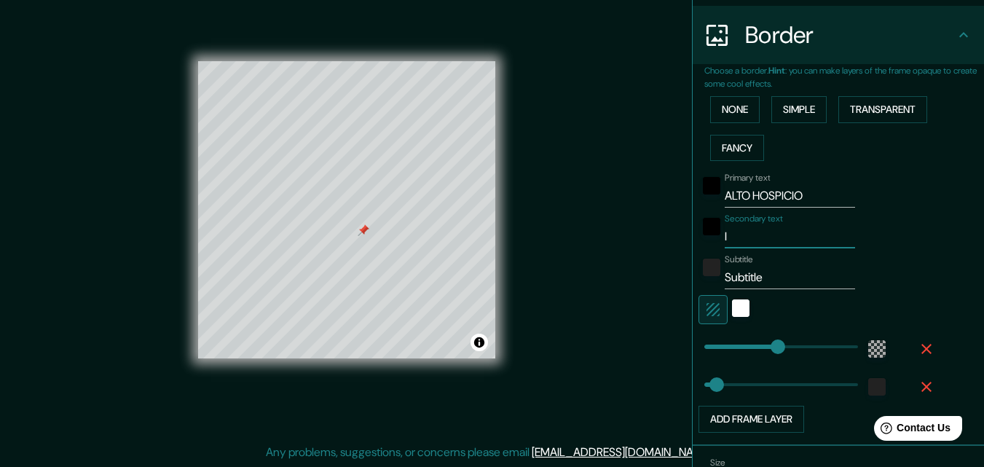
type input "IQ"
type input "196"
type input "33"
type input "IQU"
type input "196"
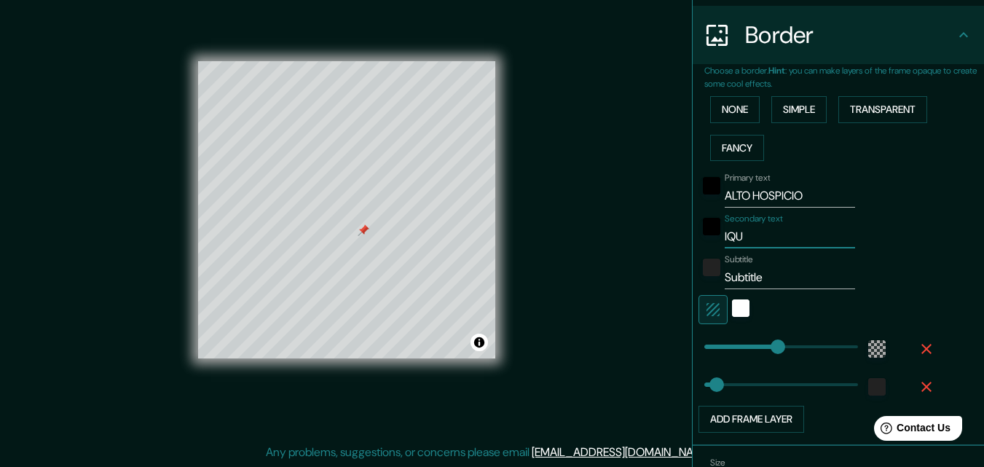
type input "33"
type input "IQUI"
type input "196"
type input "33"
type input "IQUIQ"
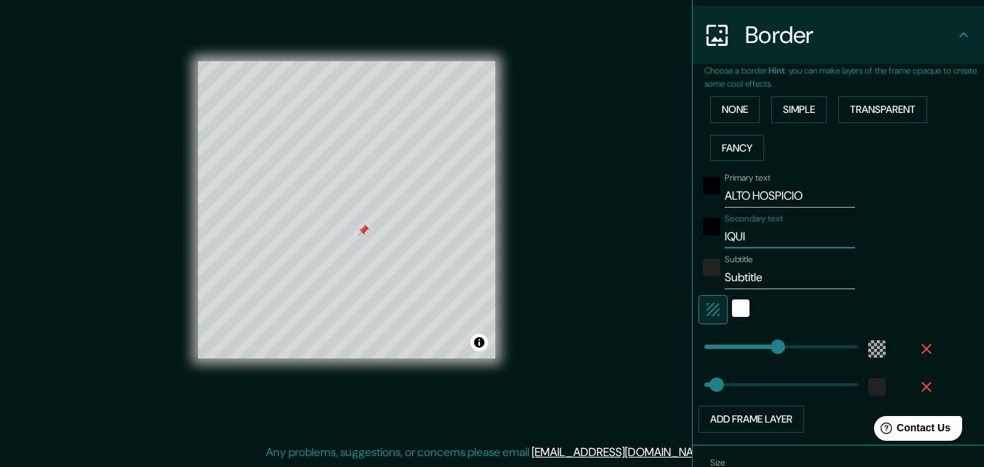
type input "196"
type input "33"
type input "IQUIQU"
type input "196"
type input "33"
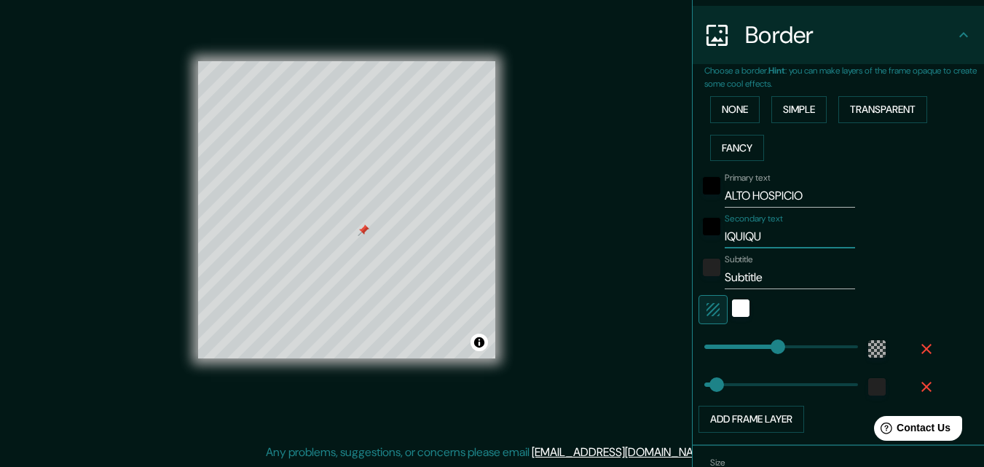
type input "IQUIQUE"
type input "196"
type input "33"
type input "IQUIQUE"
click at [746, 273] on input "Subtitle" at bounding box center [790, 277] width 130 height 23
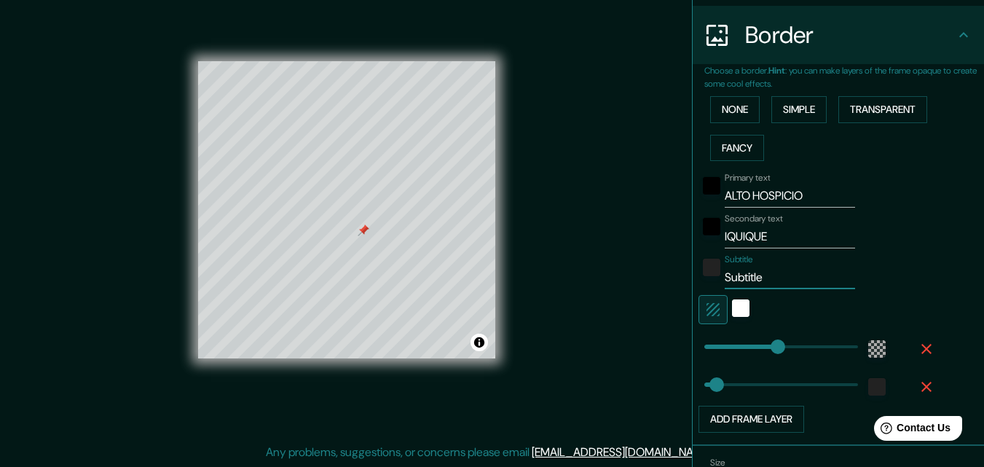
click at [746, 273] on input "Subtitle" at bounding box center [790, 277] width 130 height 23
type input "C"
type input "196"
type input "33"
type input "CH"
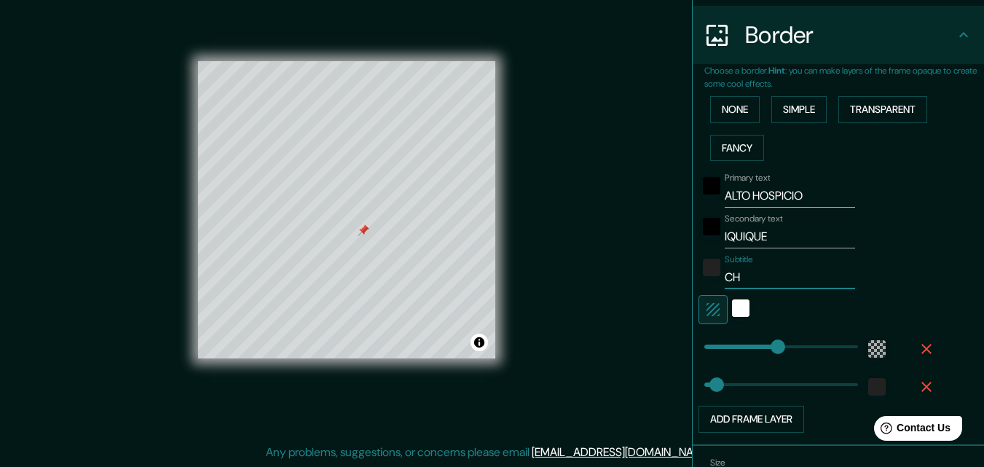
type input "196"
type input "33"
type input "CHI"
type input "196"
type input "33"
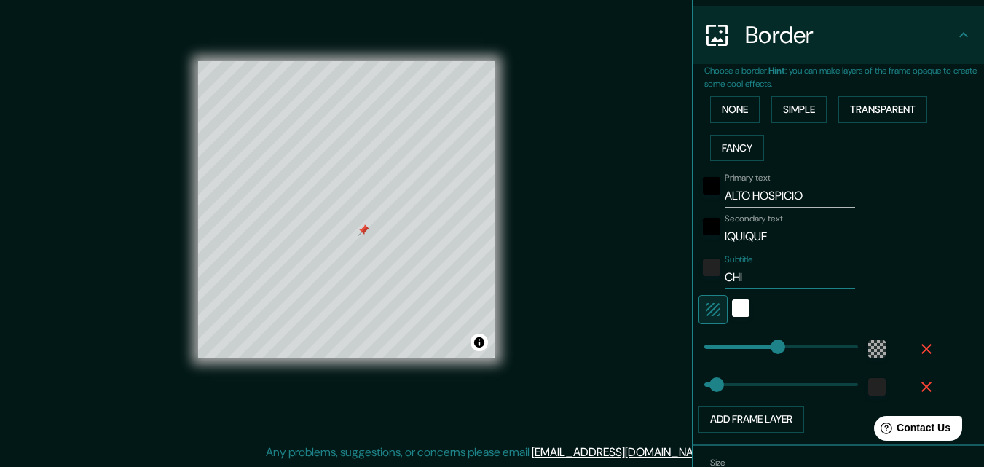
type input "CHIL"
type input "196"
type input "33"
type input "CHILE"
type input "196"
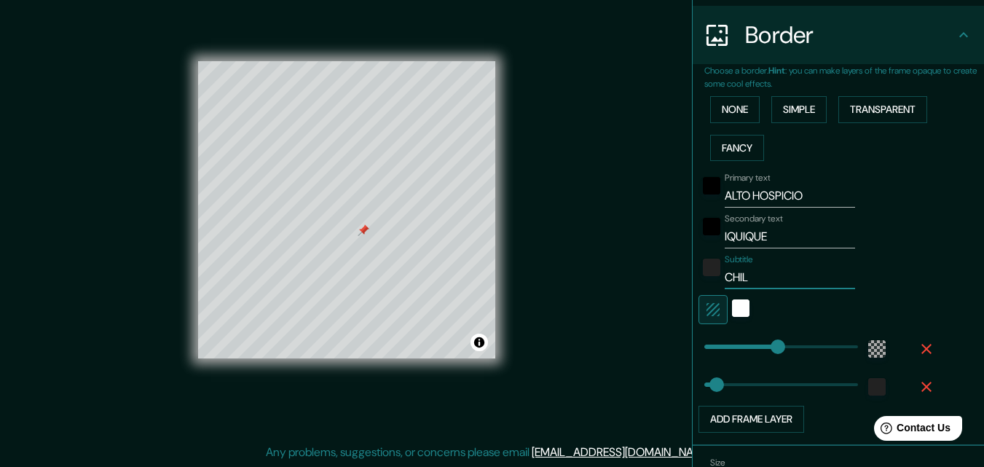
type input "33"
type input "CHILE"
type input "196"
type input "33"
click at [725, 279] on input "CHILE" at bounding box center [790, 277] width 130 height 23
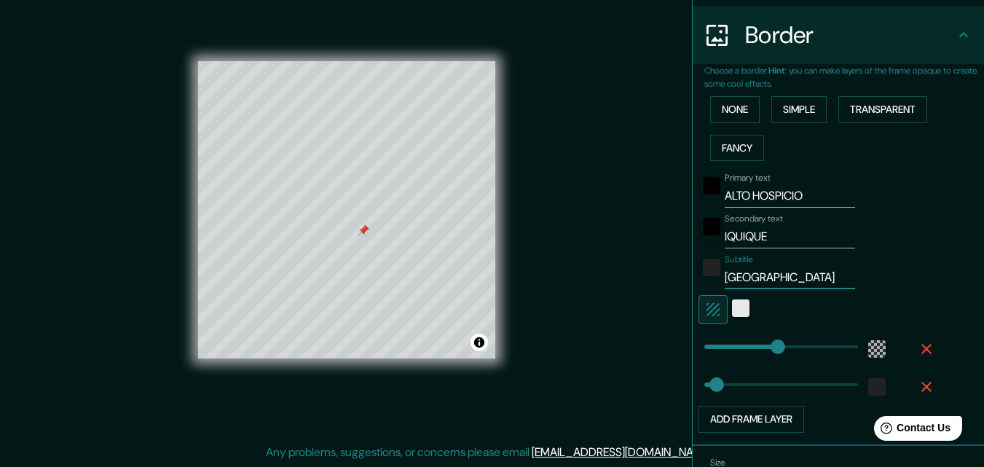
type input "ICHILE"
type input "196"
type input "33"
type input "IQCHILE"
type input "196"
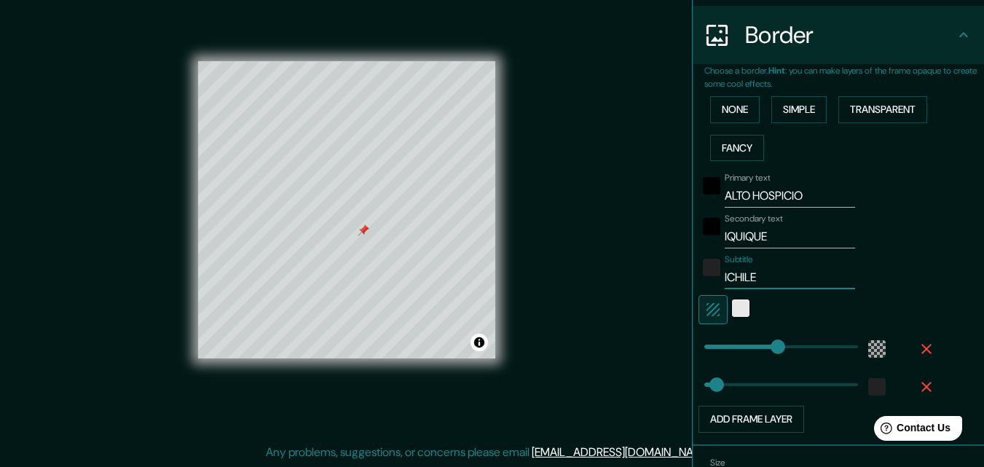
type input "33"
type input "IQUCHILE"
type input "196"
type input "33"
type input "IQUICHILE"
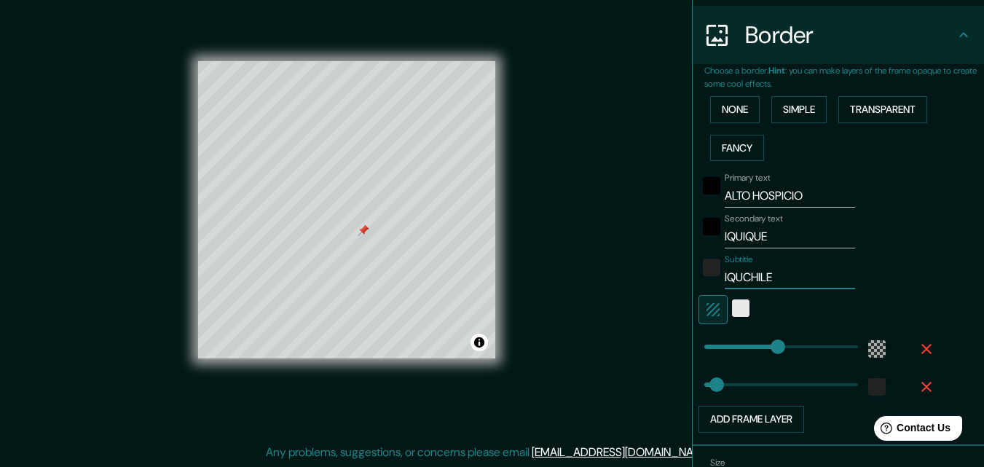
type input "196"
type input "33"
type input "IQUIQUCHILE"
type input "196"
type input "33"
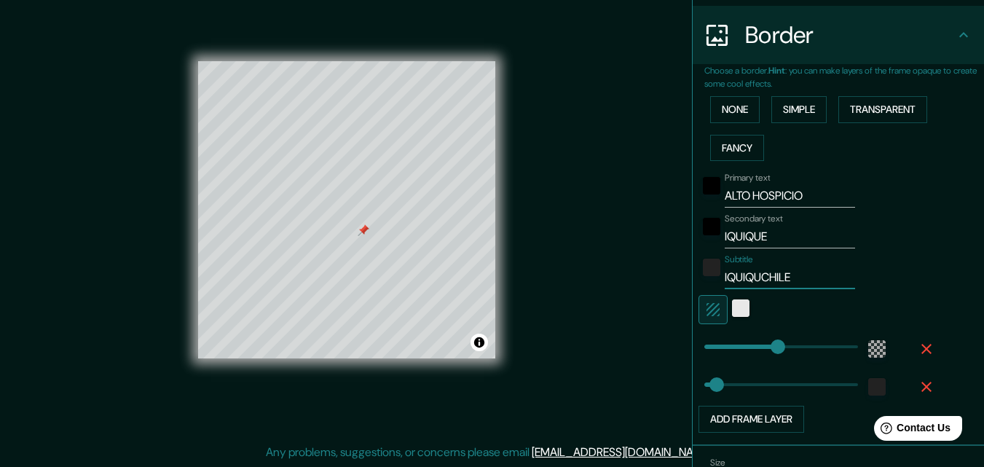
type input "IQUIQUECHILE"
type input "196"
type input "33"
type input "IQUIQUE CHILE"
type input "196"
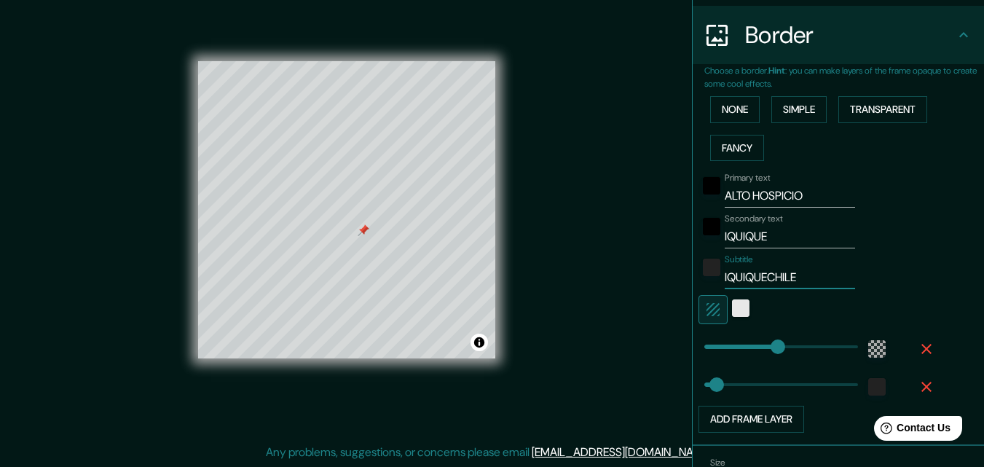
type input "33"
type input "IQUIQUE -CHILE"
type input "196"
type input "33"
type input "IQUIQUE - CHILE"
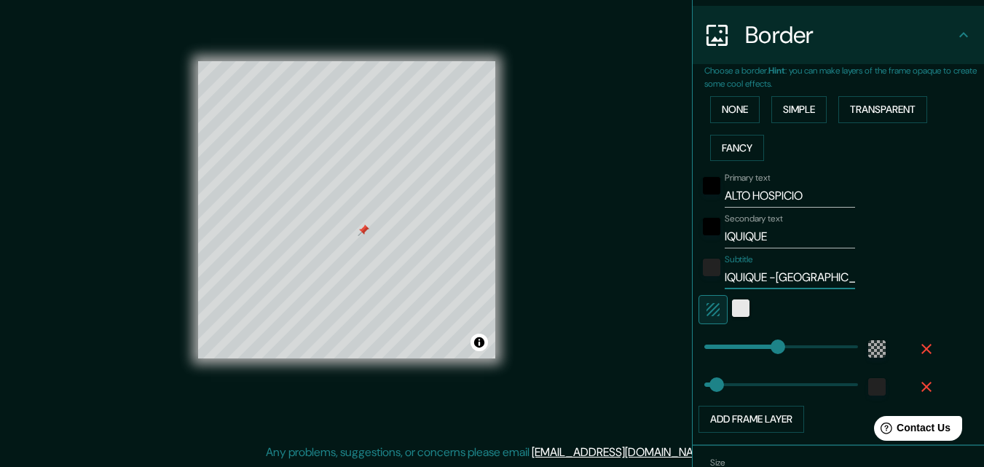
type input "196"
type input "33"
type input "IQUIQUE - CHILE"
click at [775, 230] on input "IQUIQUE" at bounding box center [790, 236] width 130 height 23
drag, startPoint x: 775, startPoint y: 230, endPoint x: 718, endPoint y: 234, distance: 56.2
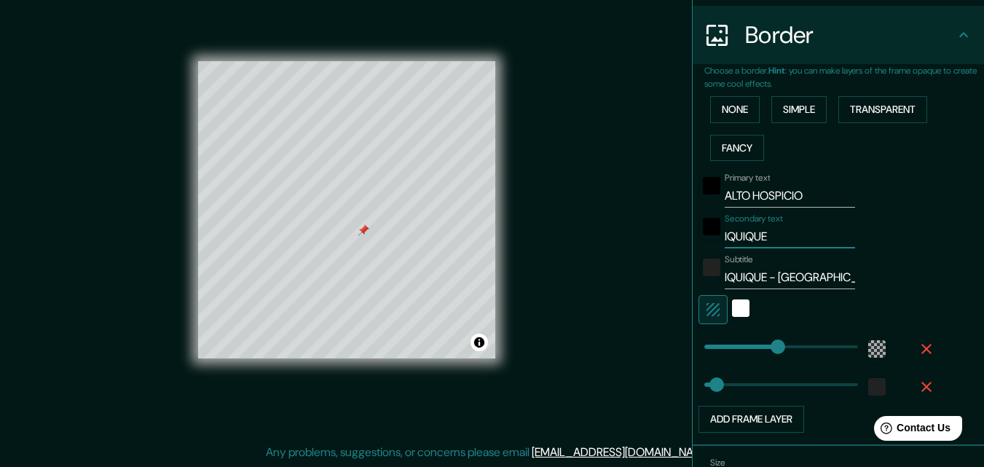
click at [725, 234] on input "IQUIQUE" at bounding box center [790, 236] width 130 height 23
type input "H"
type input "196"
type input "33"
type input "HO"
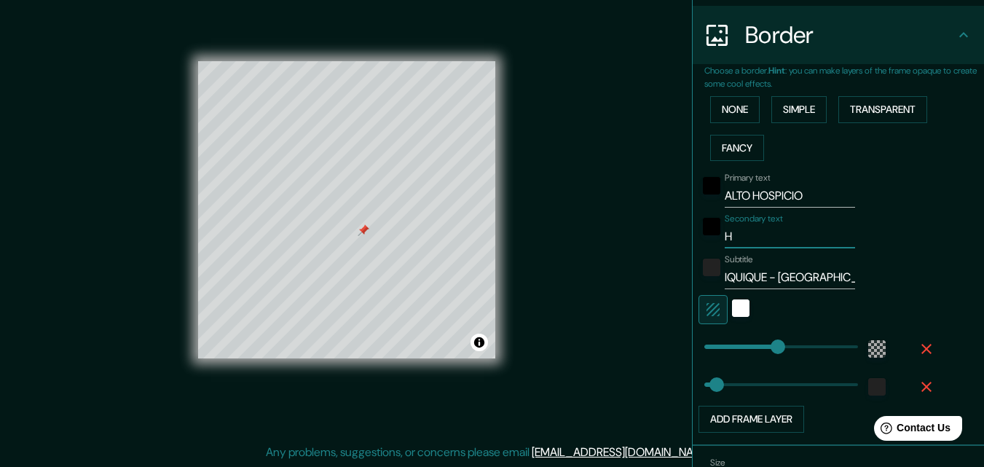
type input "196"
type input "33"
type input "HOSP"
type input "196"
type input "33"
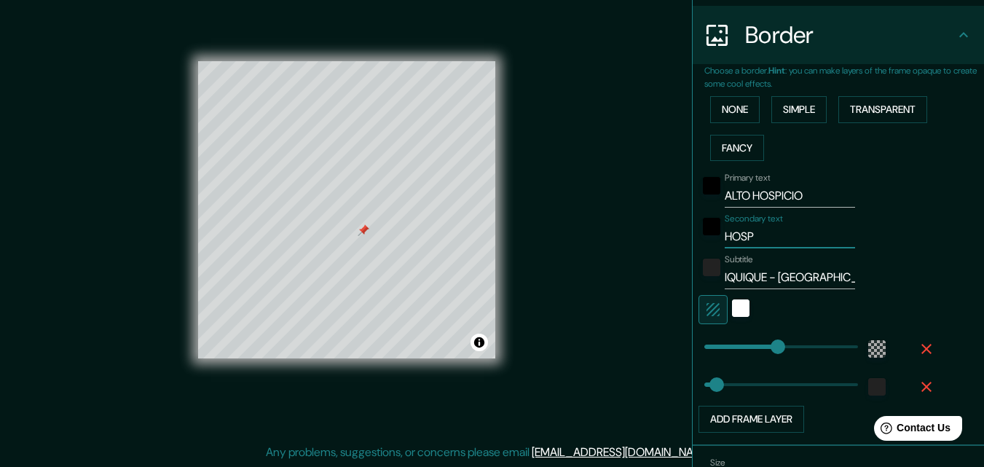
type input "HOSPI"
type input "196"
type input "33"
type input "HOSPIT"
type input "196"
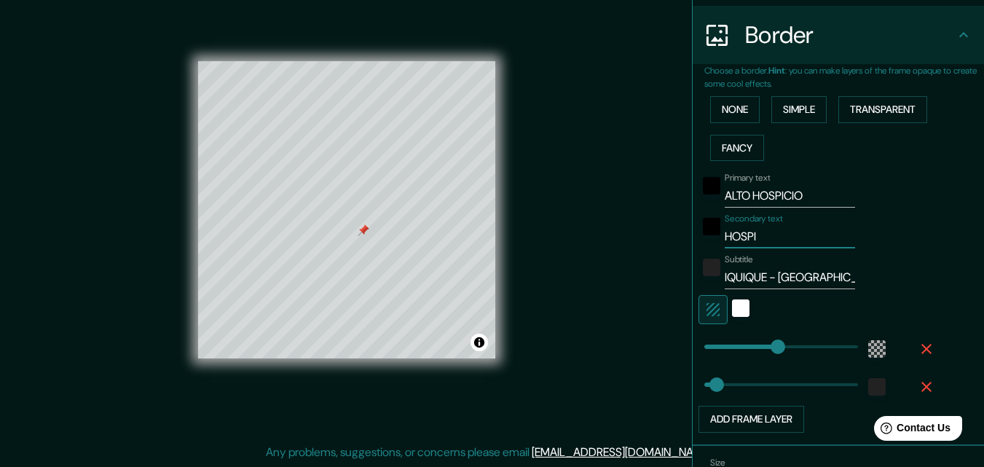
type input "33"
type input "HOSPITA"
type input "196"
type input "33"
type input "HOSPITAL"
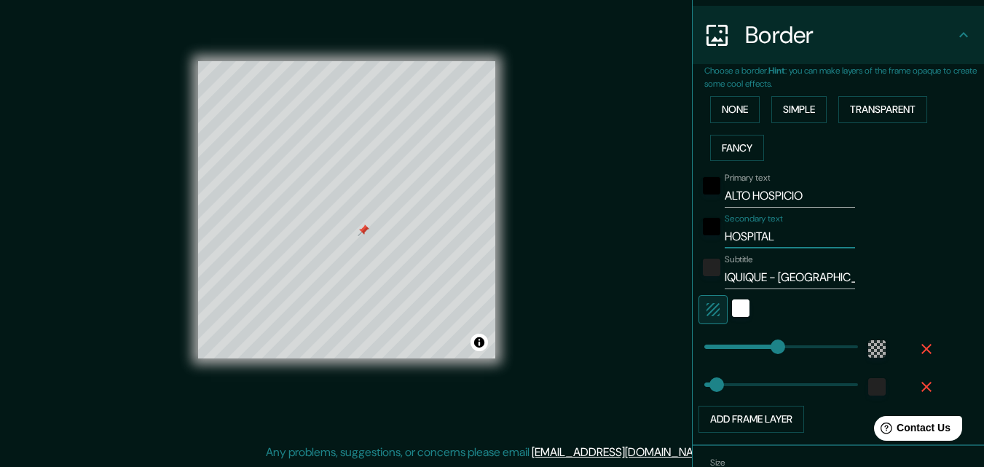
type input "196"
type input "33"
type input "HOSPITAL"
type input "196"
type input "33"
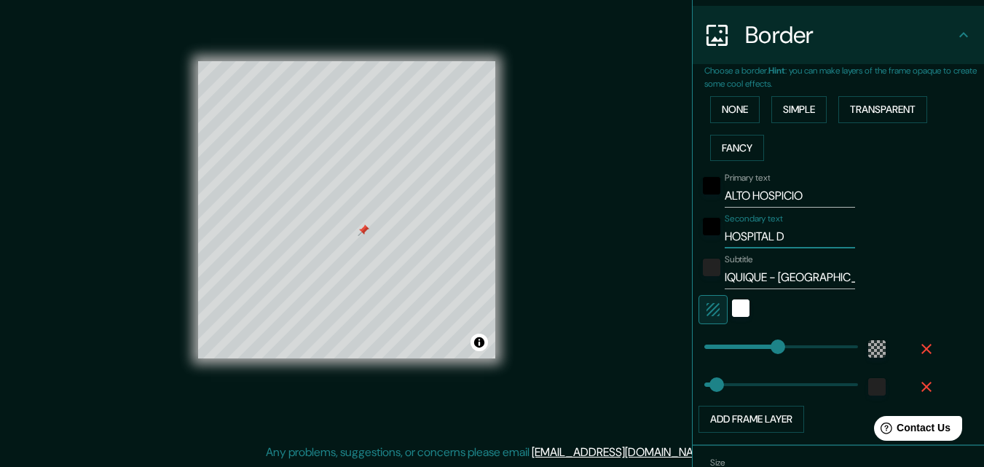
type input "HOSPITAL DE"
type input "196"
type input "33"
type input "HOSPITAL DE"
type input "196"
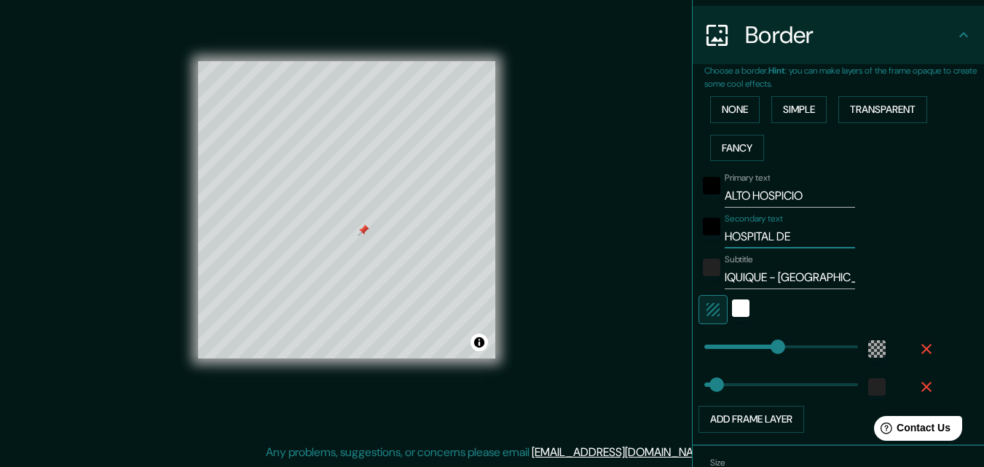
type input "33"
type input "HOSPITAL DE 2"
type input "196"
type input "33"
type input "HOSPITAL DE 2D"
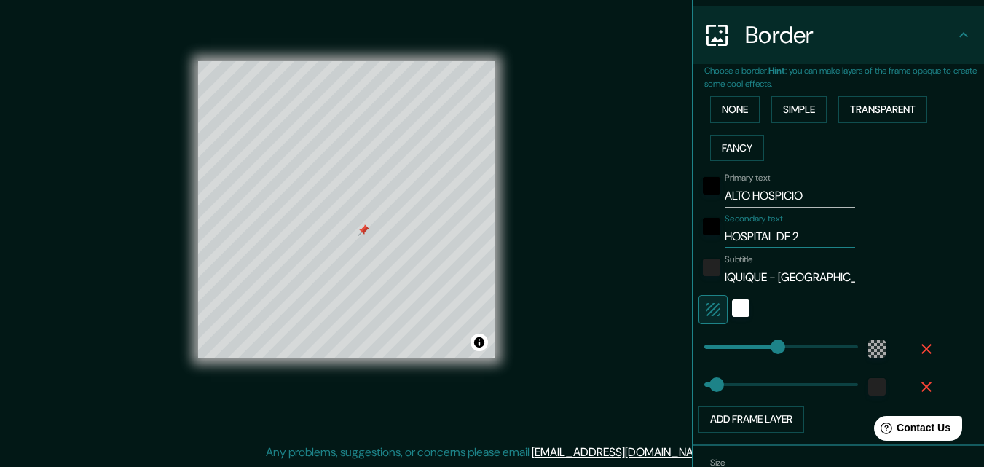
type input "196"
type input "33"
type input "HOSPITAL DE 2DO"
type input "196"
type input "33"
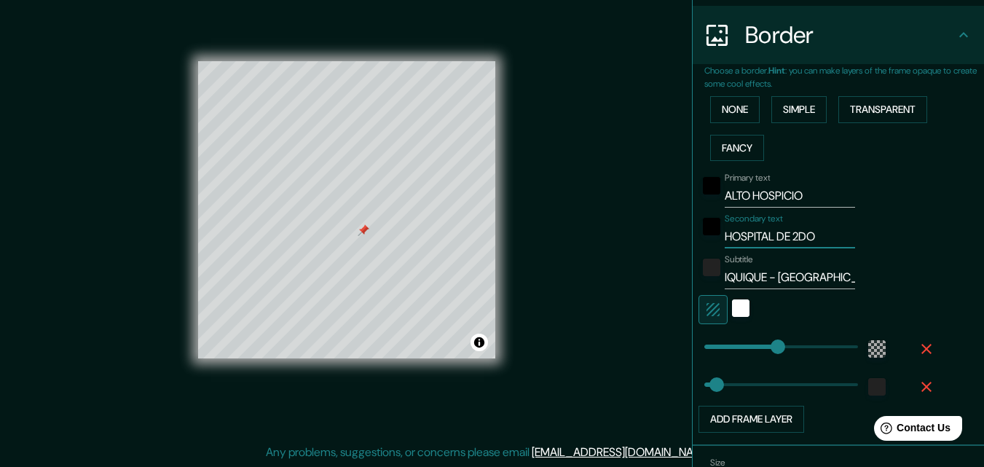
type input "HOSPITAL DE 2DO"
type input "196"
type input "33"
type input "HOSPITAL DE 2DO N"
type input "196"
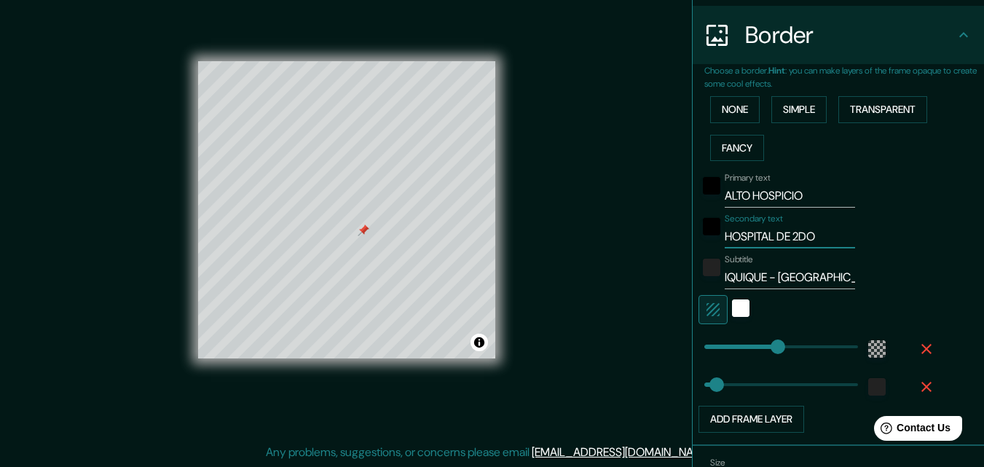
type input "33"
type input "HOSPITAL DE 2DO NI"
type input "196"
type input "33"
type input "HOSPITAL DE 2DO NIV"
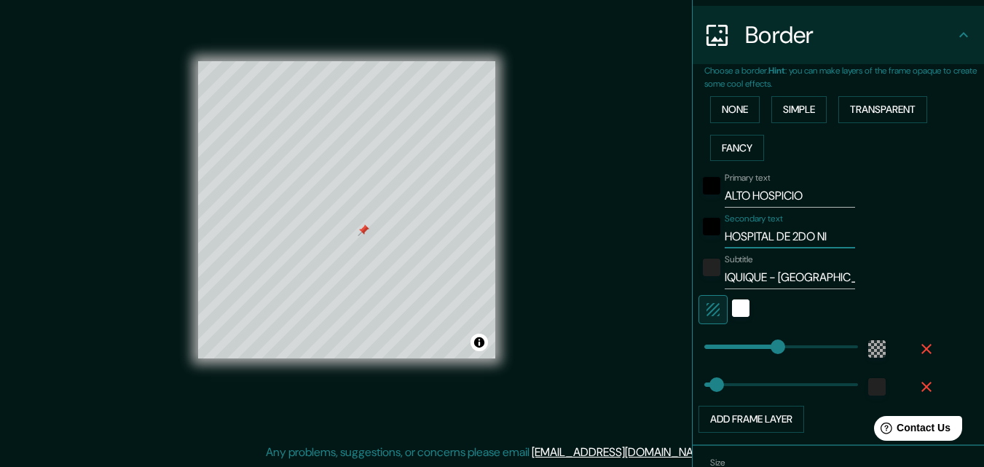
type input "196"
type input "33"
type input "HOSPITAL DE 2DO NIVE"
type input "196"
type input "33"
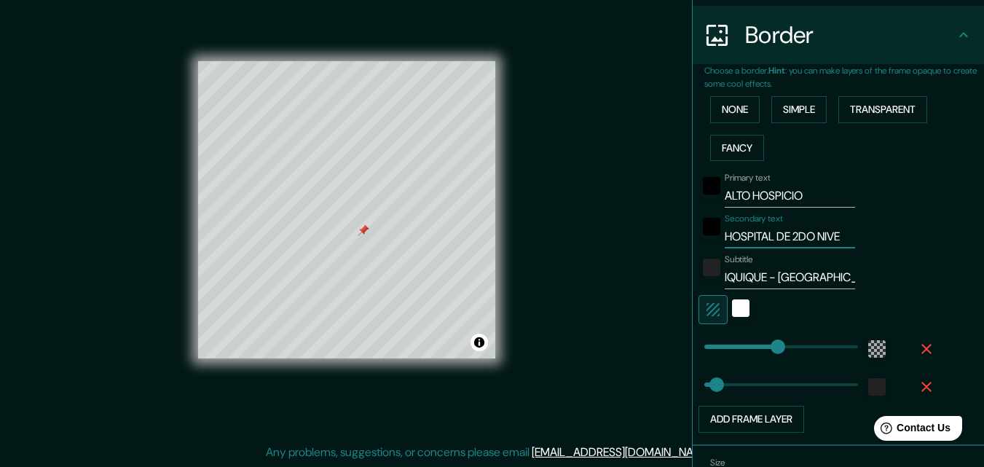
type input "HOSPITAL DE 2DO NIVEL"
type input "196"
type input "33"
type input "HOSPITAL DE 2DO NIVEL"
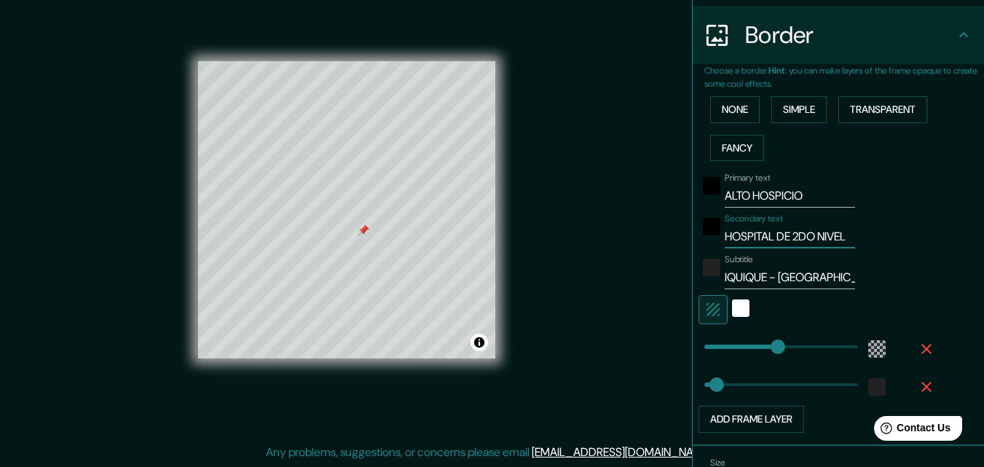
click at [643, 342] on div "Mappin Location Iquique, Región de Tarapacá, Chile Pins Style Layout Border Cho…" at bounding box center [492, 222] width 984 height 490
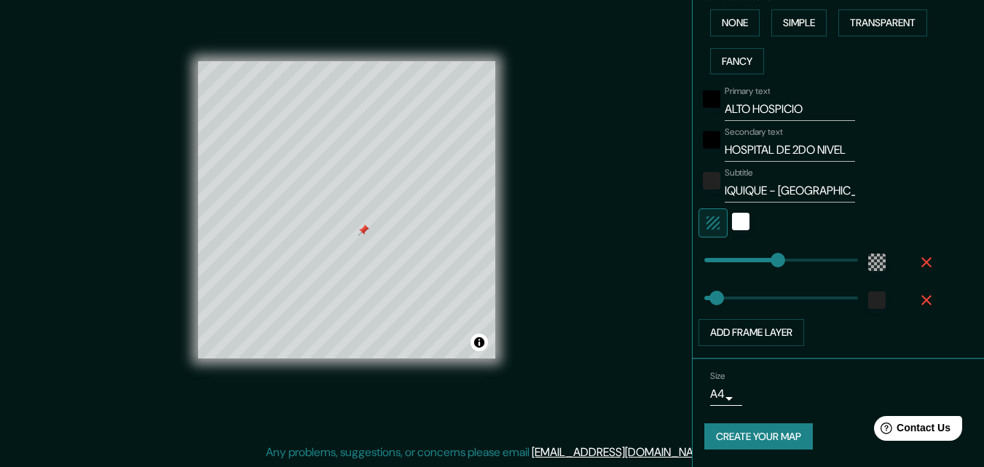
click at [769, 439] on button "Create your map" at bounding box center [759, 436] width 109 height 27
type input "196"
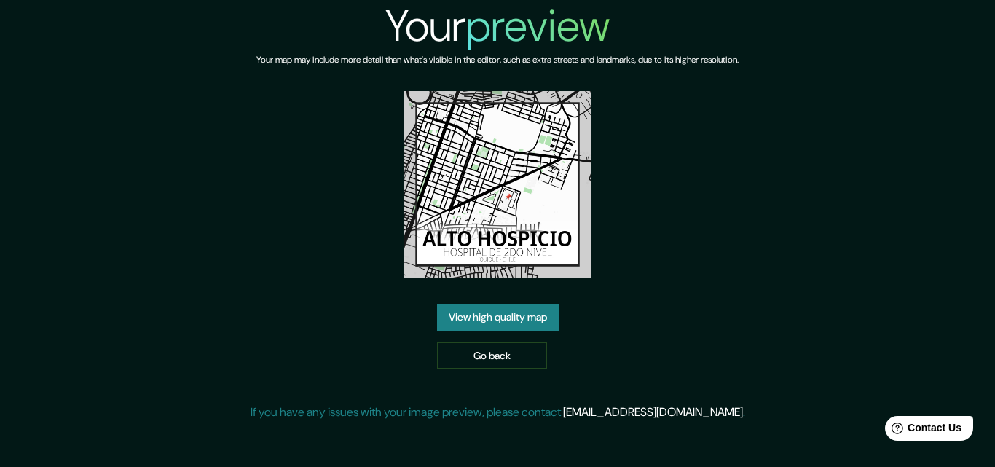
click at [531, 317] on link "View high quality map" at bounding box center [498, 317] width 122 height 27
